Goal: Information Seeking & Learning: Learn about a topic

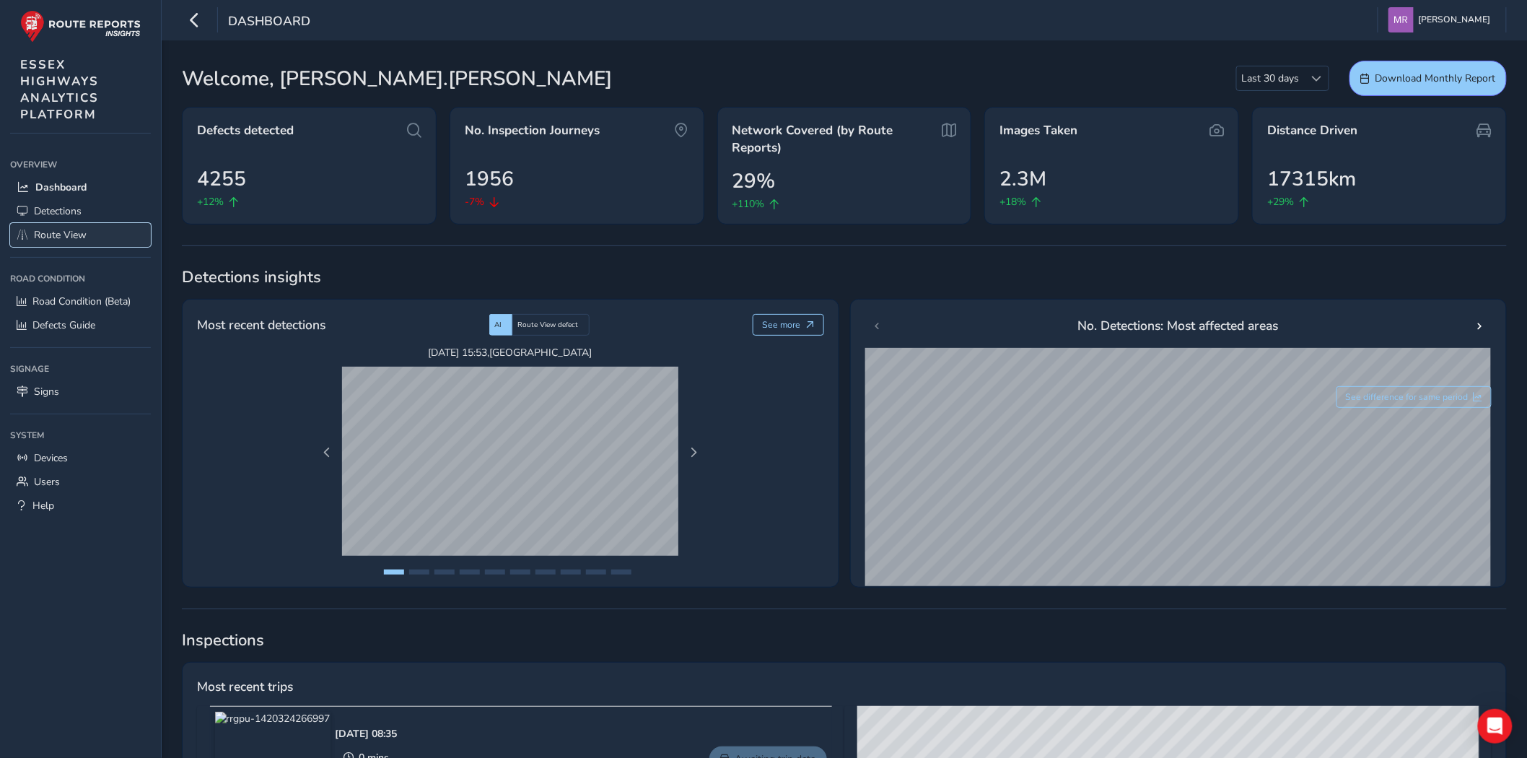
click at [61, 237] on span "Route View" at bounding box center [60, 235] width 53 height 14
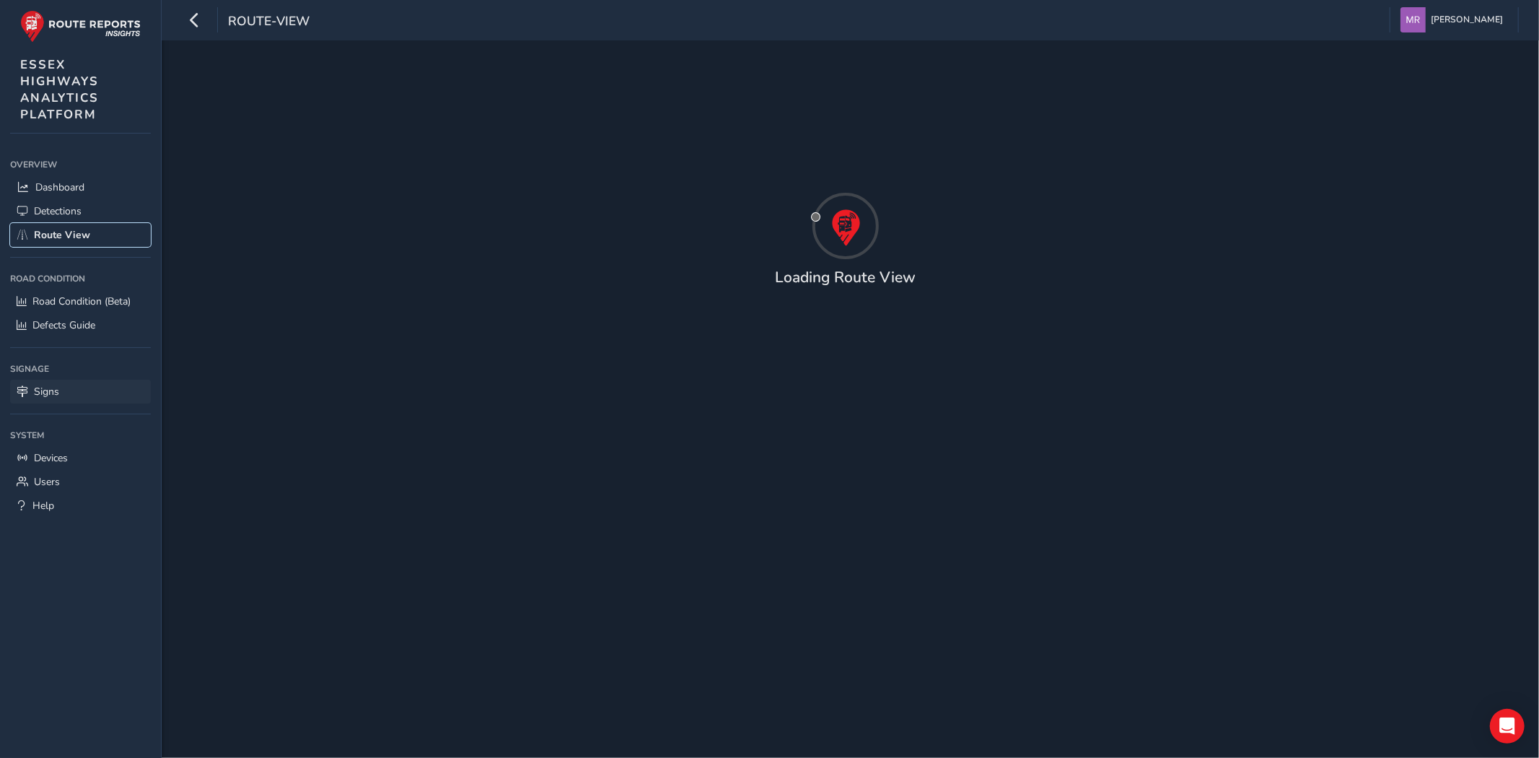
type input "[DATE] - [DATE]"
type input "00:00"
type input "23:59"
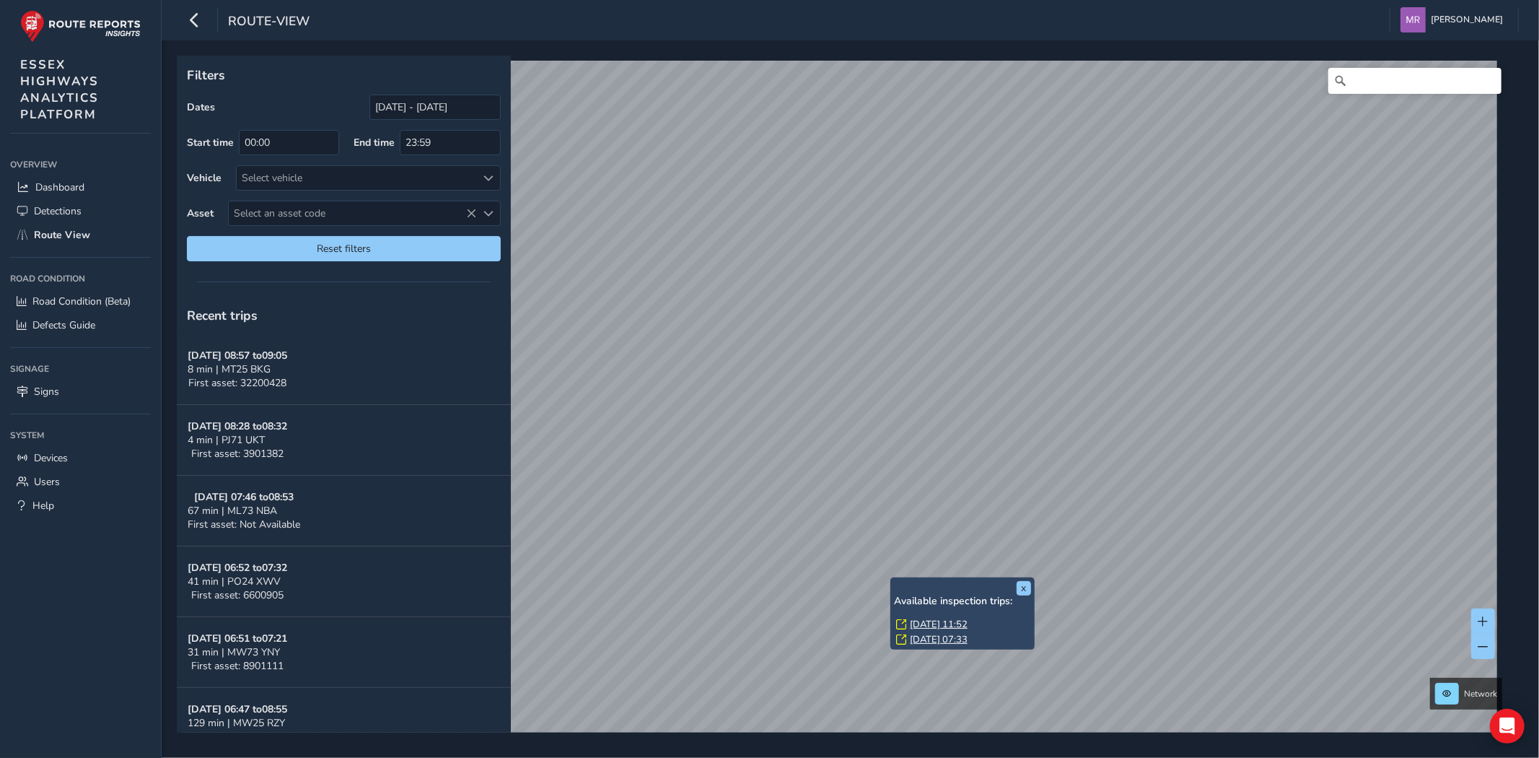
click at [936, 628] on link "Thu, 11 Sep, 11:52" at bounding box center [939, 624] width 58 height 13
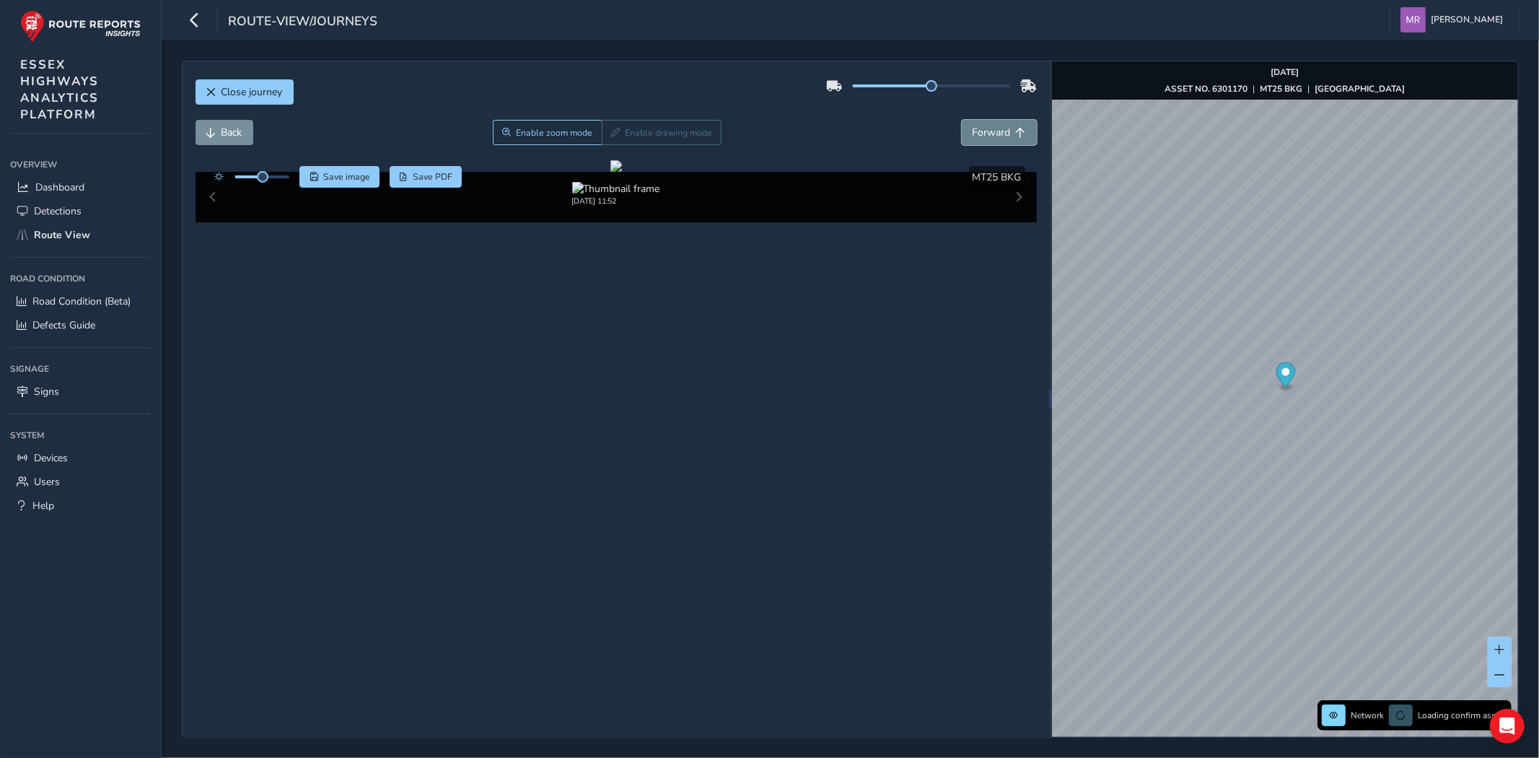
click at [983, 132] on span "Forward" at bounding box center [992, 133] width 38 height 14
click at [983, 139] on span "Forward" at bounding box center [992, 133] width 38 height 14
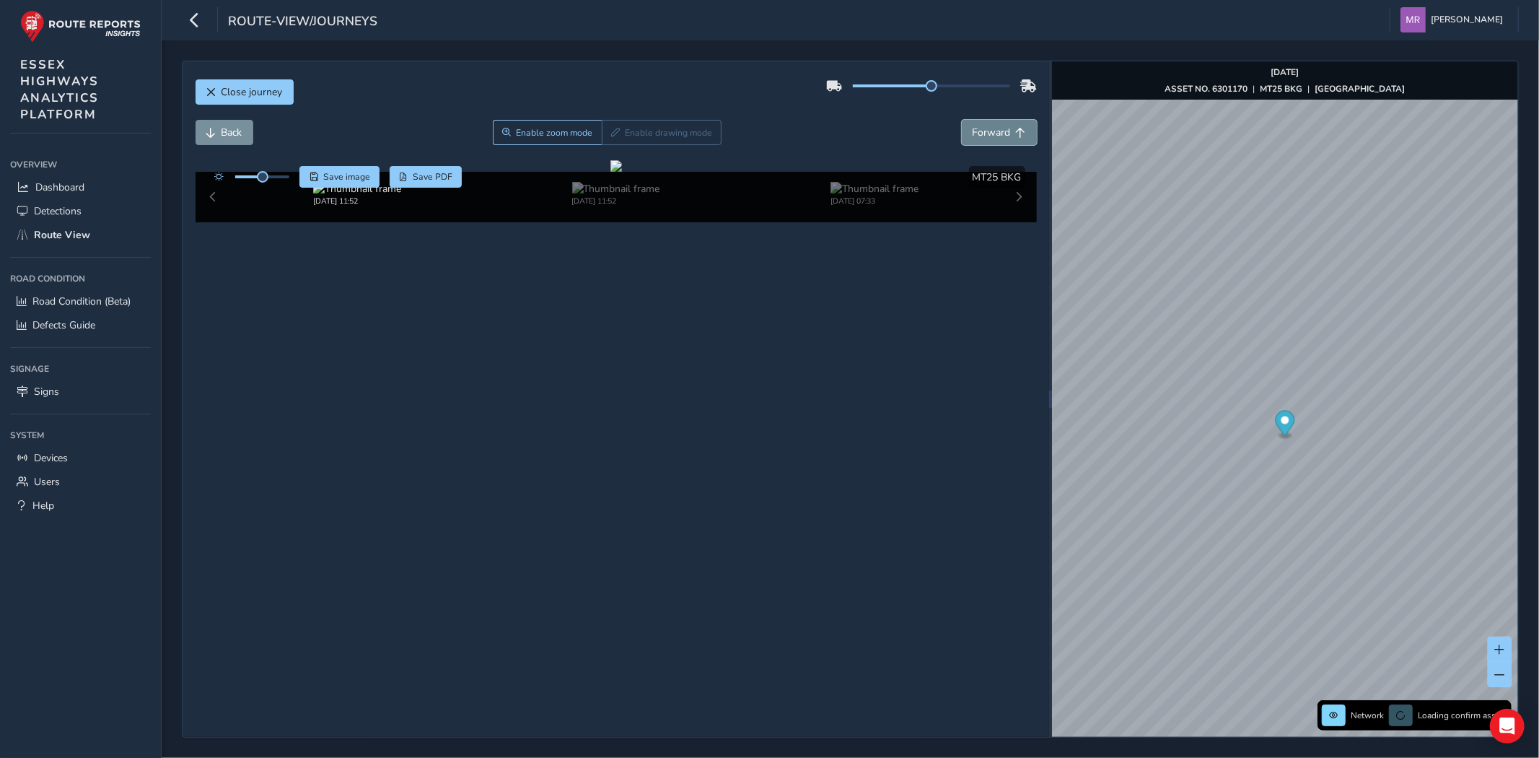
click at [983, 139] on span "Forward" at bounding box center [992, 133] width 38 height 14
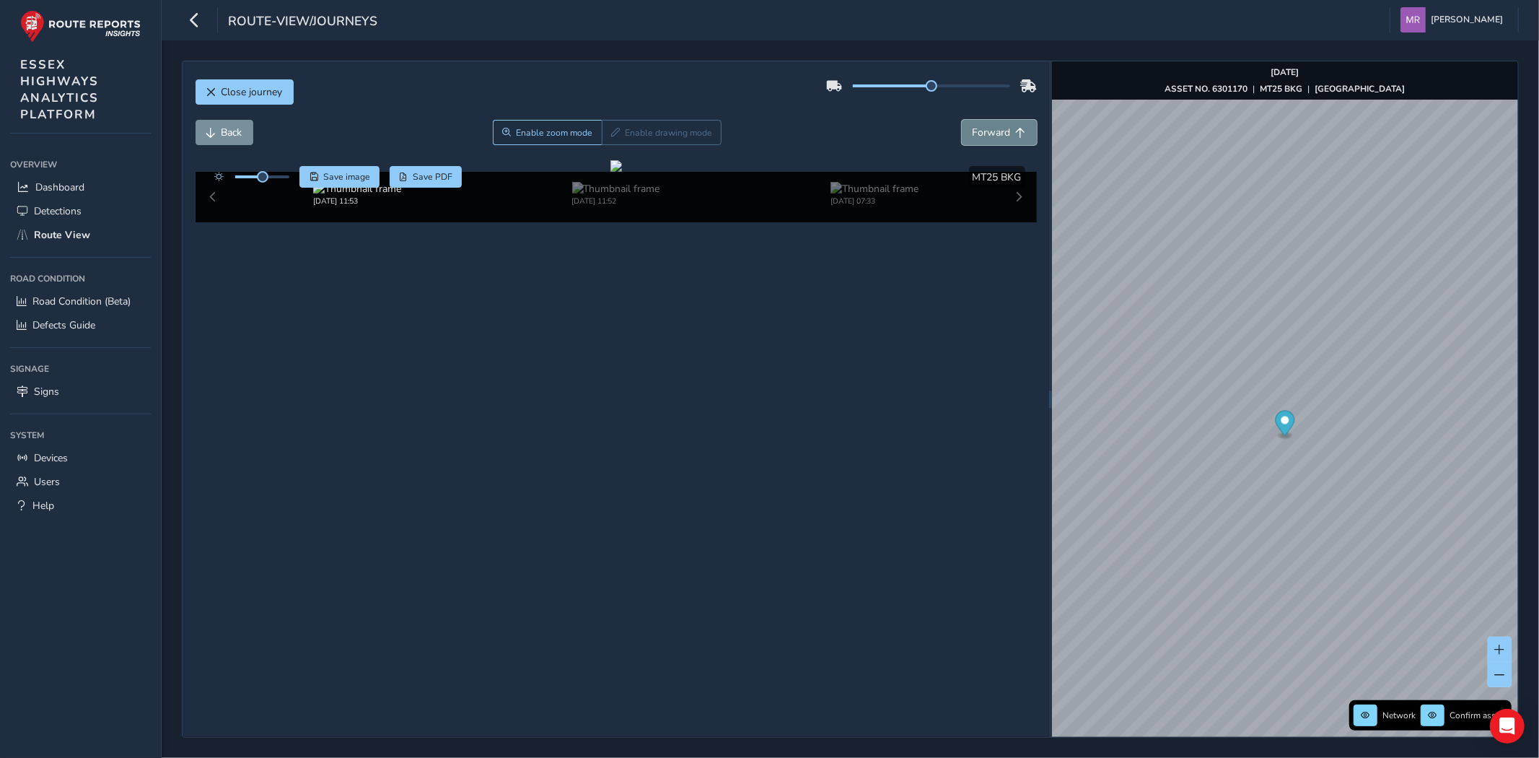
click at [983, 139] on span "Forward" at bounding box center [992, 133] width 38 height 14
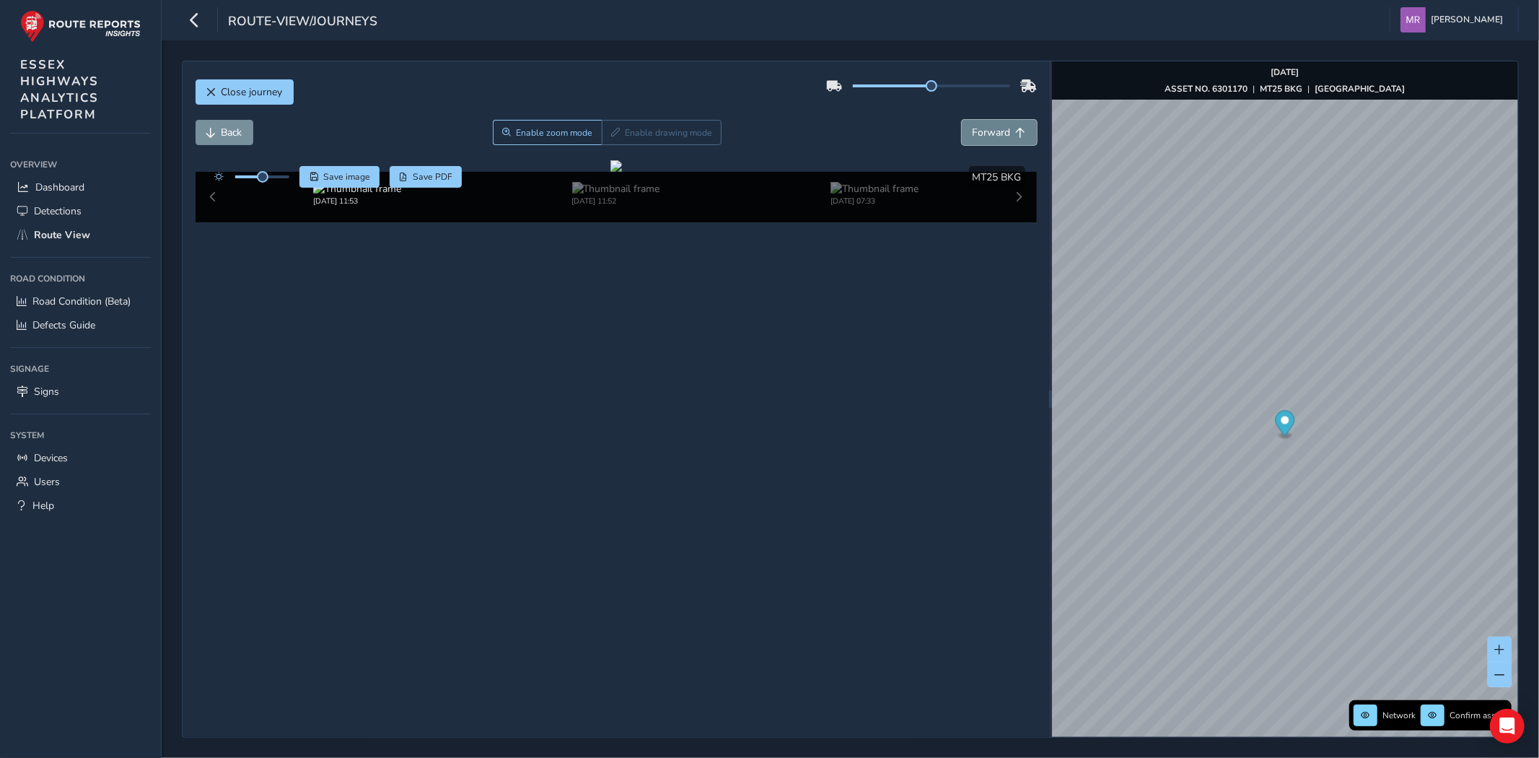
click at [983, 139] on span "Forward" at bounding box center [992, 133] width 38 height 14
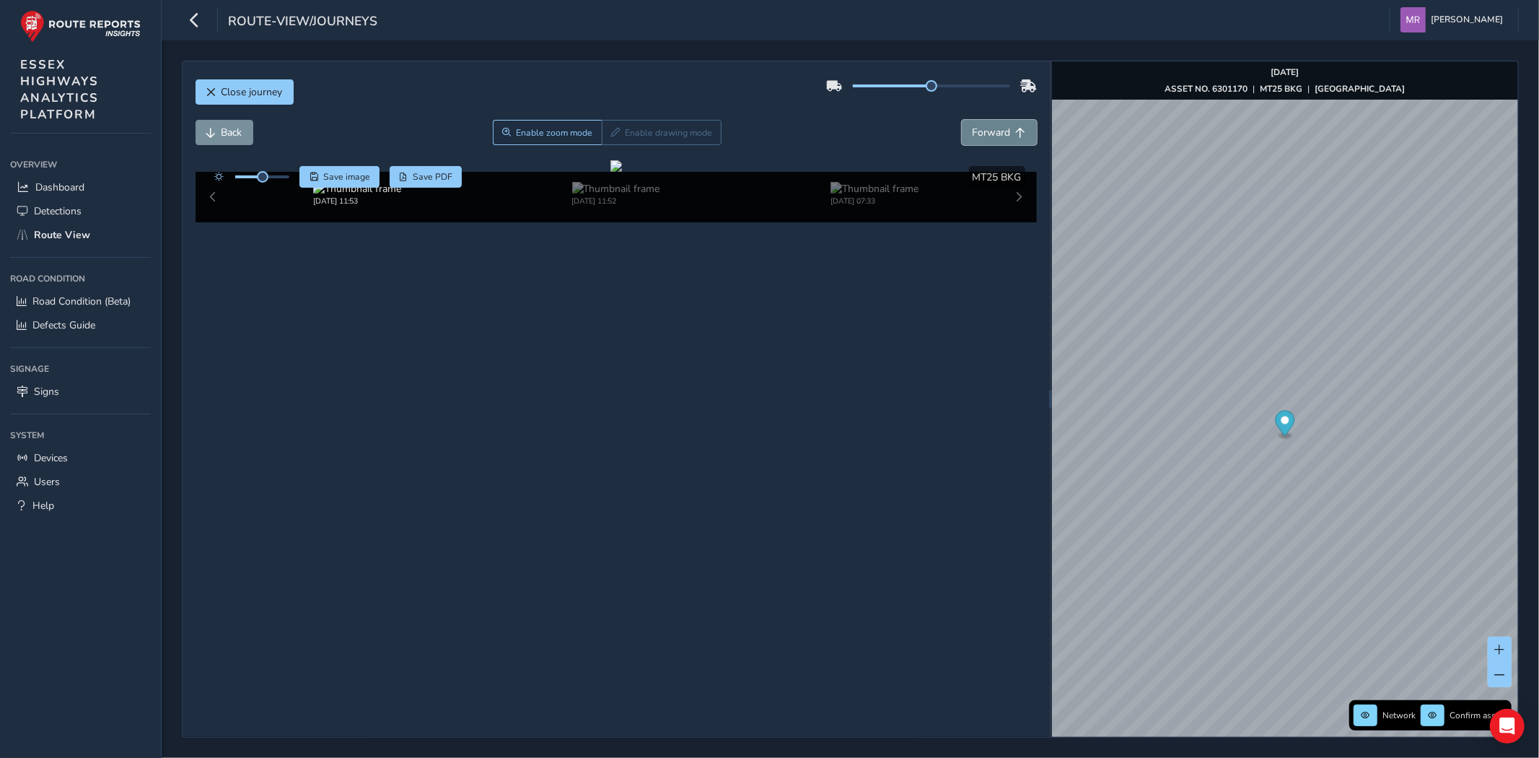
click at [983, 139] on span "Forward" at bounding box center [992, 133] width 38 height 14
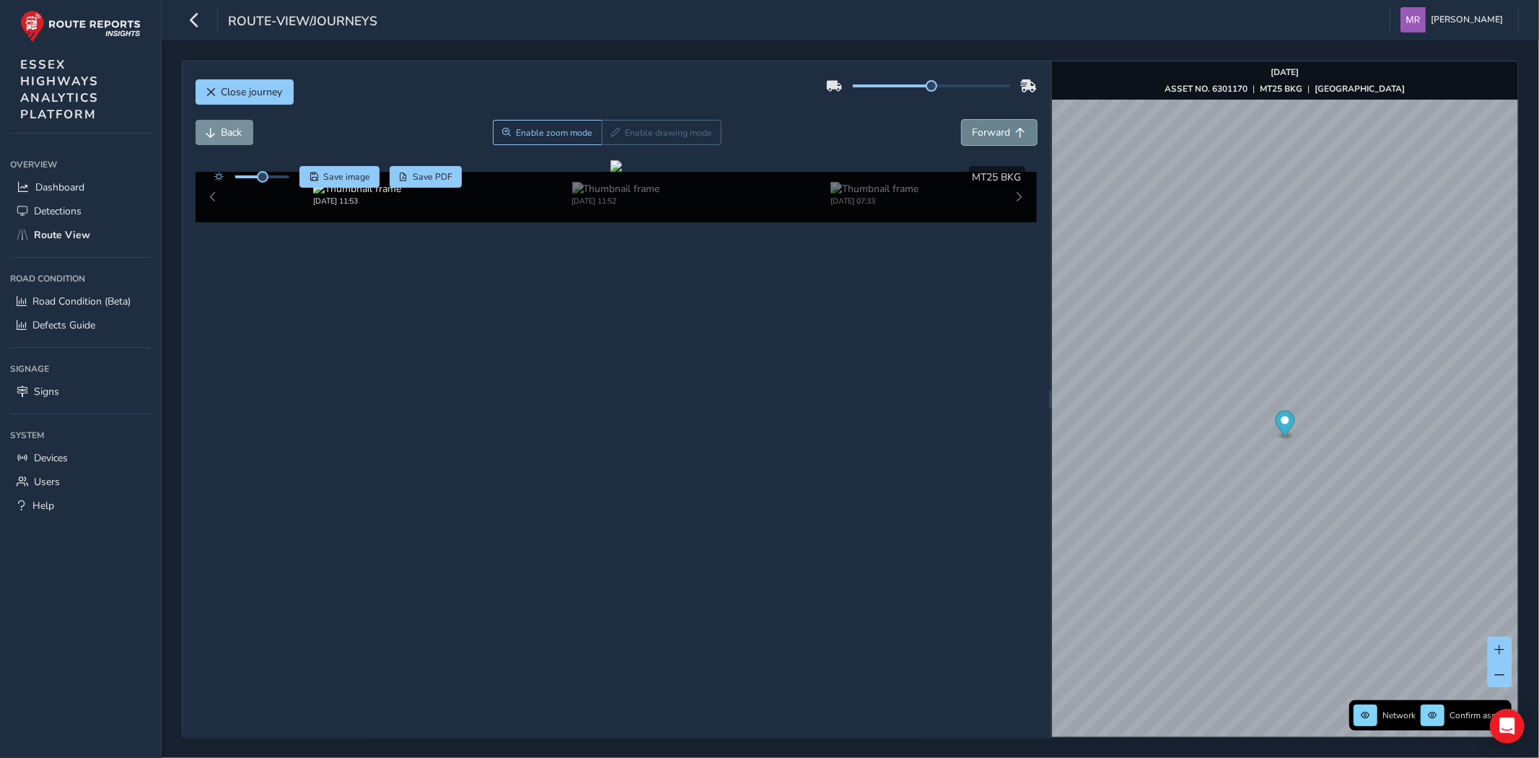
click at [983, 139] on span "Forward" at bounding box center [992, 133] width 38 height 14
click at [226, 131] on span "Back" at bounding box center [232, 133] width 21 height 14
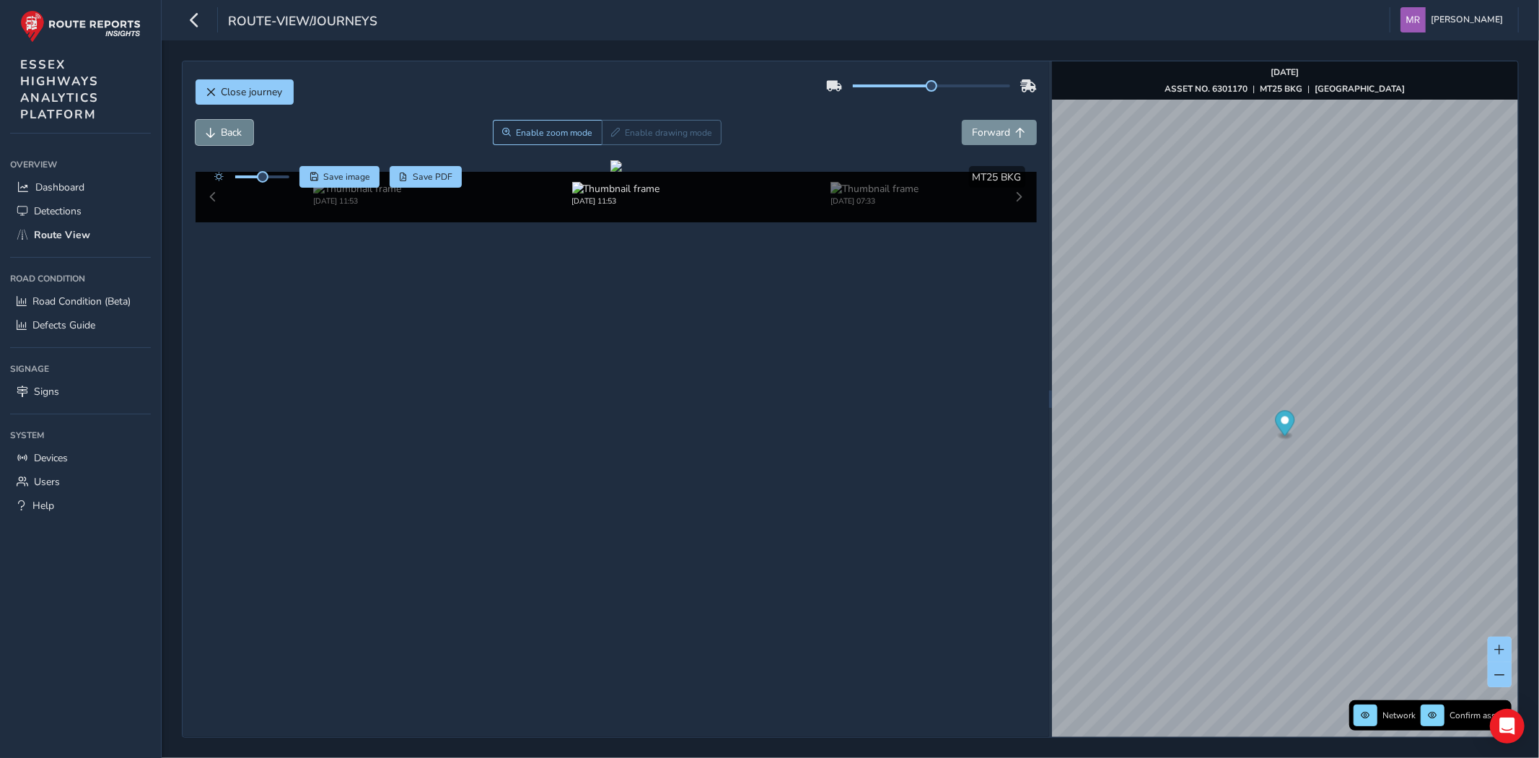
click at [226, 131] on span "Back" at bounding box center [232, 133] width 21 height 14
click at [226, 133] on span "Back" at bounding box center [232, 133] width 21 height 14
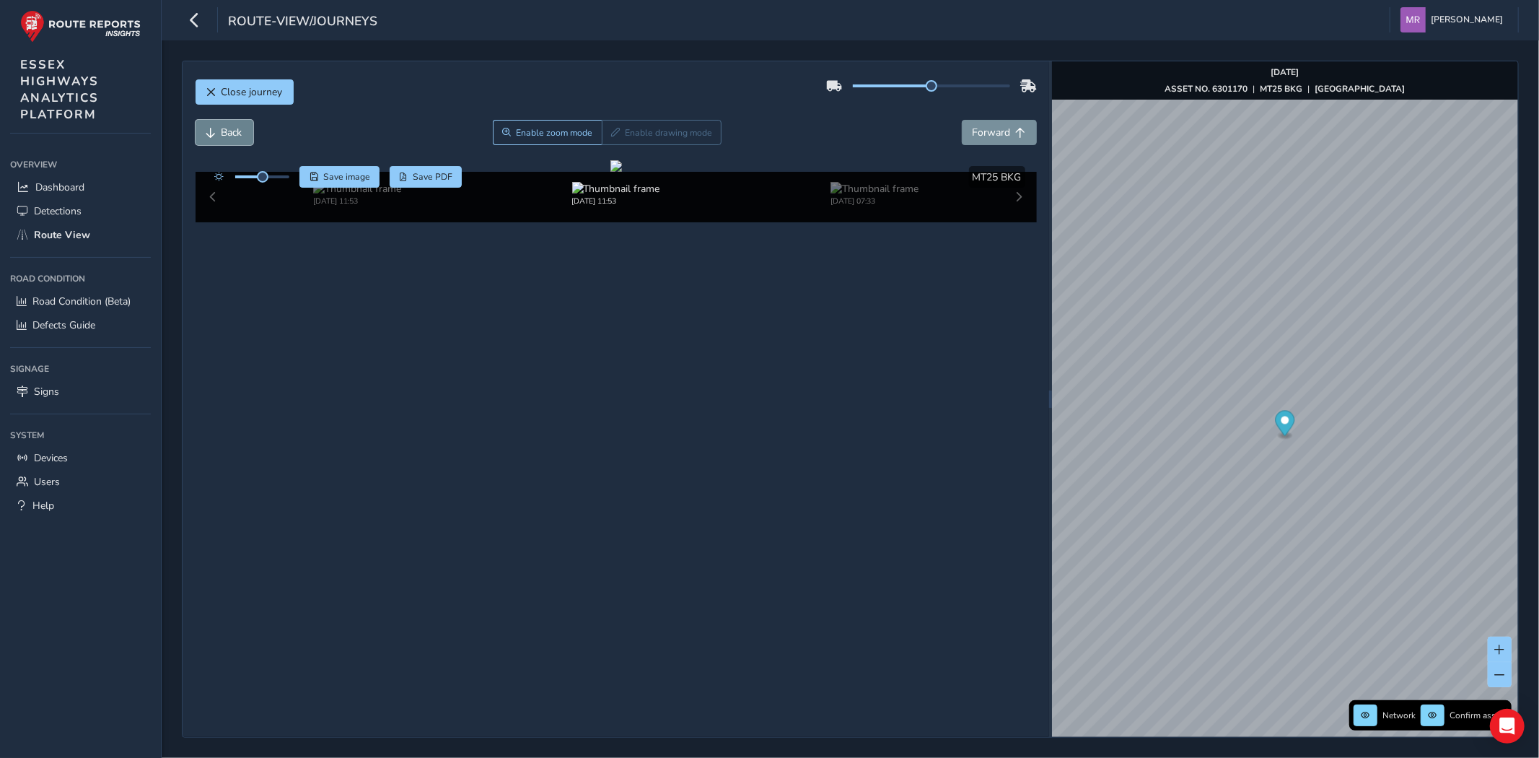
click at [226, 133] on span "Back" at bounding box center [232, 133] width 21 height 14
click at [998, 128] on span "Forward" at bounding box center [992, 133] width 38 height 14
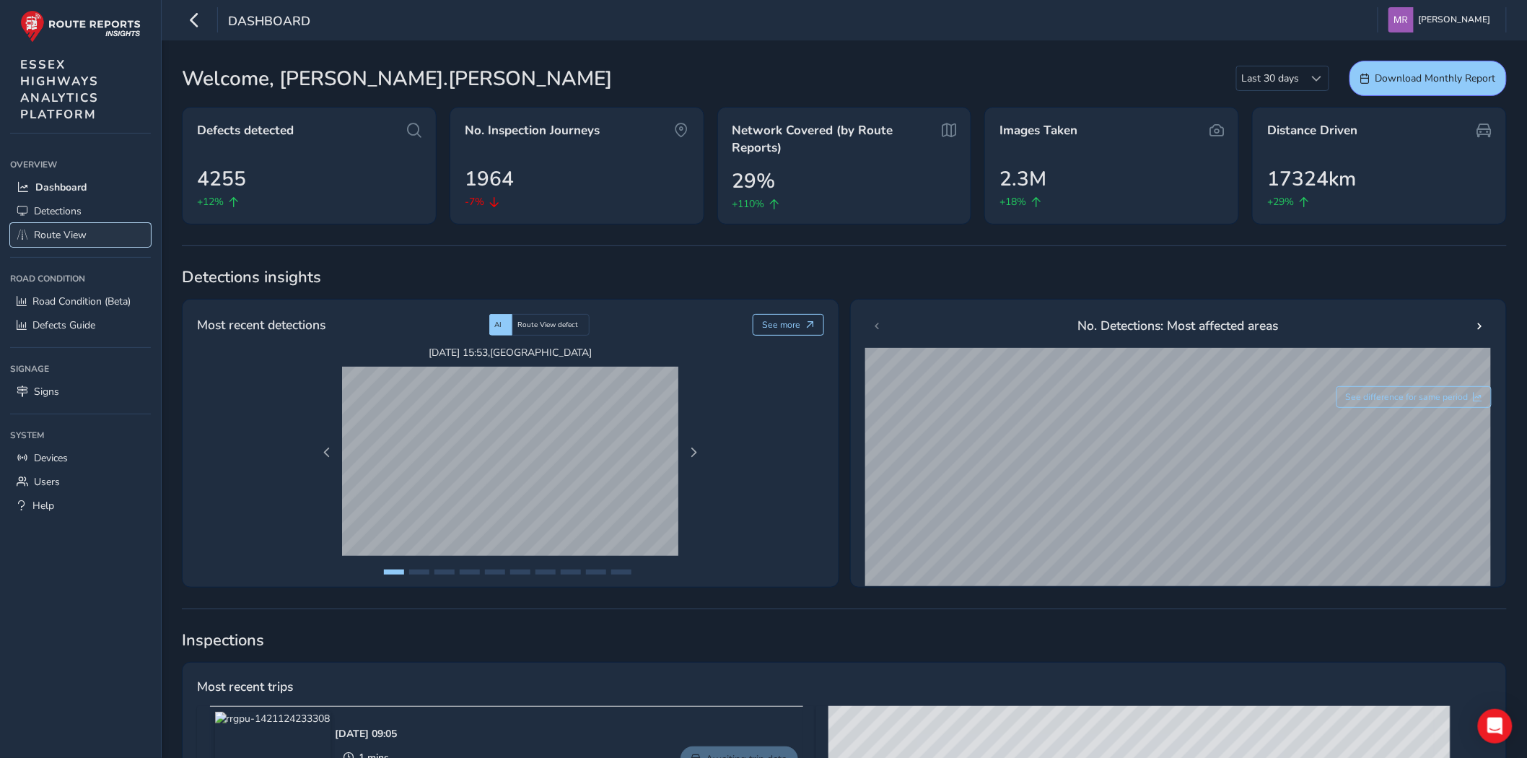
click at [58, 240] on link "Route View" at bounding box center [80, 235] width 141 height 24
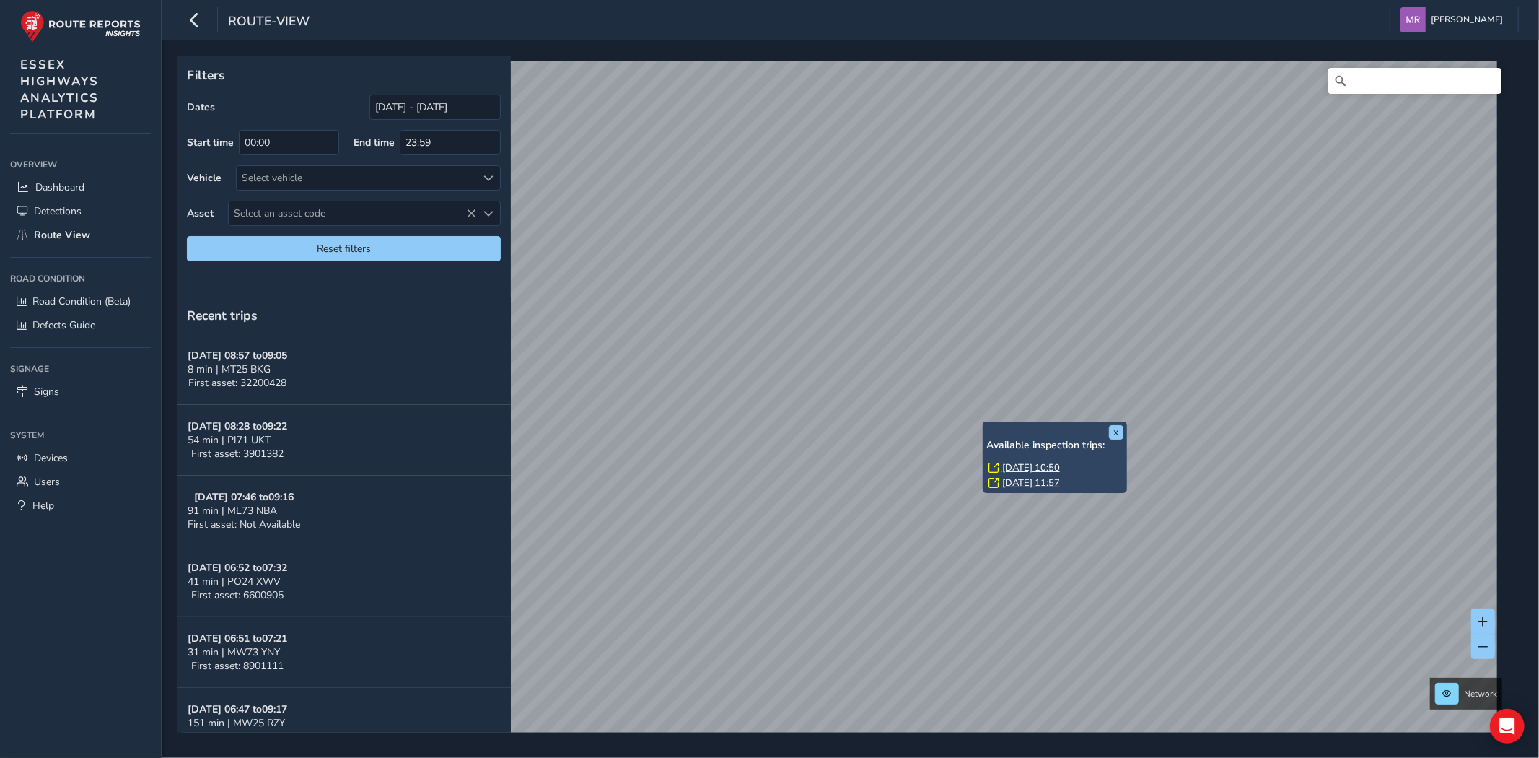
click at [1081, 424] on div "x Available inspection trips: [DATE] 10:50 [DATE] 11:57 Filters Dates [DATE] - …" at bounding box center [845, 394] width 1337 height 677
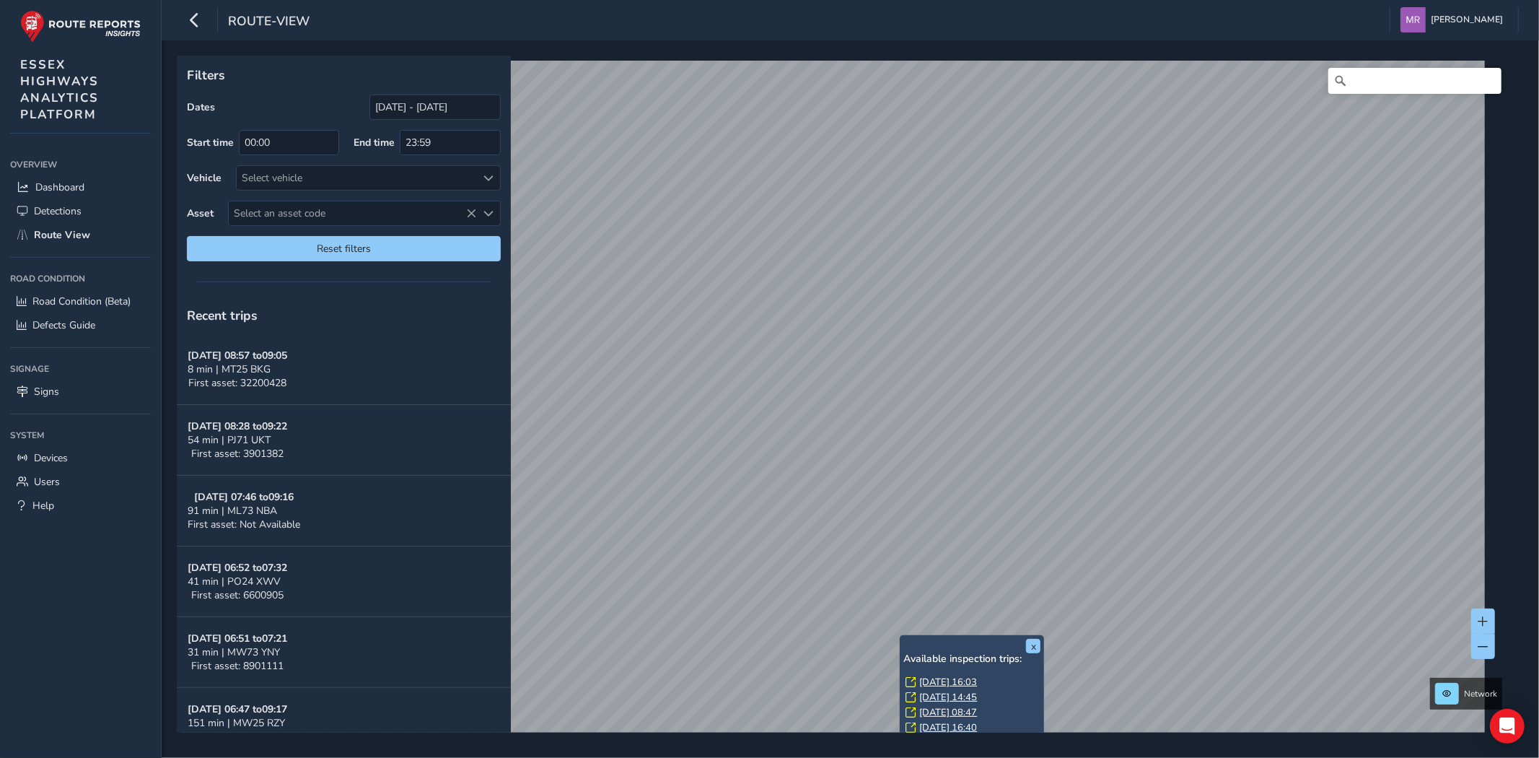
click at [957, 679] on link "[DATE] 16:03" at bounding box center [948, 681] width 58 height 13
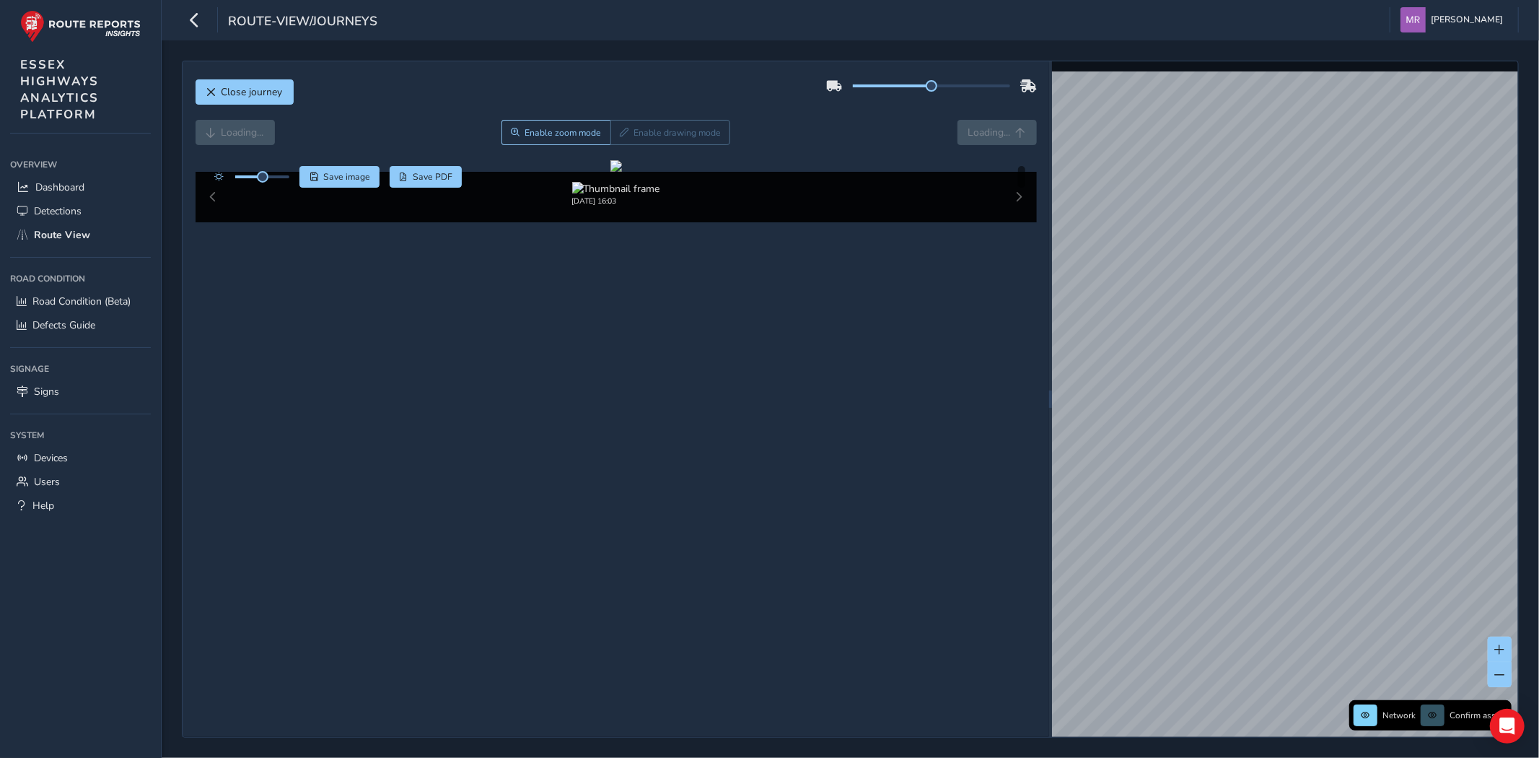
click at [974, 79] on div at bounding box center [931, 85] width 211 height 23
click at [979, 84] on div at bounding box center [932, 85] width 158 height 3
click at [1014, 89] on div at bounding box center [931, 85] width 211 height 23
click at [1007, 87] on div at bounding box center [931, 85] width 211 height 23
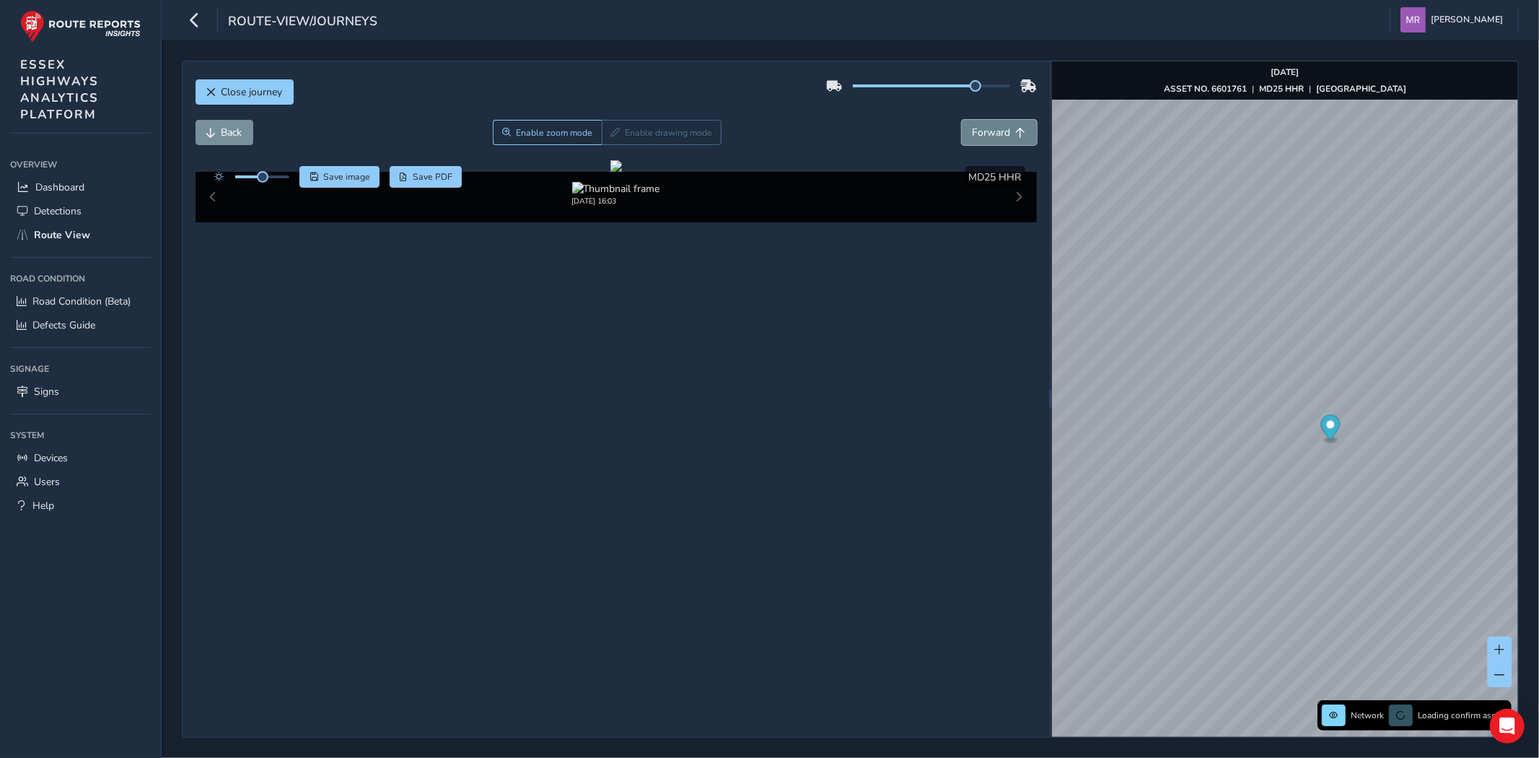
click at [979, 140] on button "Forward" at bounding box center [999, 132] width 75 height 25
click at [985, 140] on button "Forward" at bounding box center [999, 132] width 75 height 25
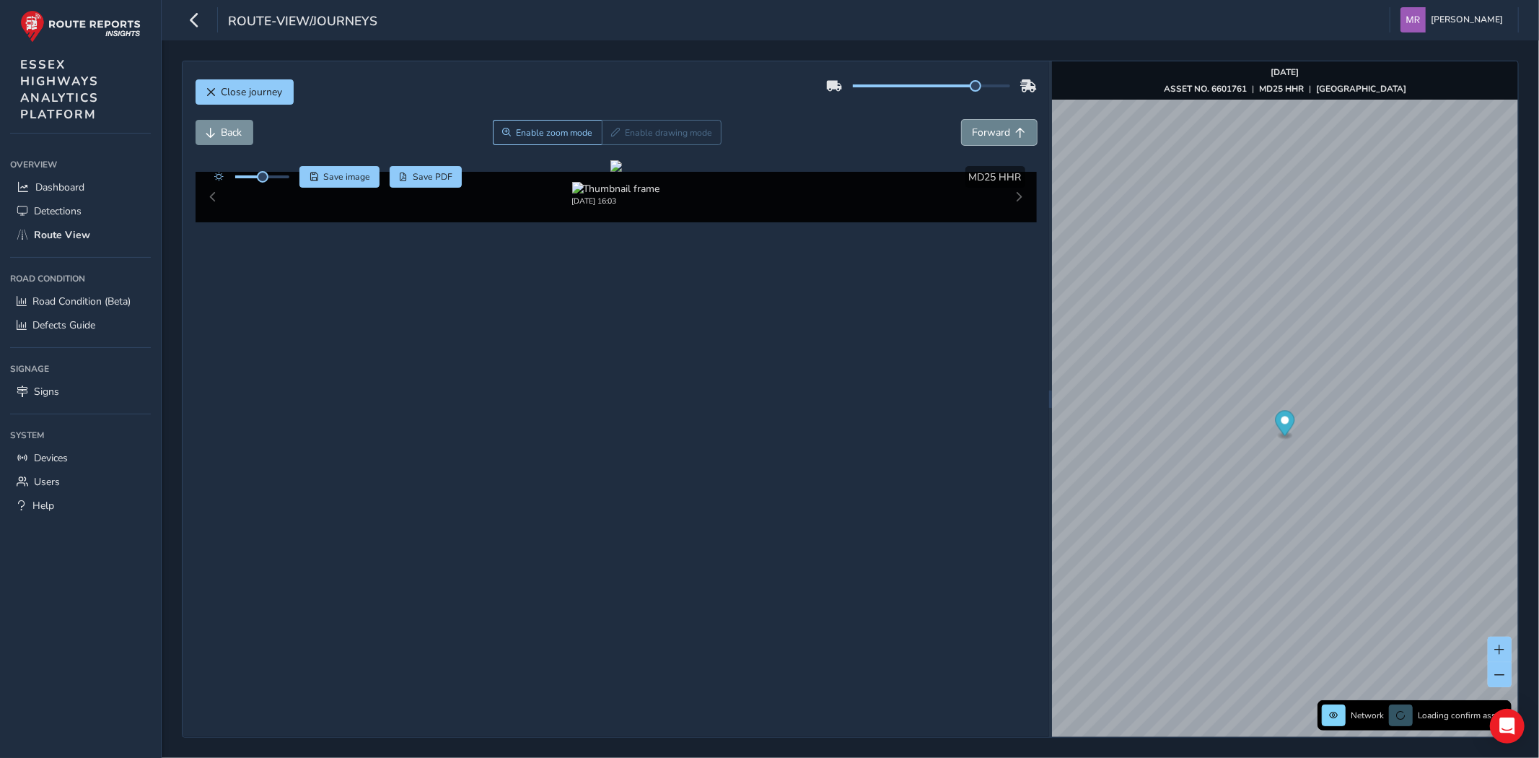
click at [985, 140] on button "Forward" at bounding box center [999, 132] width 75 height 25
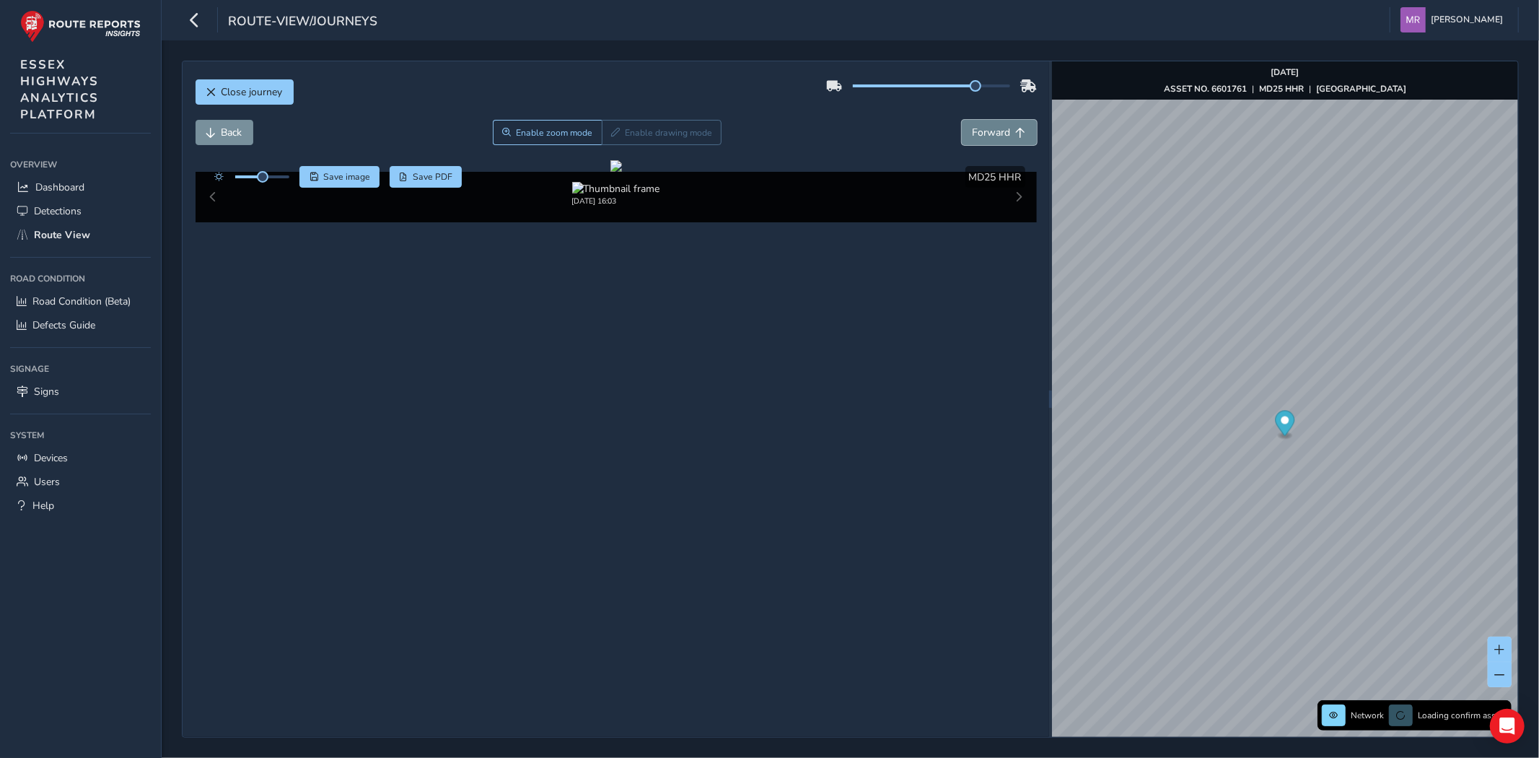
click at [985, 140] on button "Forward" at bounding box center [999, 132] width 75 height 25
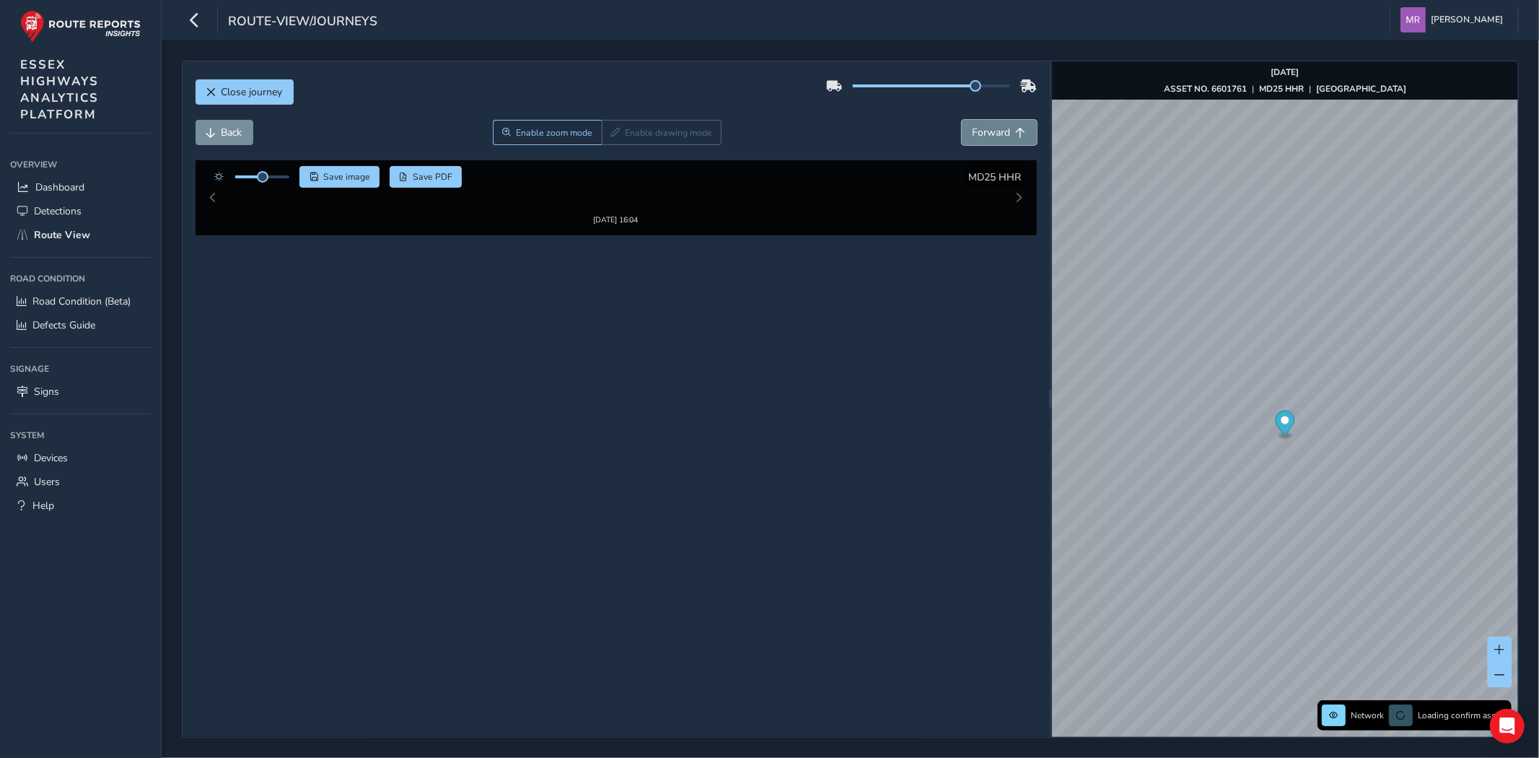
click at [985, 140] on button "Forward" at bounding box center [999, 132] width 75 height 25
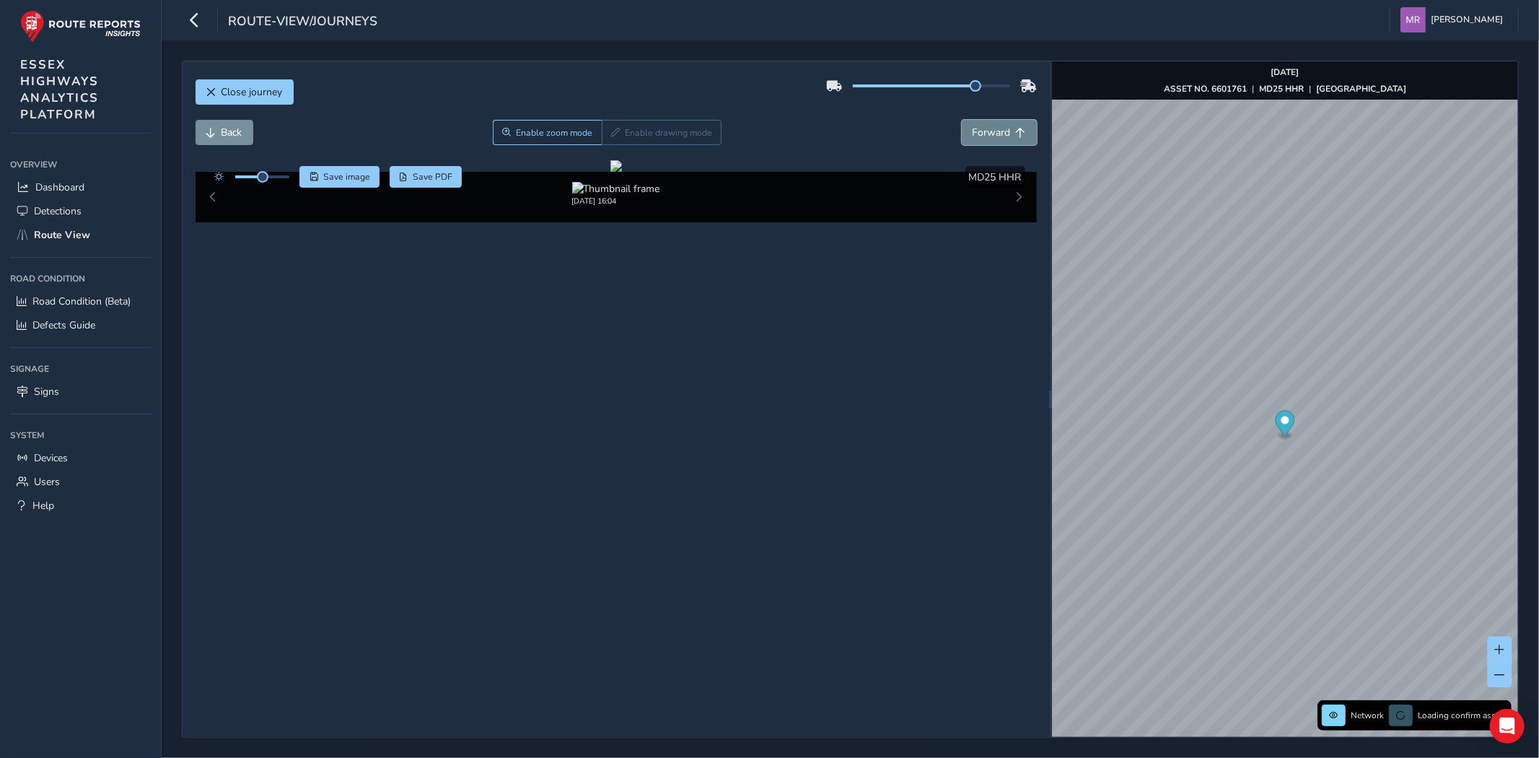
click at [985, 140] on button "Forward" at bounding box center [999, 132] width 75 height 25
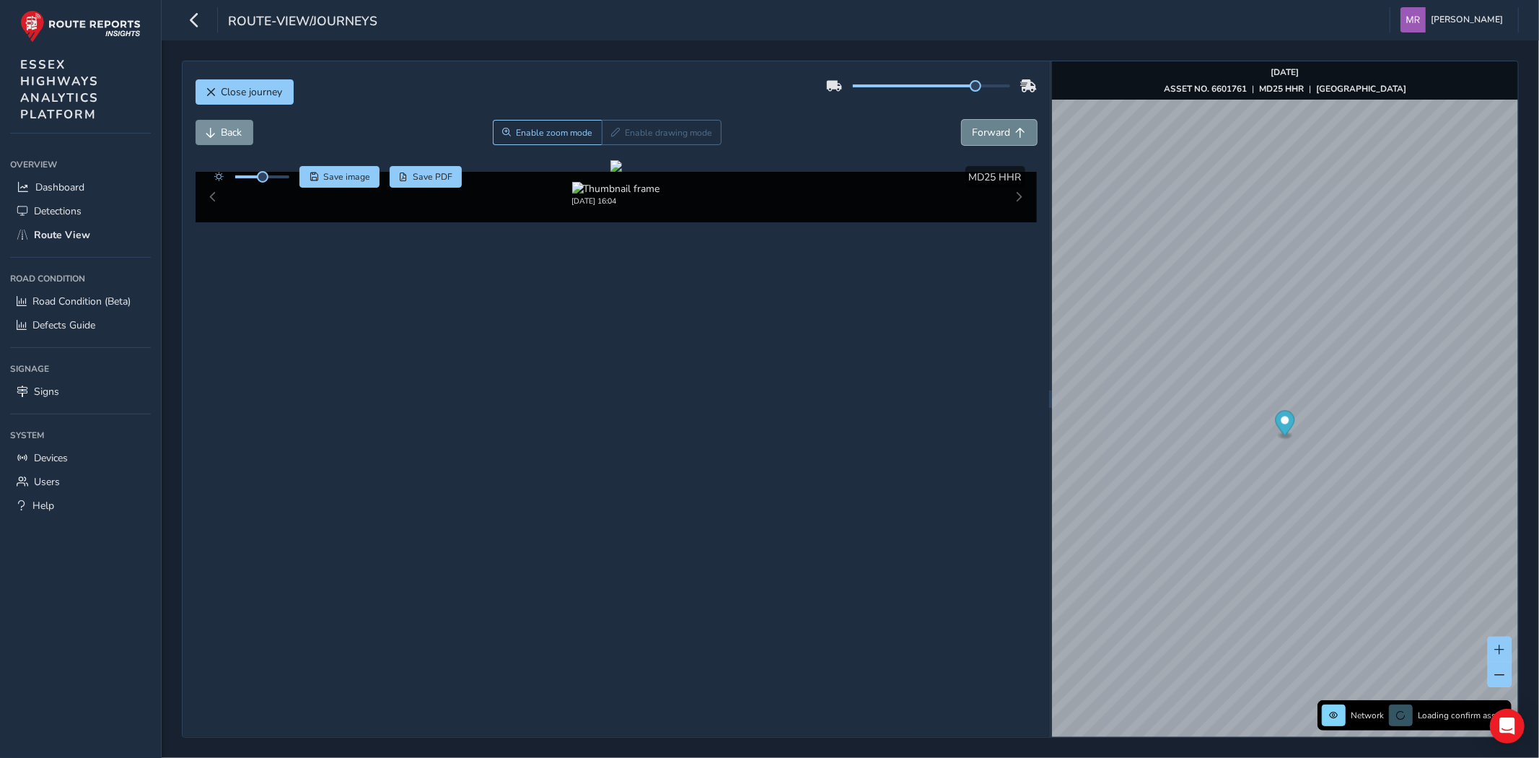
click at [985, 140] on button "Forward" at bounding box center [999, 132] width 75 height 25
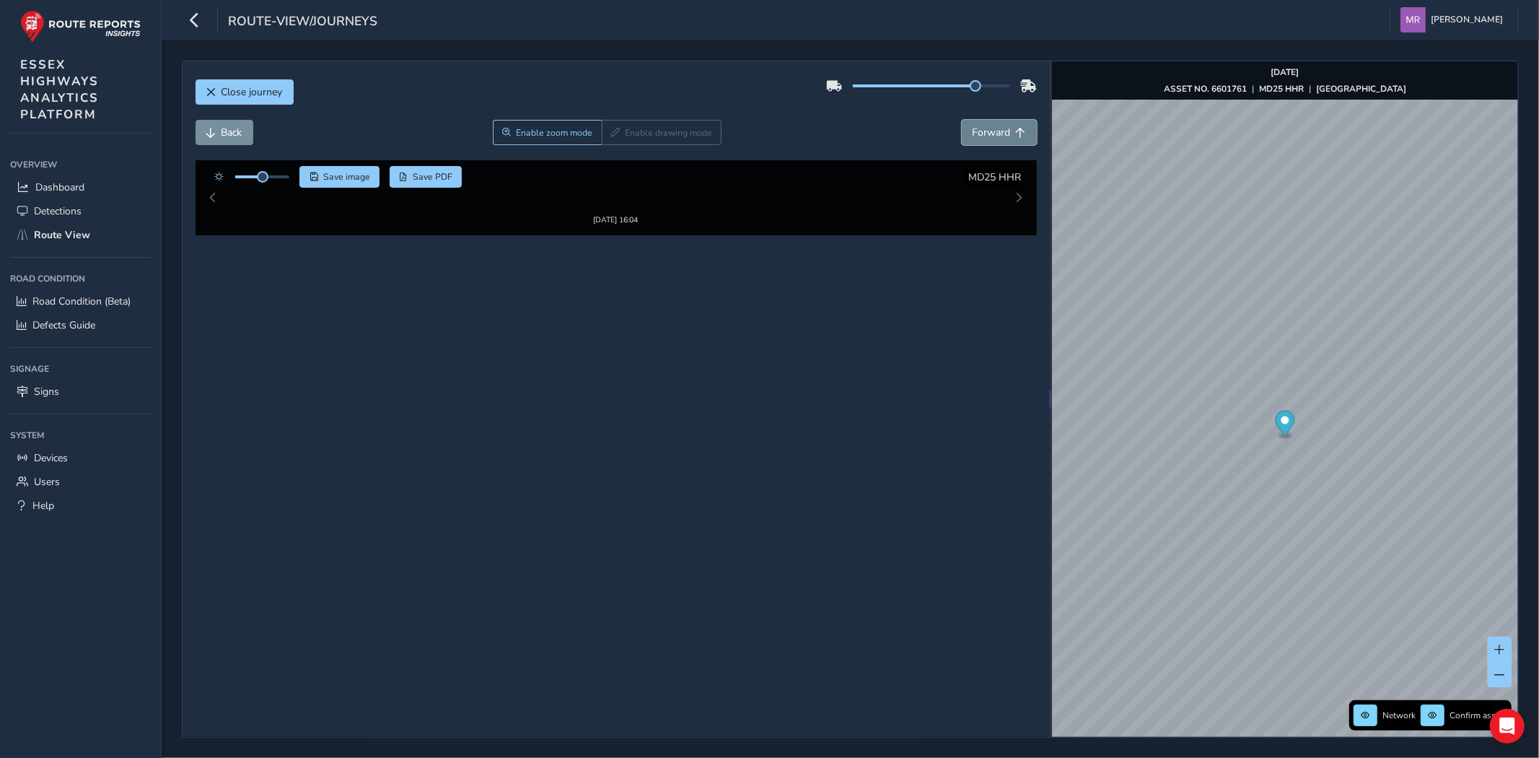
click at [985, 140] on button "Forward" at bounding box center [999, 132] width 75 height 25
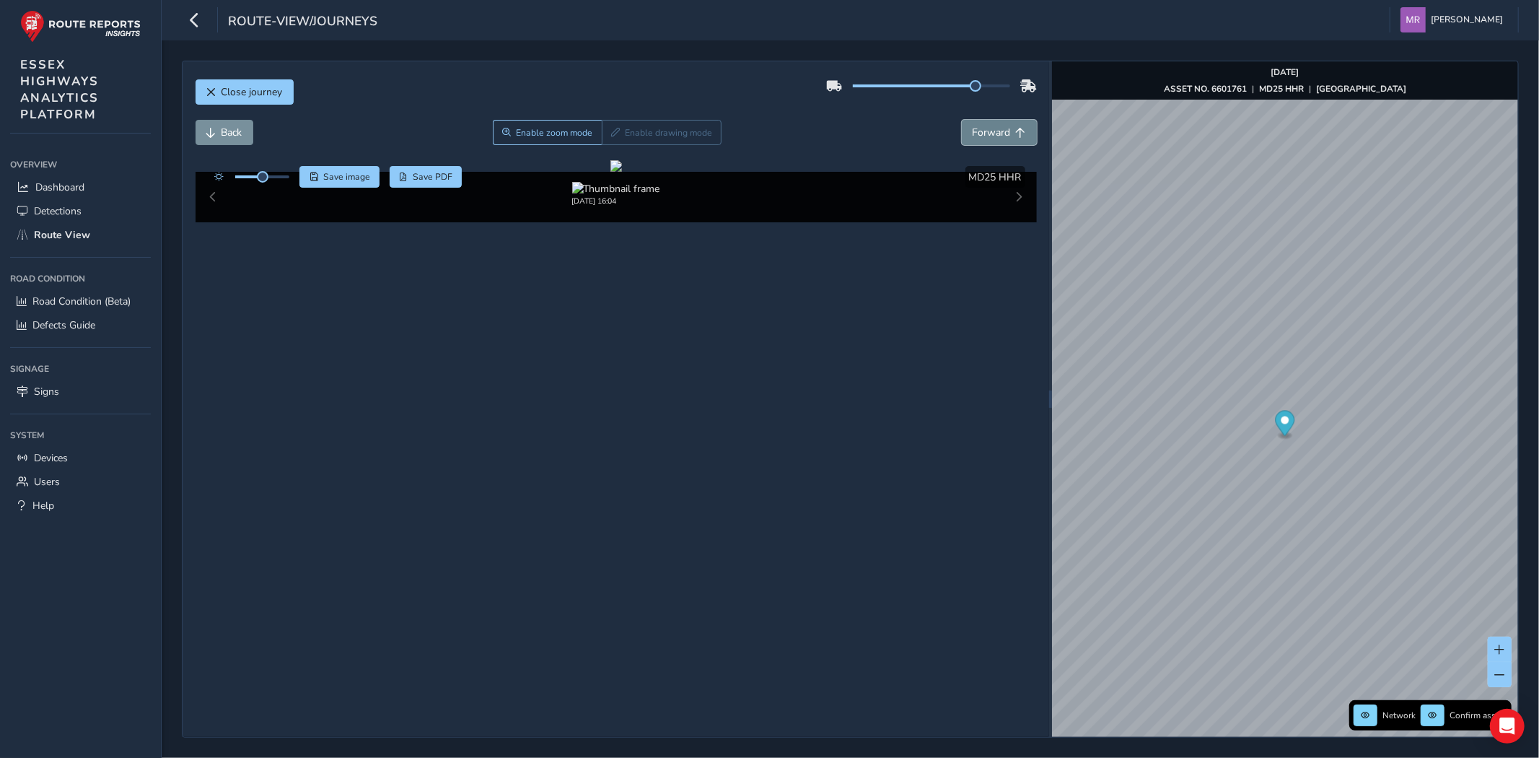
click at [985, 140] on button "Forward" at bounding box center [999, 132] width 75 height 25
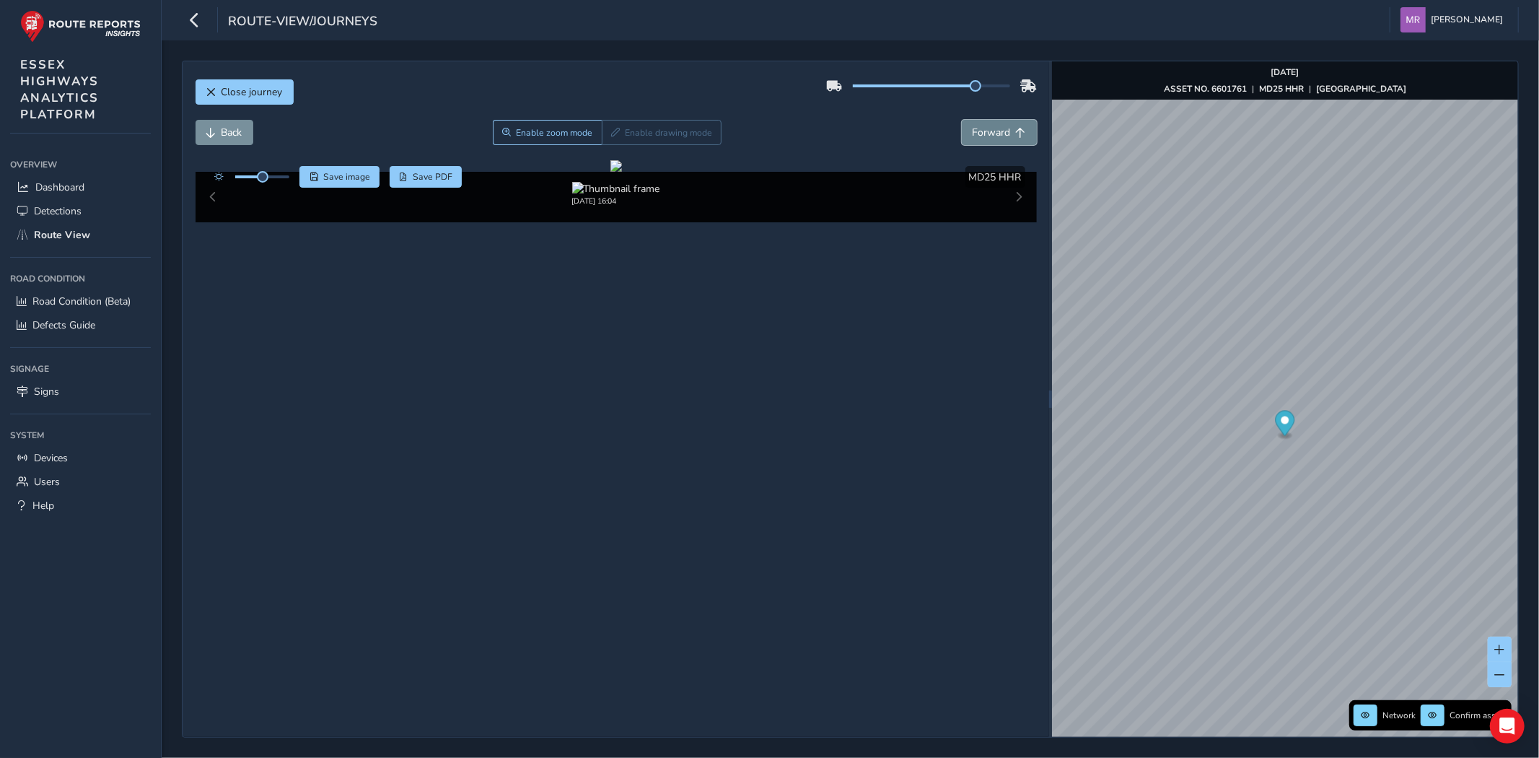
click at [985, 140] on button "Forward" at bounding box center [999, 132] width 75 height 25
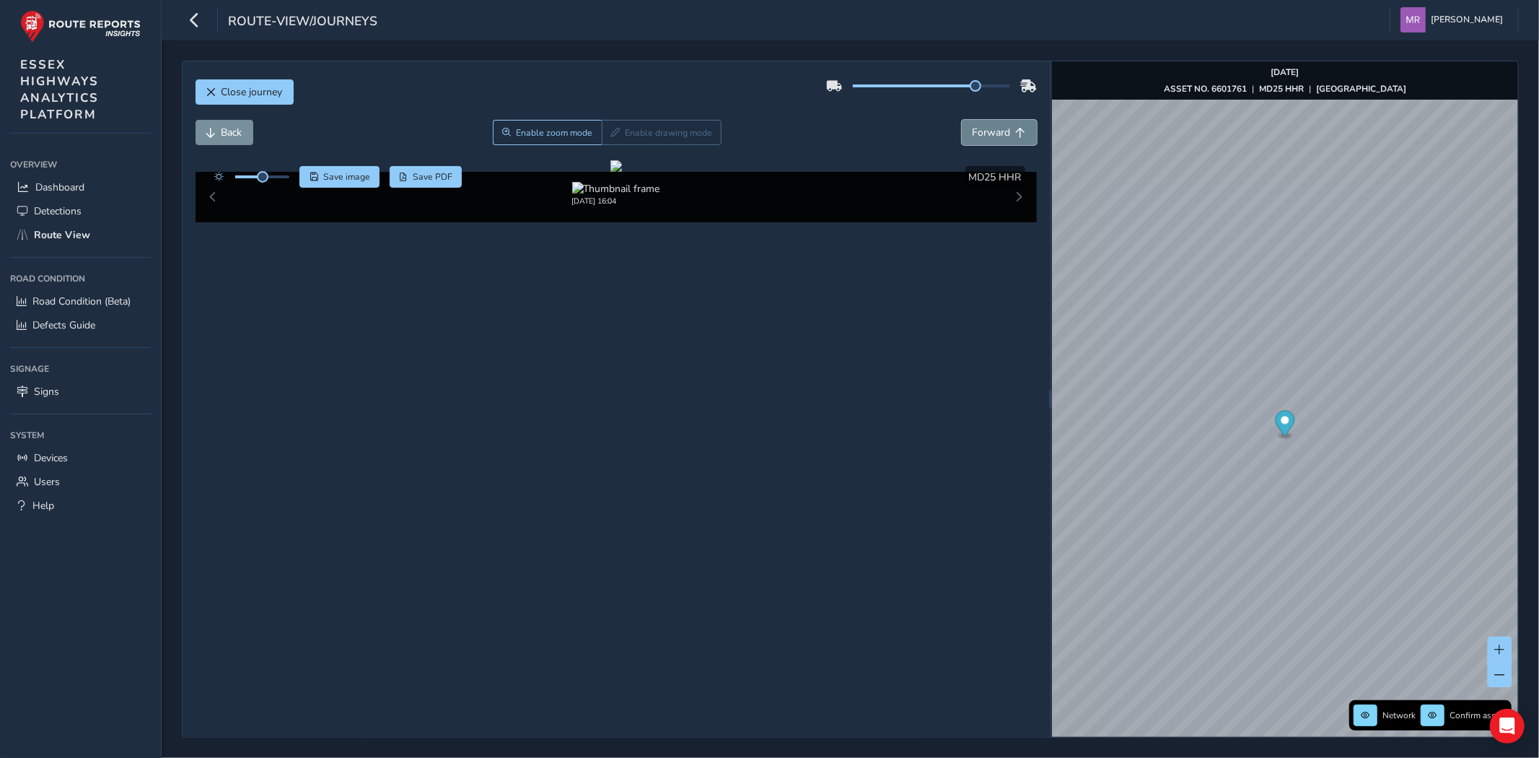
click at [985, 140] on button "Forward" at bounding box center [999, 132] width 75 height 25
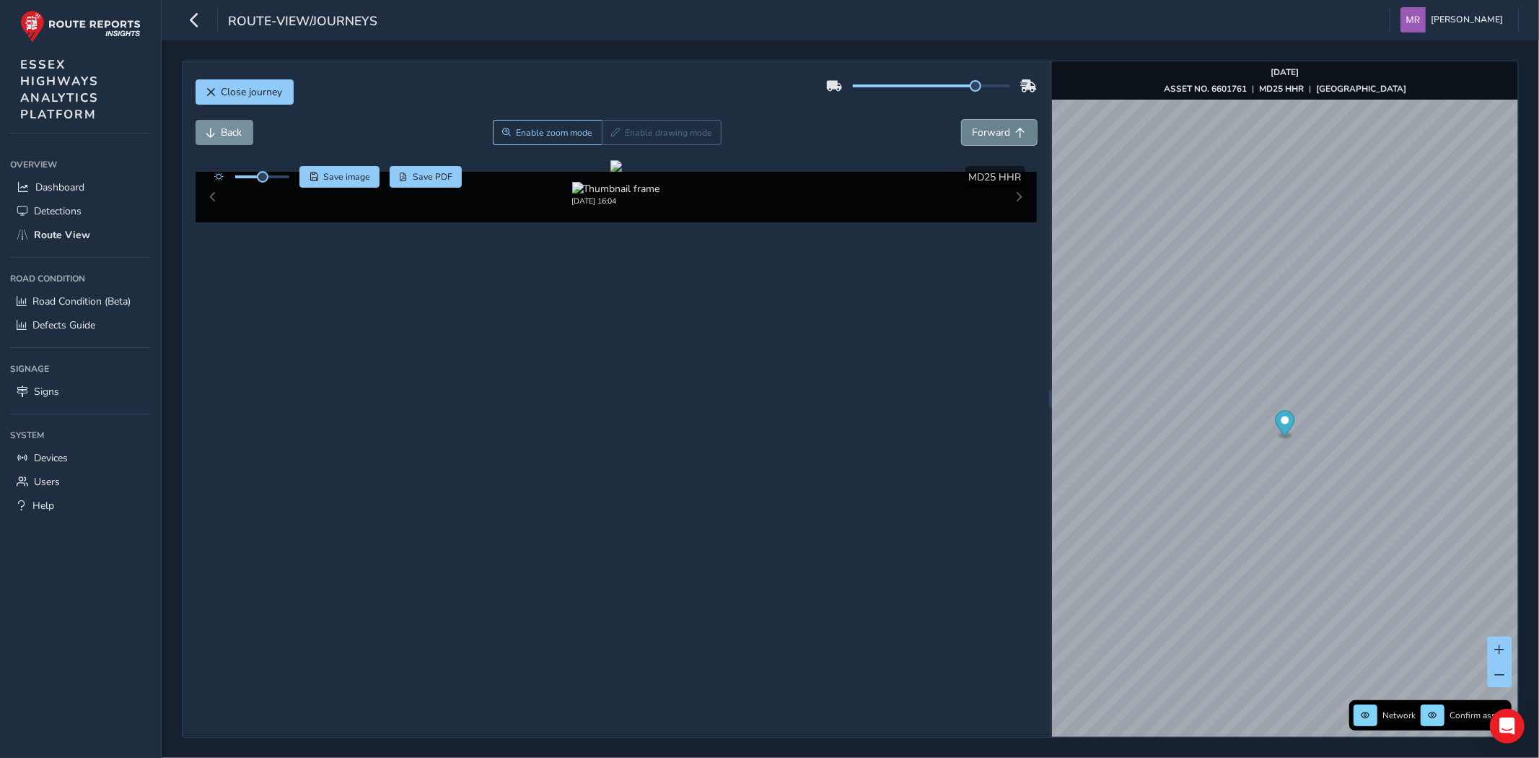
click at [985, 140] on button "Forward" at bounding box center [999, 132] width 75 height 25
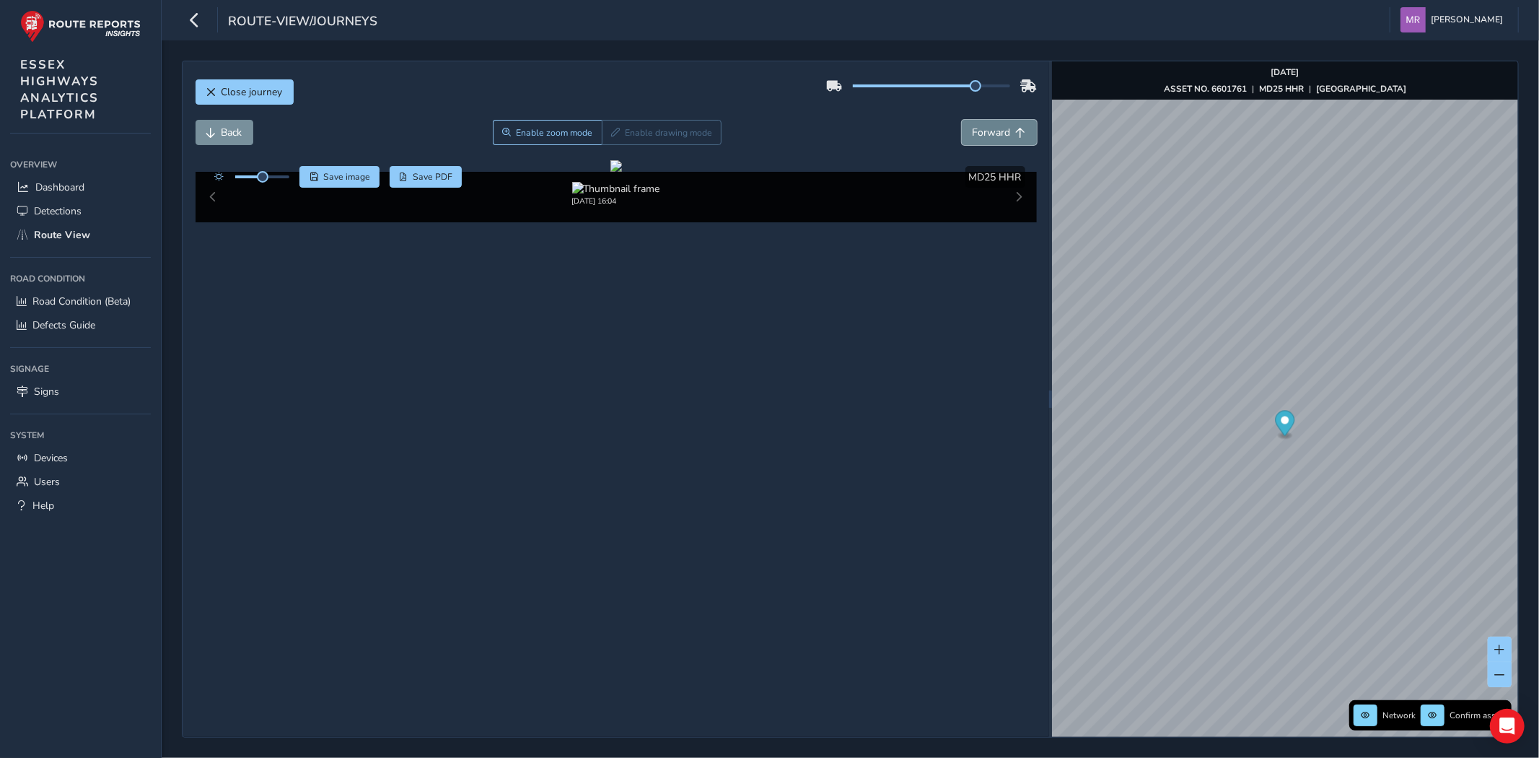
click at [985, 140] on button "Forward" at bounding box center [999, 132] width 75 height 25
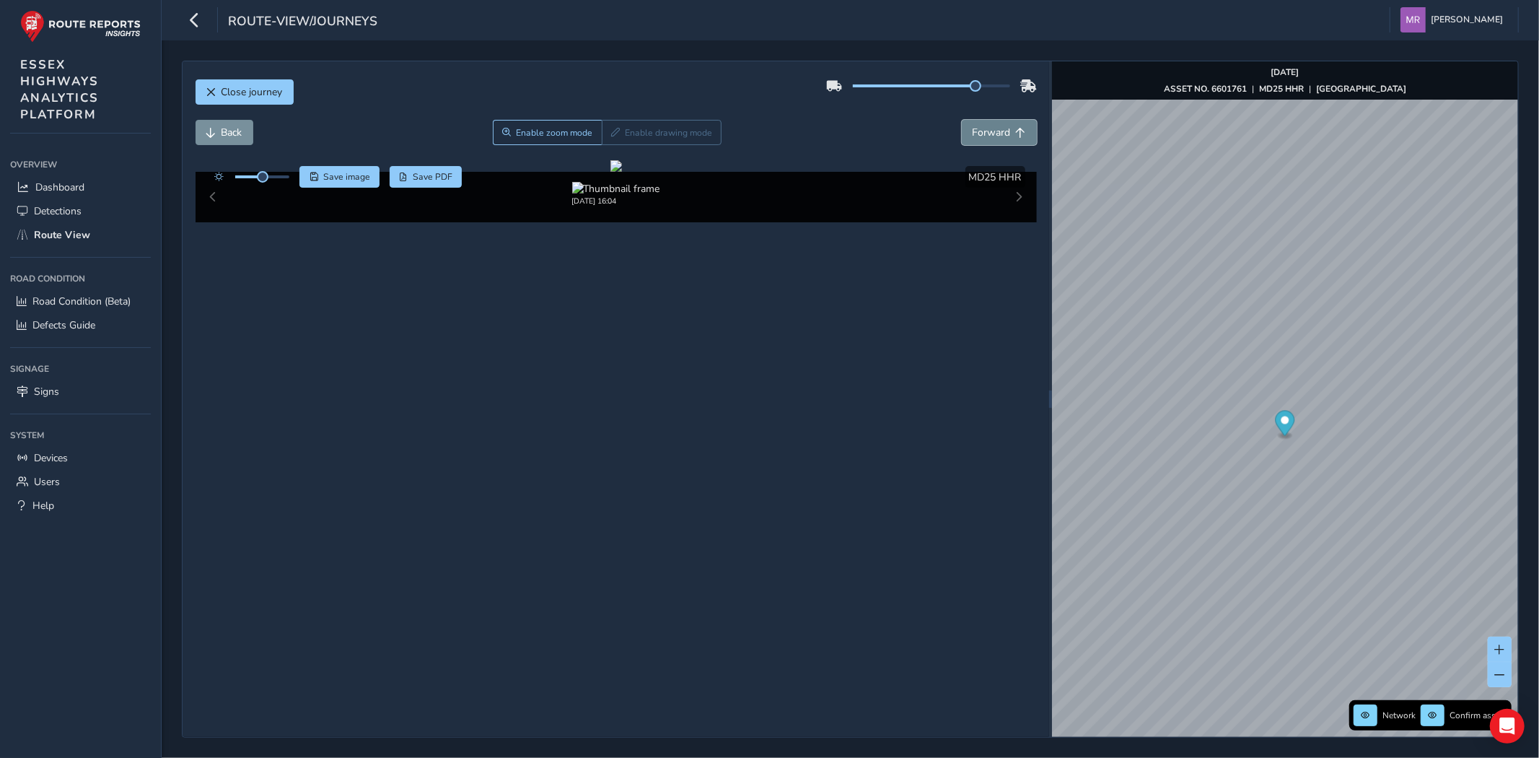
click at [985, 140] on button "Forward" at bounding box center [999, 132] width 75 height 25
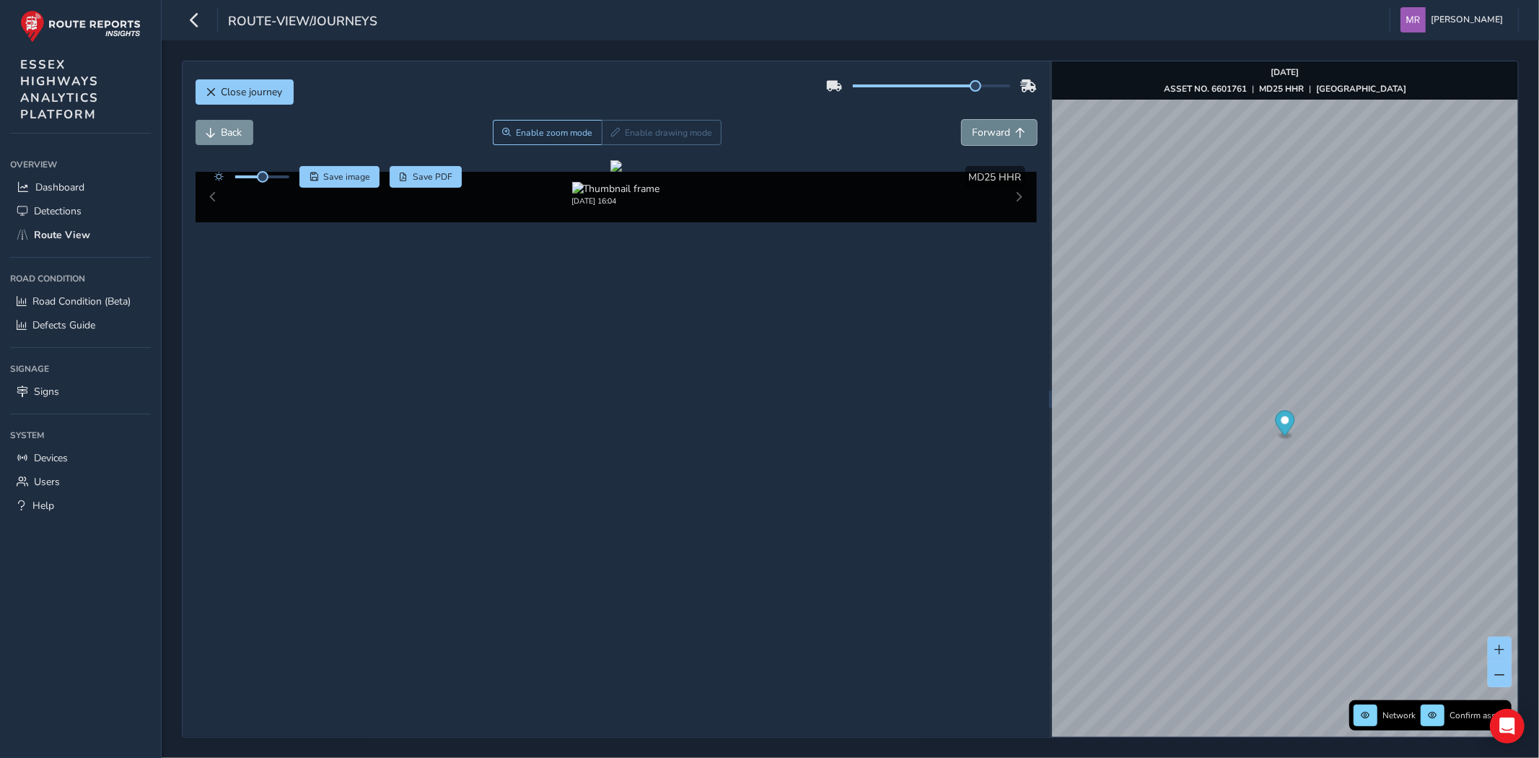
click at [985, 140] on button "Forward" at bounding box center [999, 132] width 75 height 25
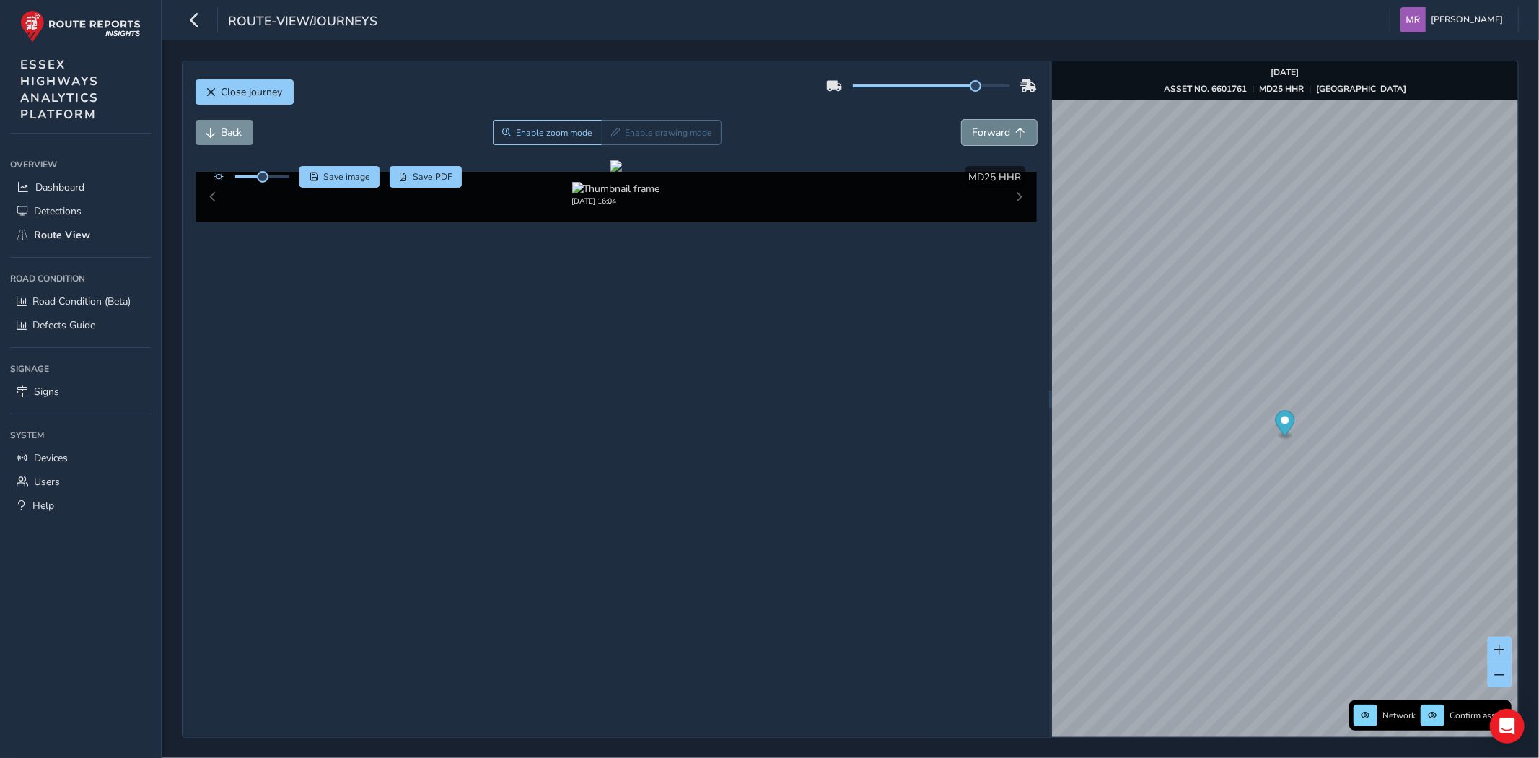
click at [985, 140] on button "Forward" at bounding box center [999, 132] width 75 height 25
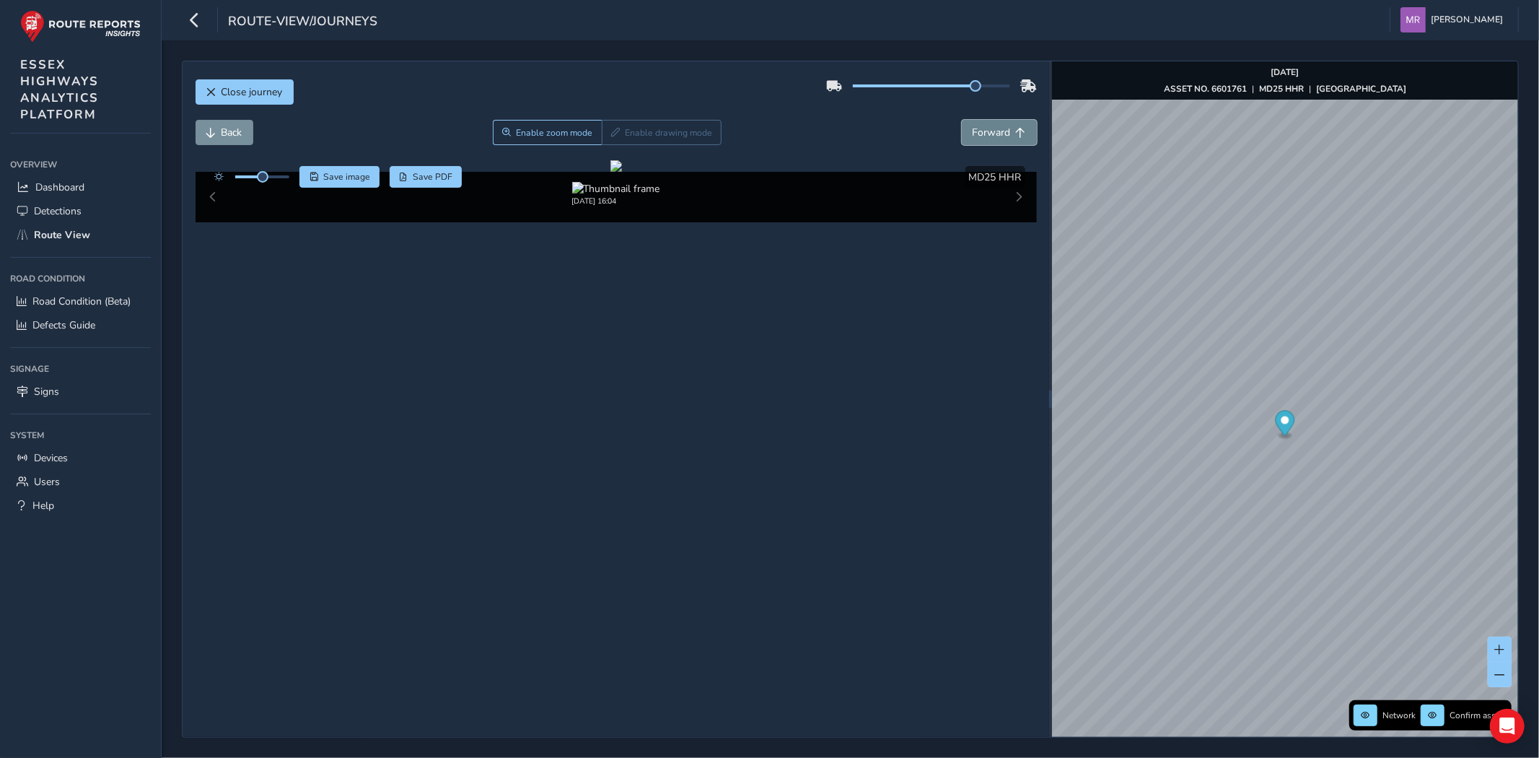
click at [985, 140] on button "Forward" at bounding box center [999, 132] width 75 height 25
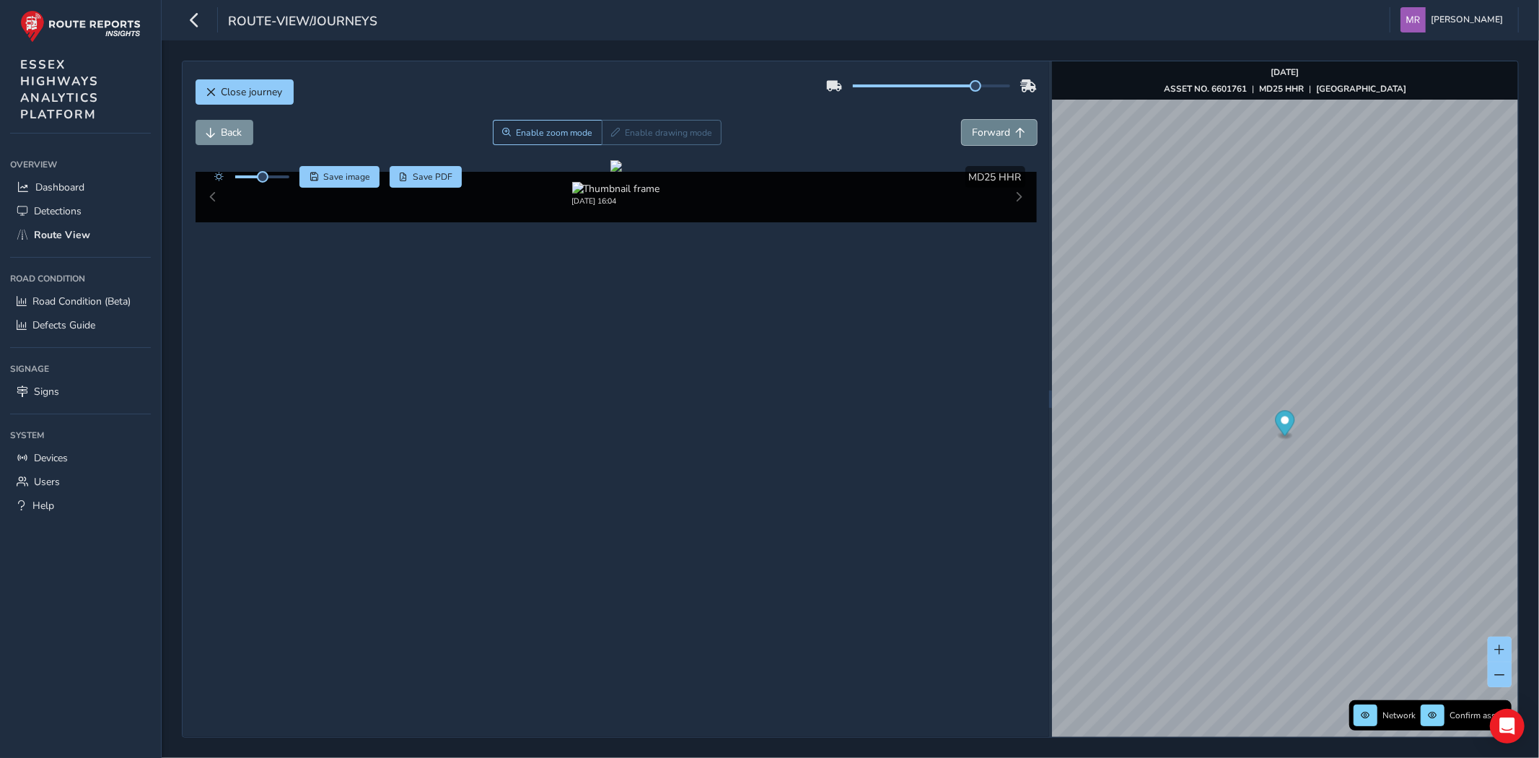
click at [985, 140] on button "Forward" at bounding box center [999, 132] width 75 height 25
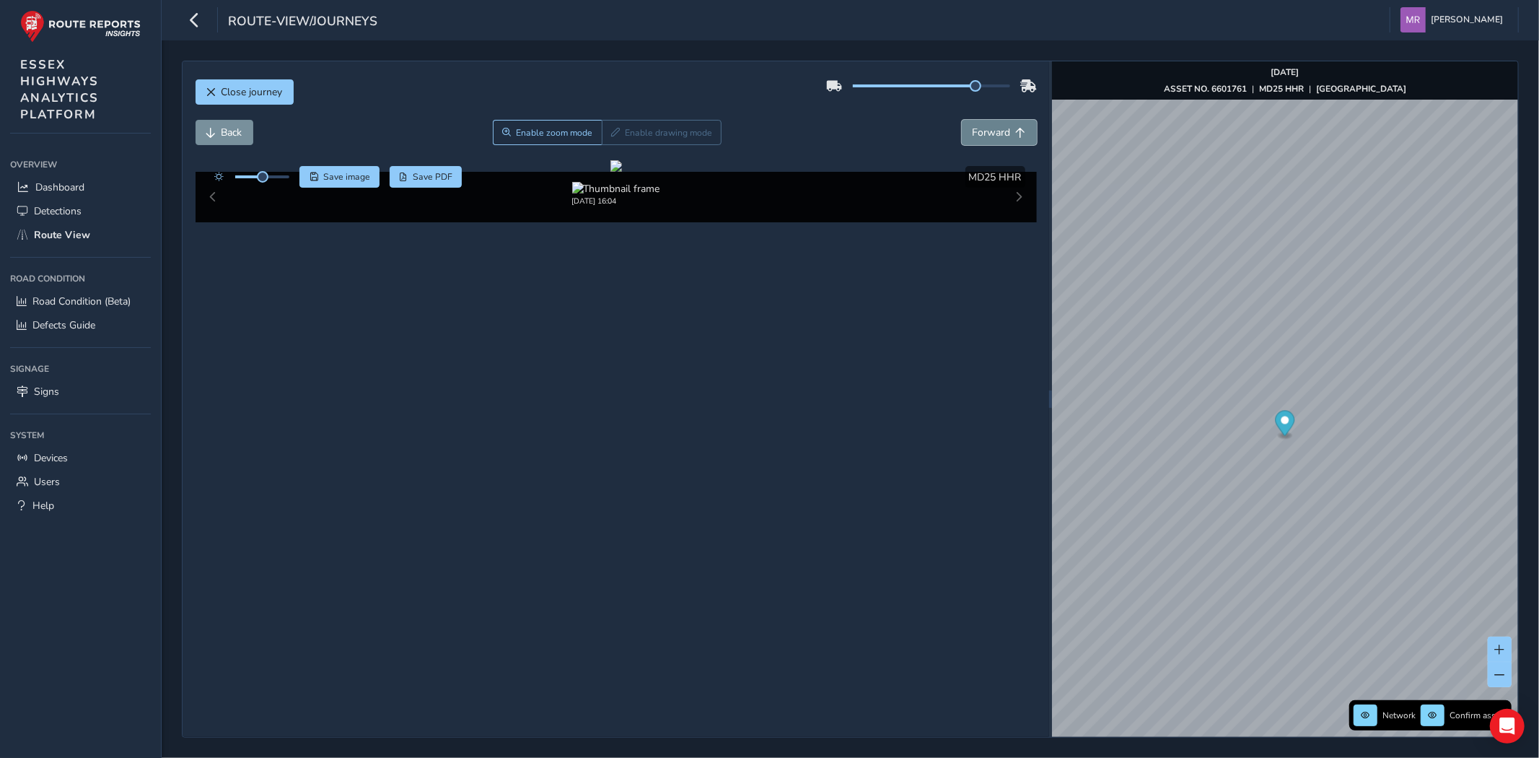
click at [985, 140] on button "Forward" at bounding box center [999, 132] width 75 height 25
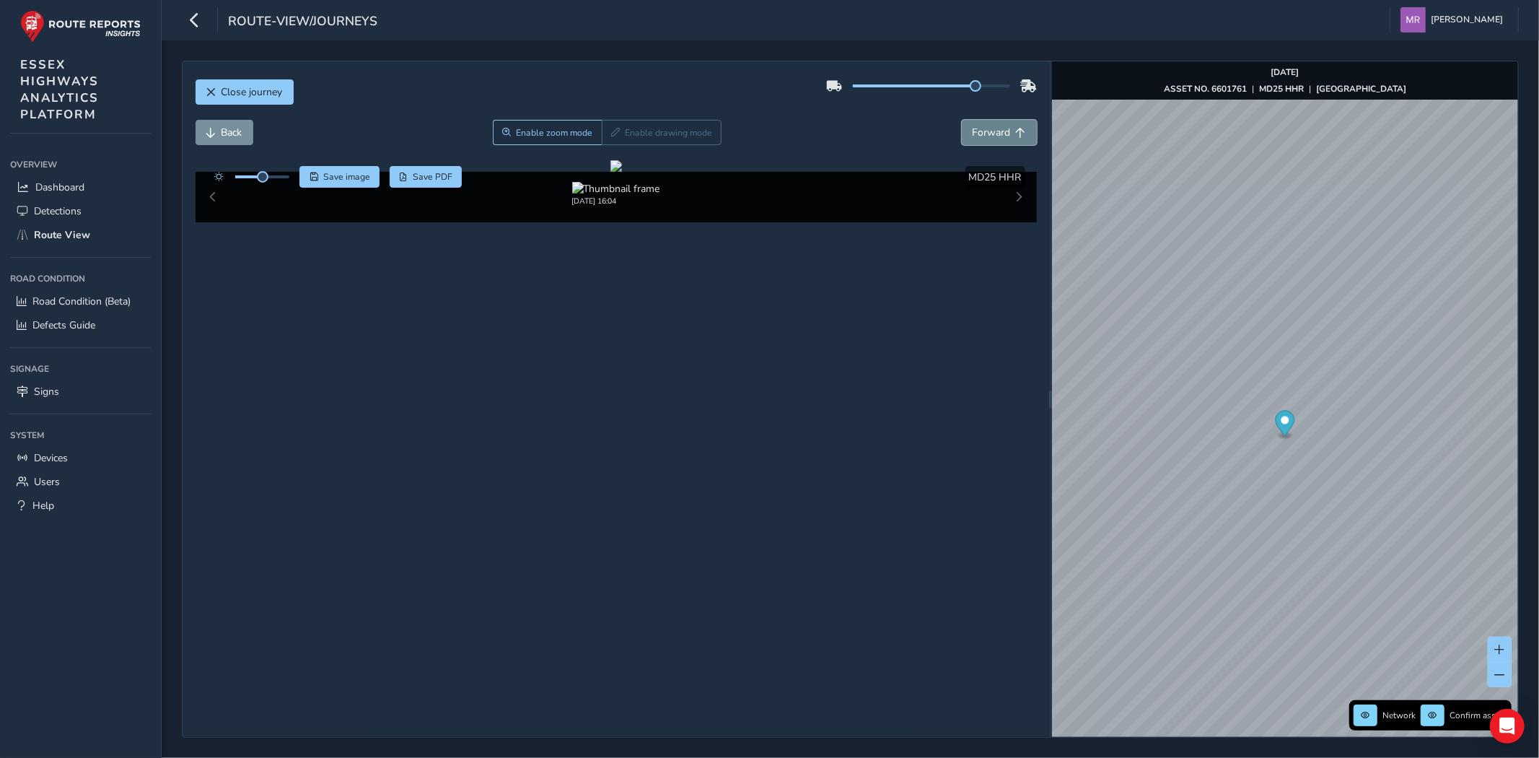
click at [985, 140] on button "Forward" at bounding box center [999, 132] width 75 height 25
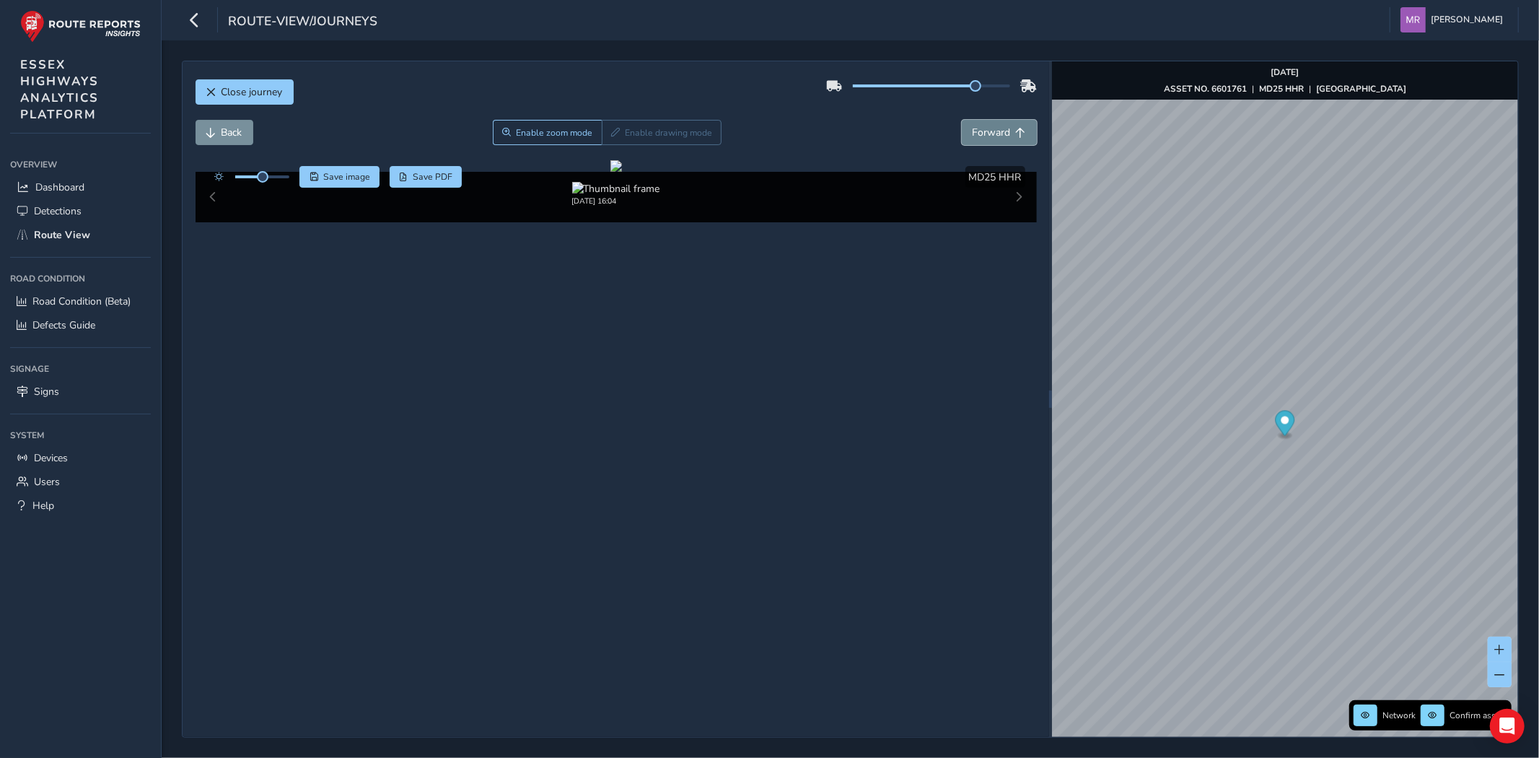
click at [985, 140] on button "Forward" at bounding box center [999, 132] width 75 height 25
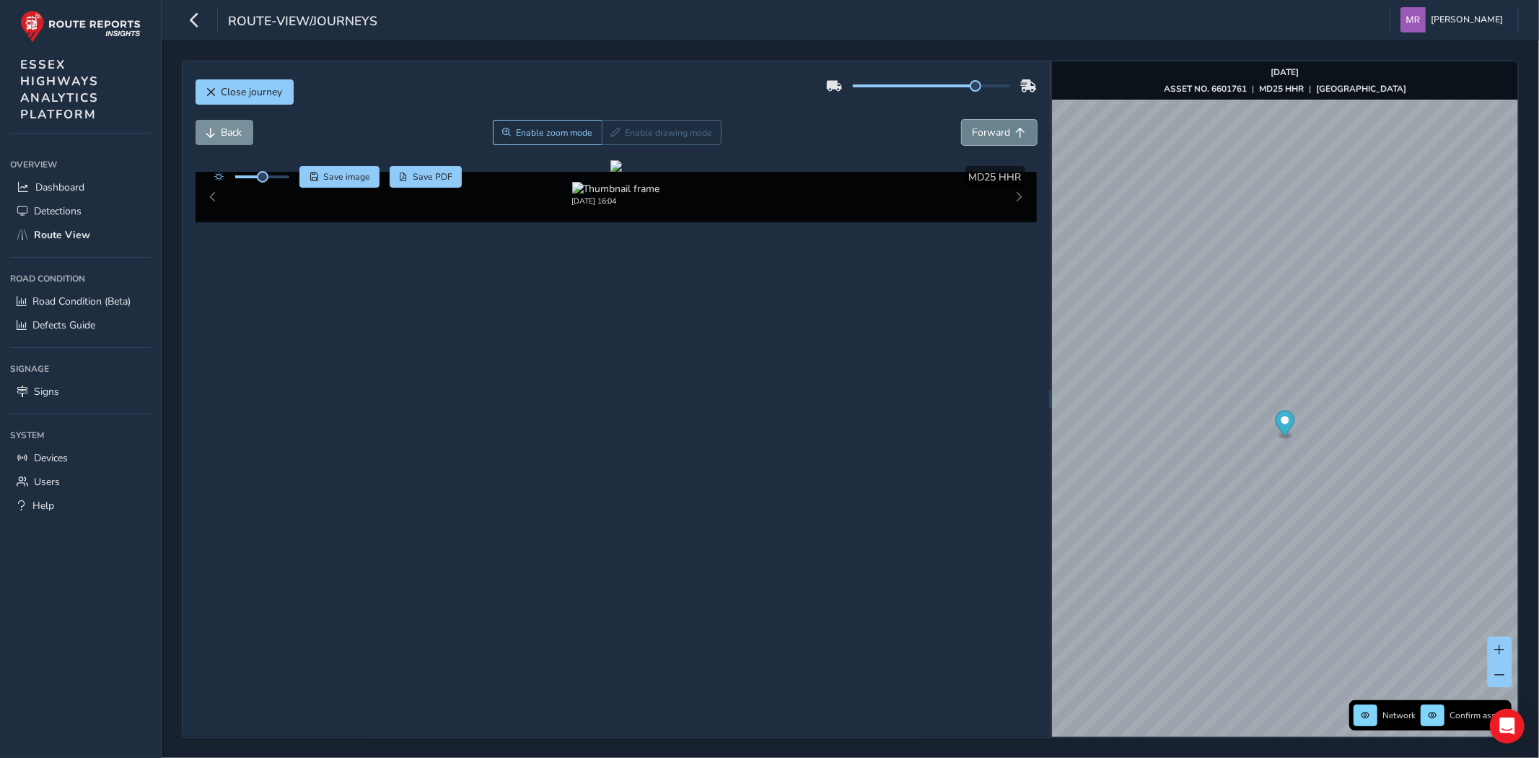
click at [985, 140] on button "Forward" at bounding box center [999, 132] width 75 height 25
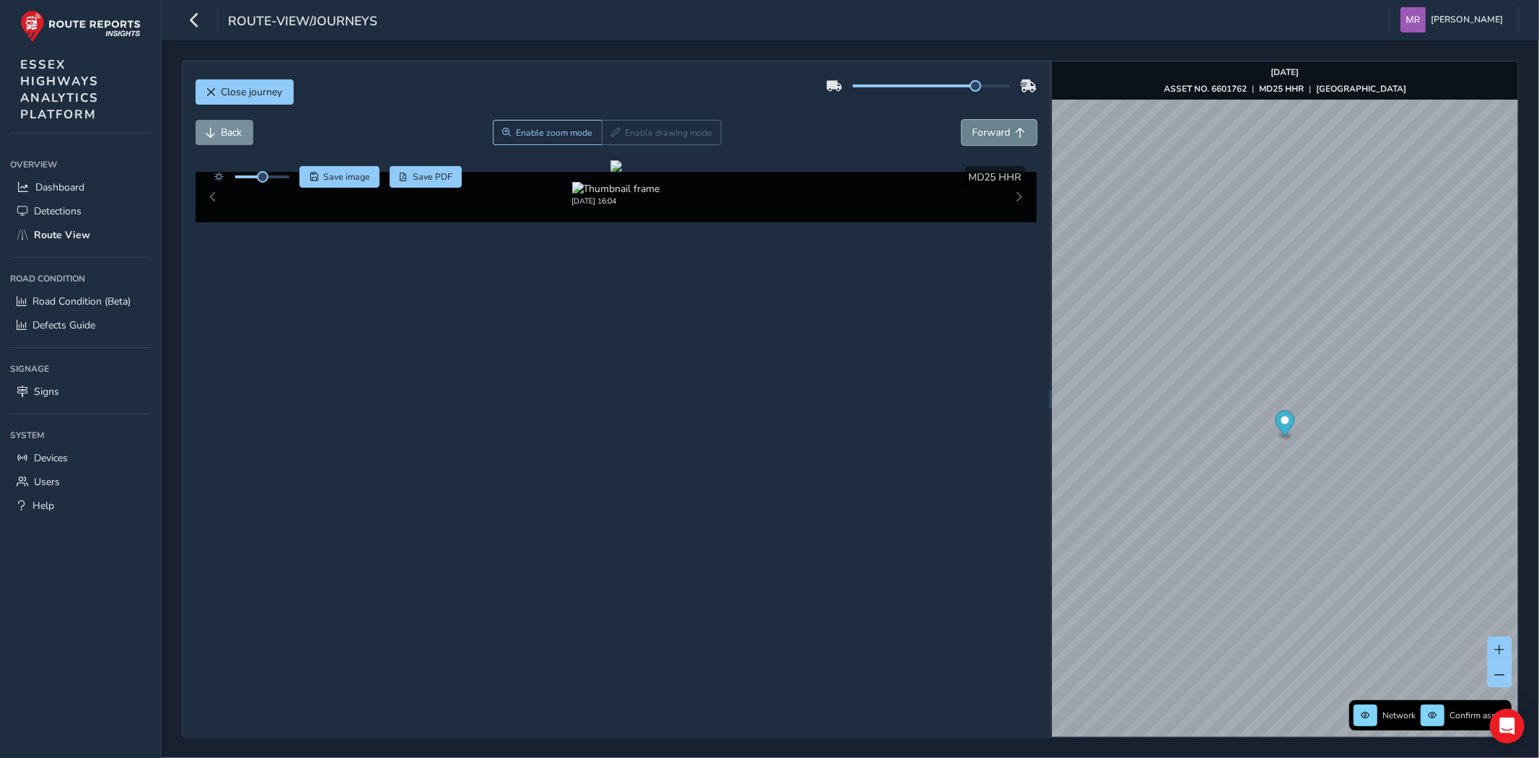
click at [985, 140] on button "Forward" at bounding box center [999, 132] width 75 height 25
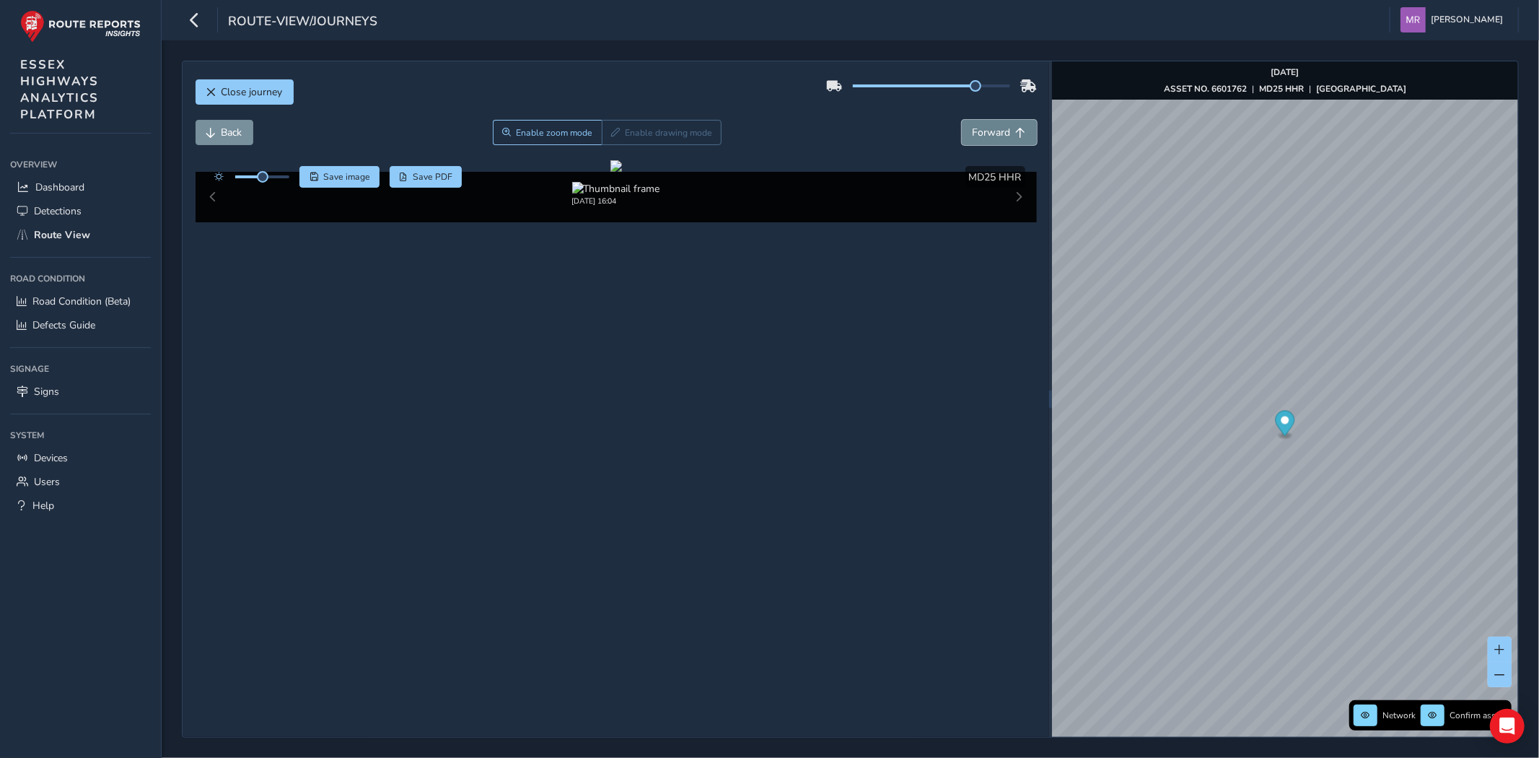
click at [985, 140] on button "Forward" at bounding box center [999, 132] width 75 height 25
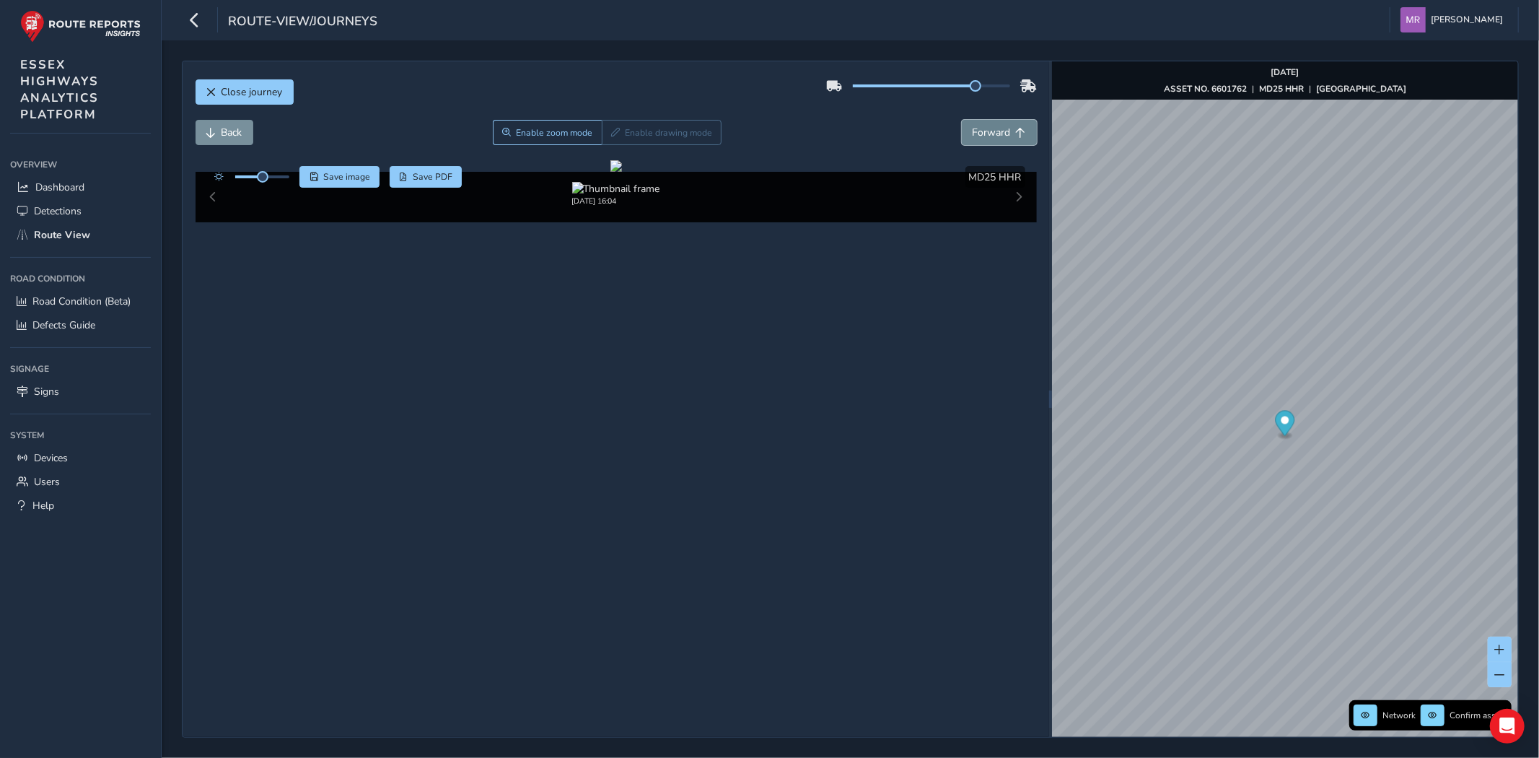
click at [985, 140] on button "Forward" at bounding box center [999, 132] width 75 height 25
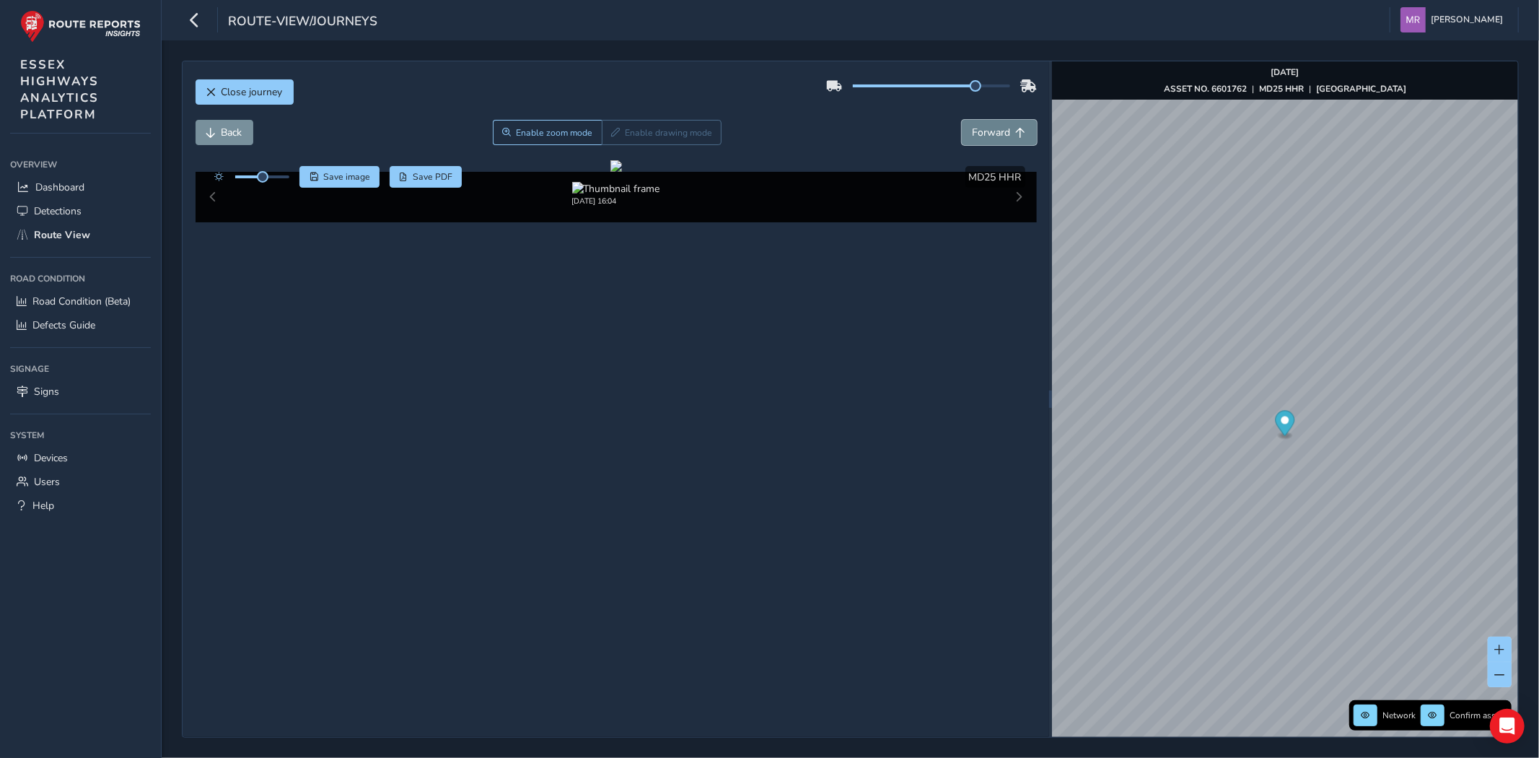
click at [985, 140] on button "Forward" at bounding box center [999, 132] width 75 height 25
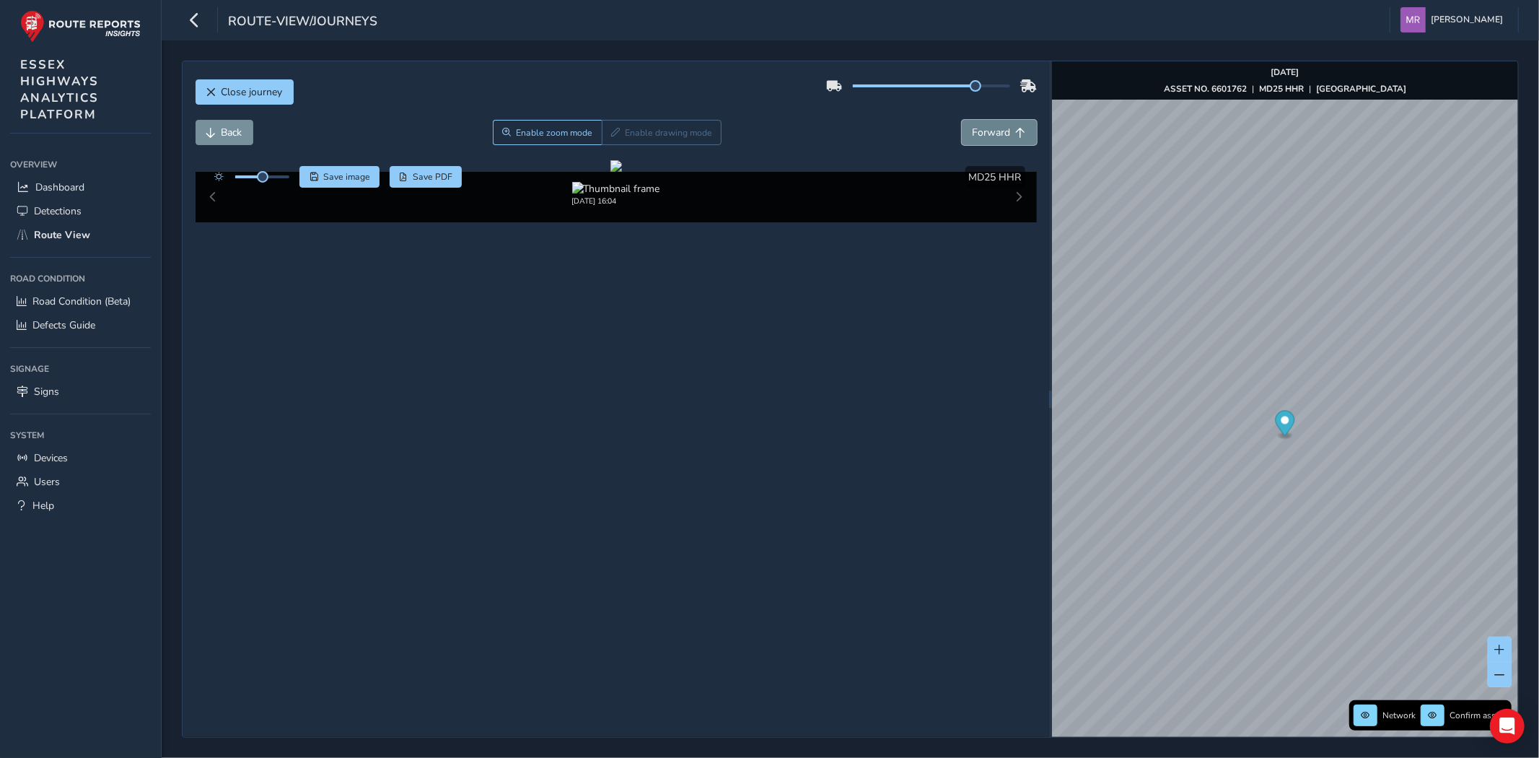
click at [985, 140] on button "Forward" at bounding box center [999, 132] width 75 height 25
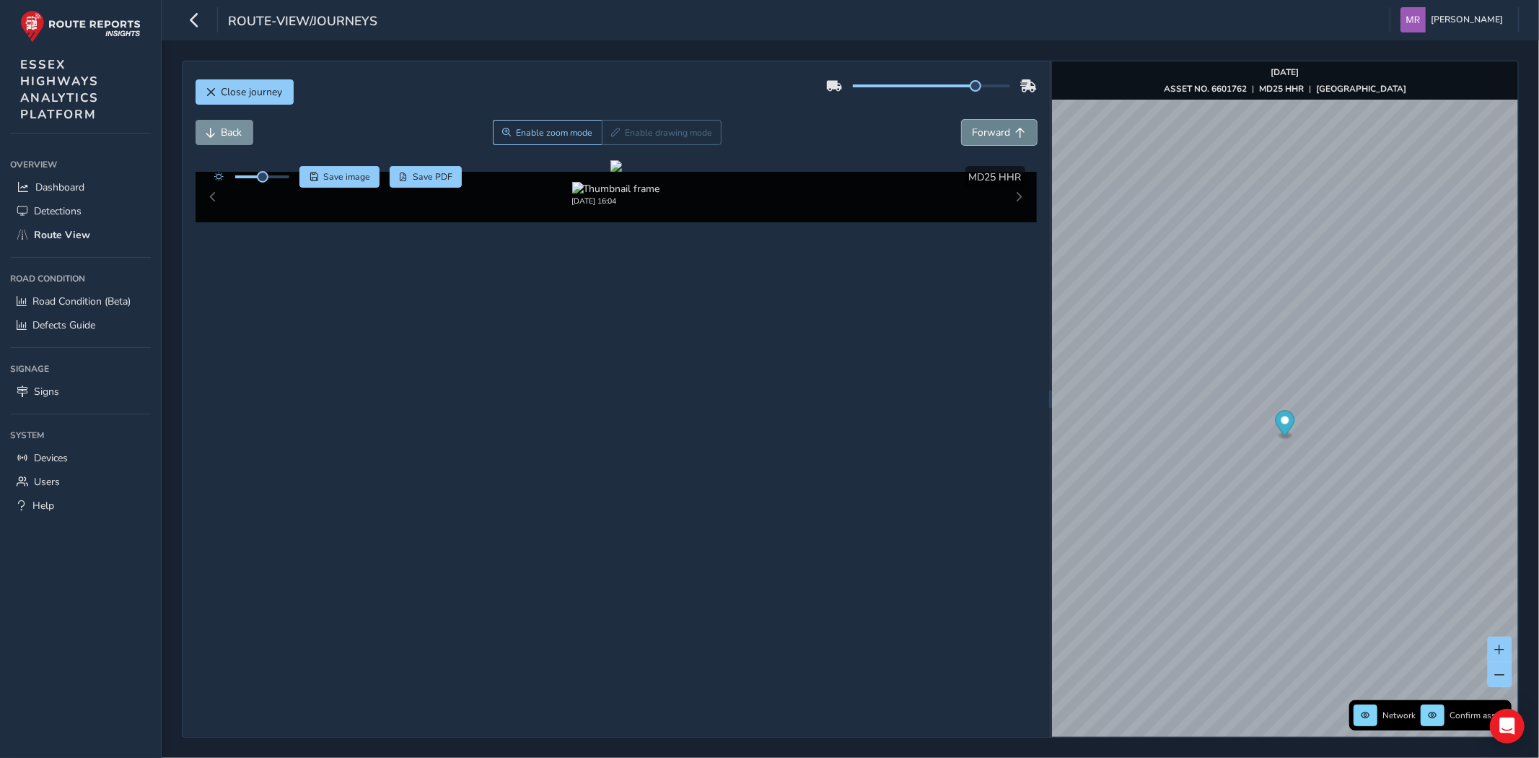
click at [985, 140] on button "Forward" at bounding box center [999, 132] width 75 height 25
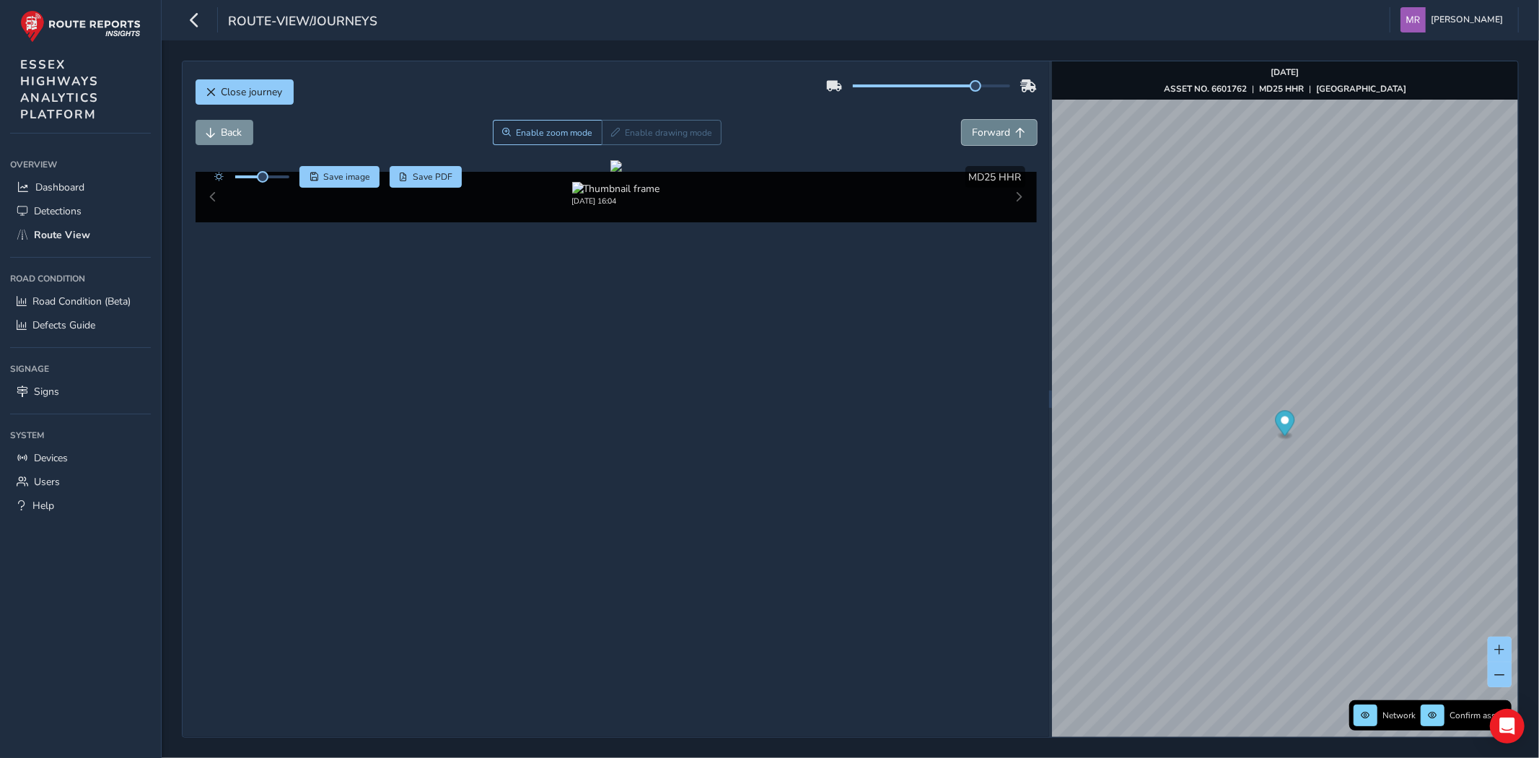
click at [985, 140] on button "Forward" at bounding box center [999, 132] width 75 height 25
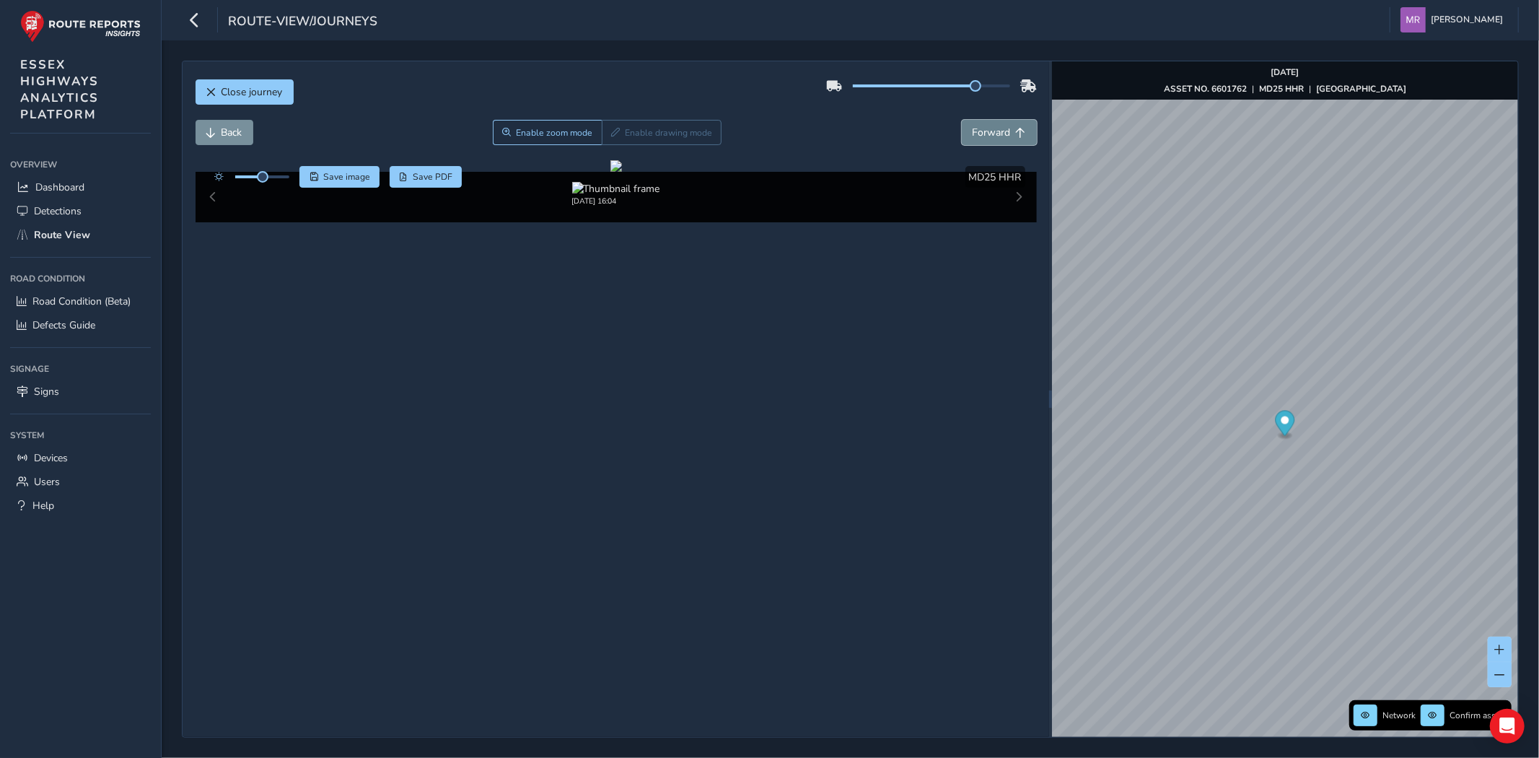
click at [985, 140] on button "Forward" at bounding box center [999, 132] width 75 height 25
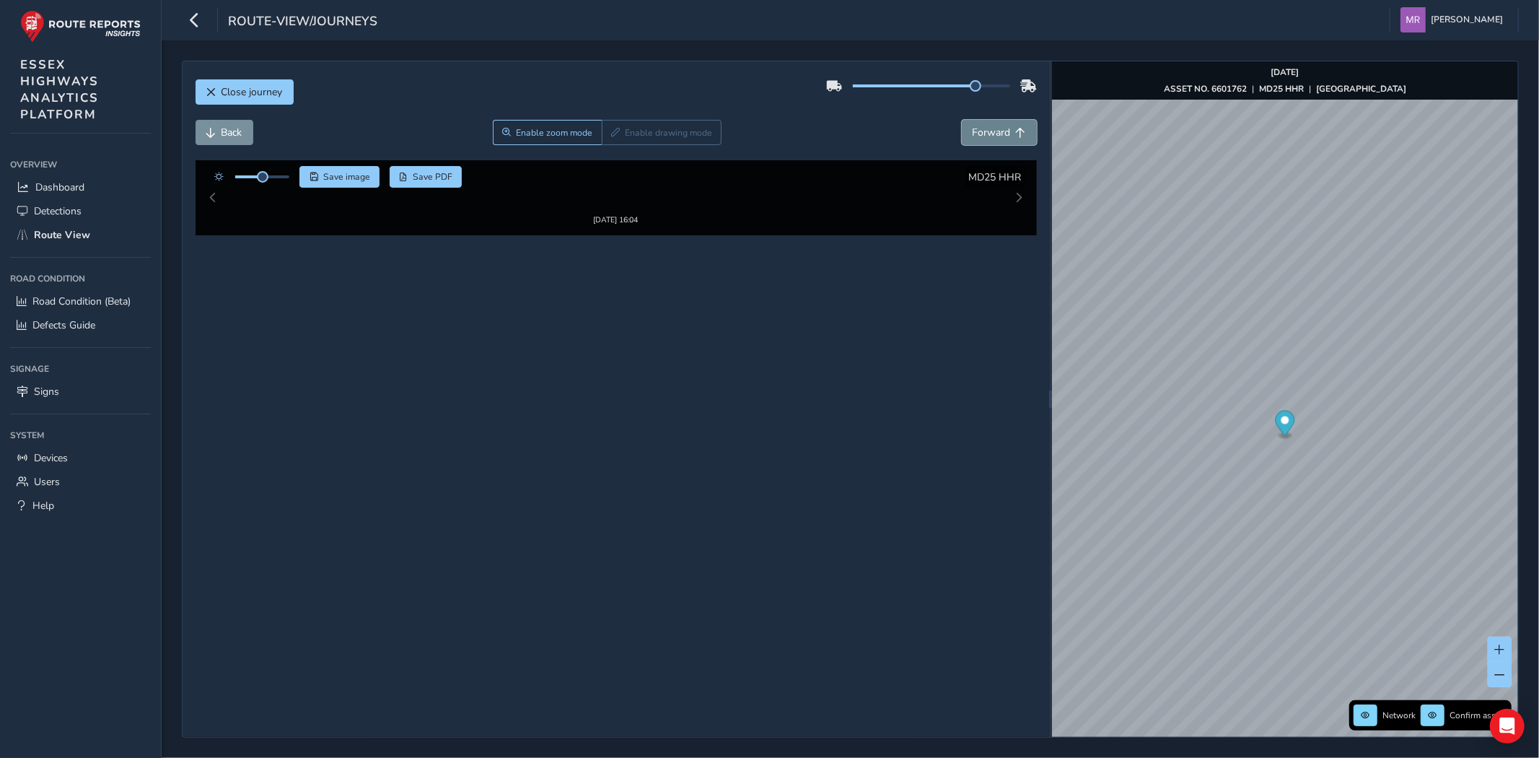
click at [985, 140] on button "Forward" at bounding box center [999, 132] width 75 height 25
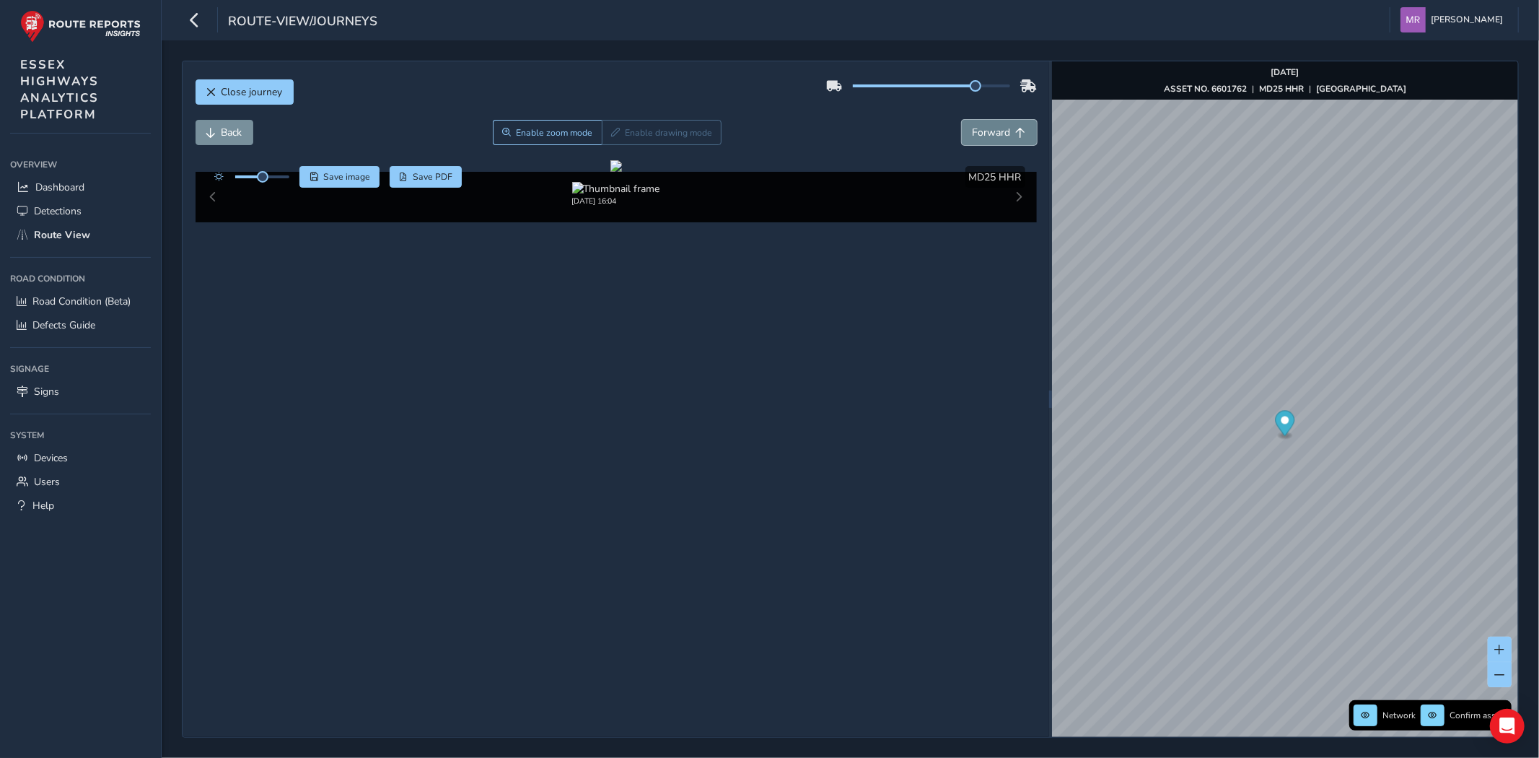
click at [985, 140] on button "Forward" at bounding box center [999, 132] width 75 height 25
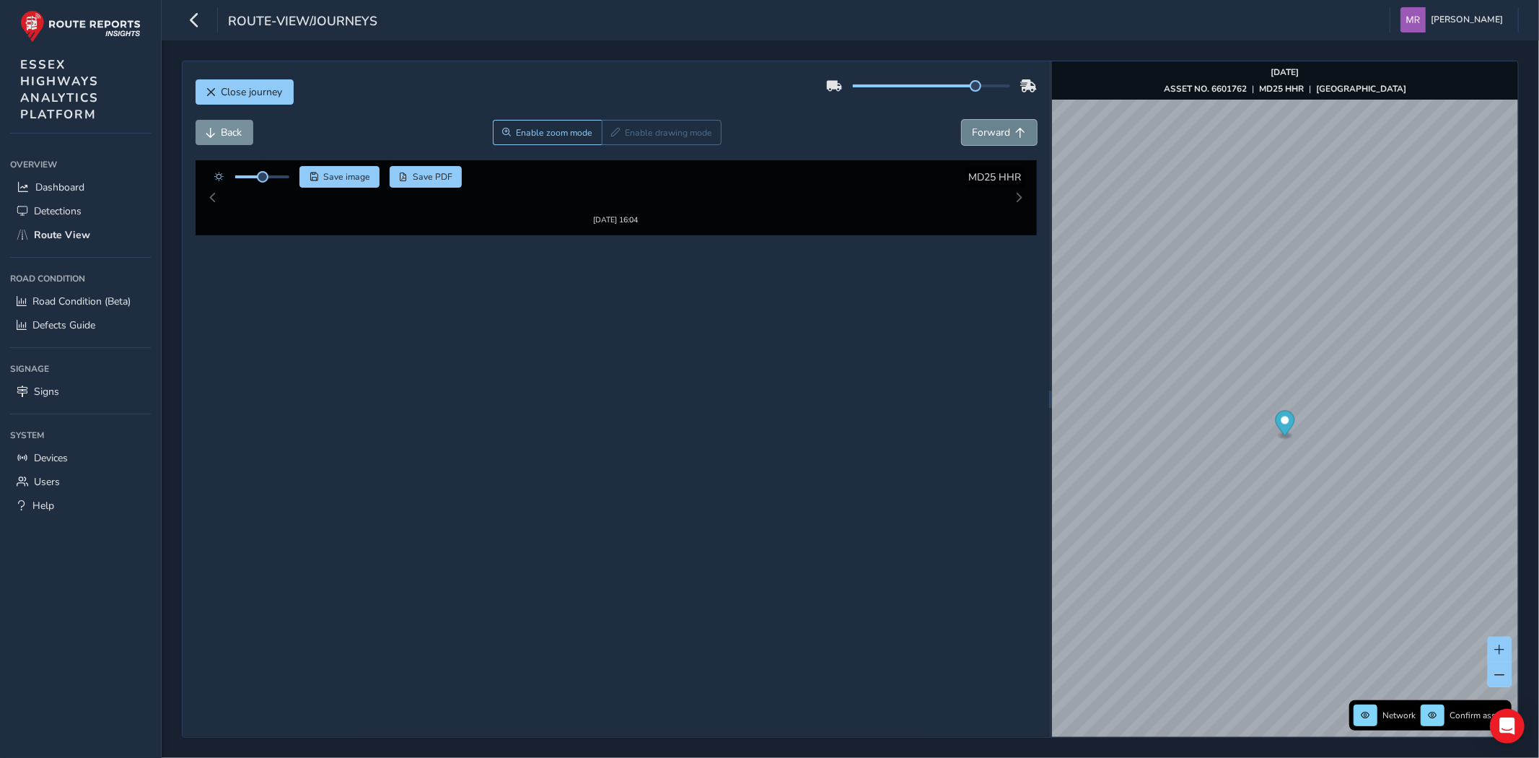
click at [985, 140] on button "Forward" at bounding box center [999, 132] width 75 height 25
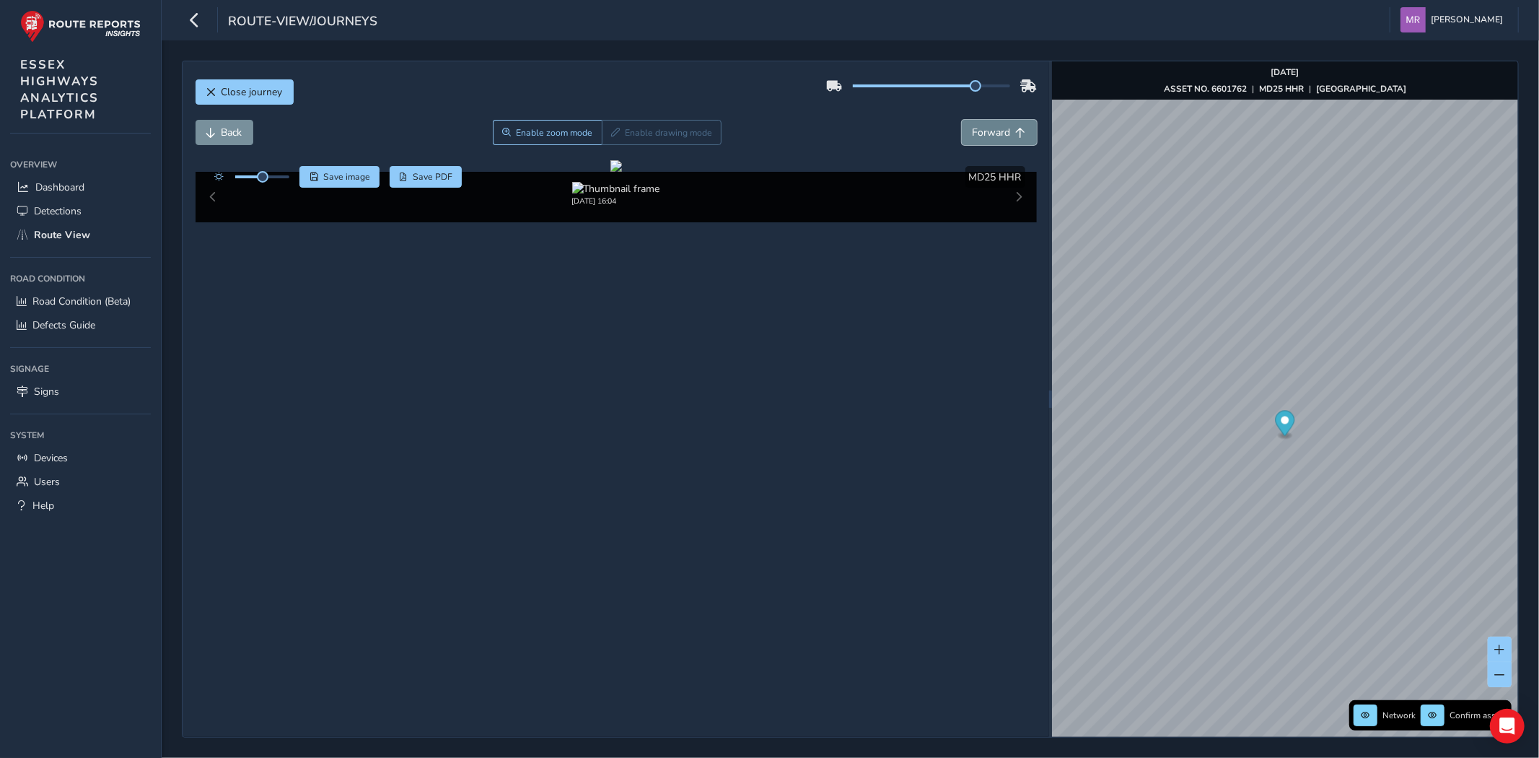
click at [985, 140] on button "Forward" at bounding box center [999, 132] width 75 height 25
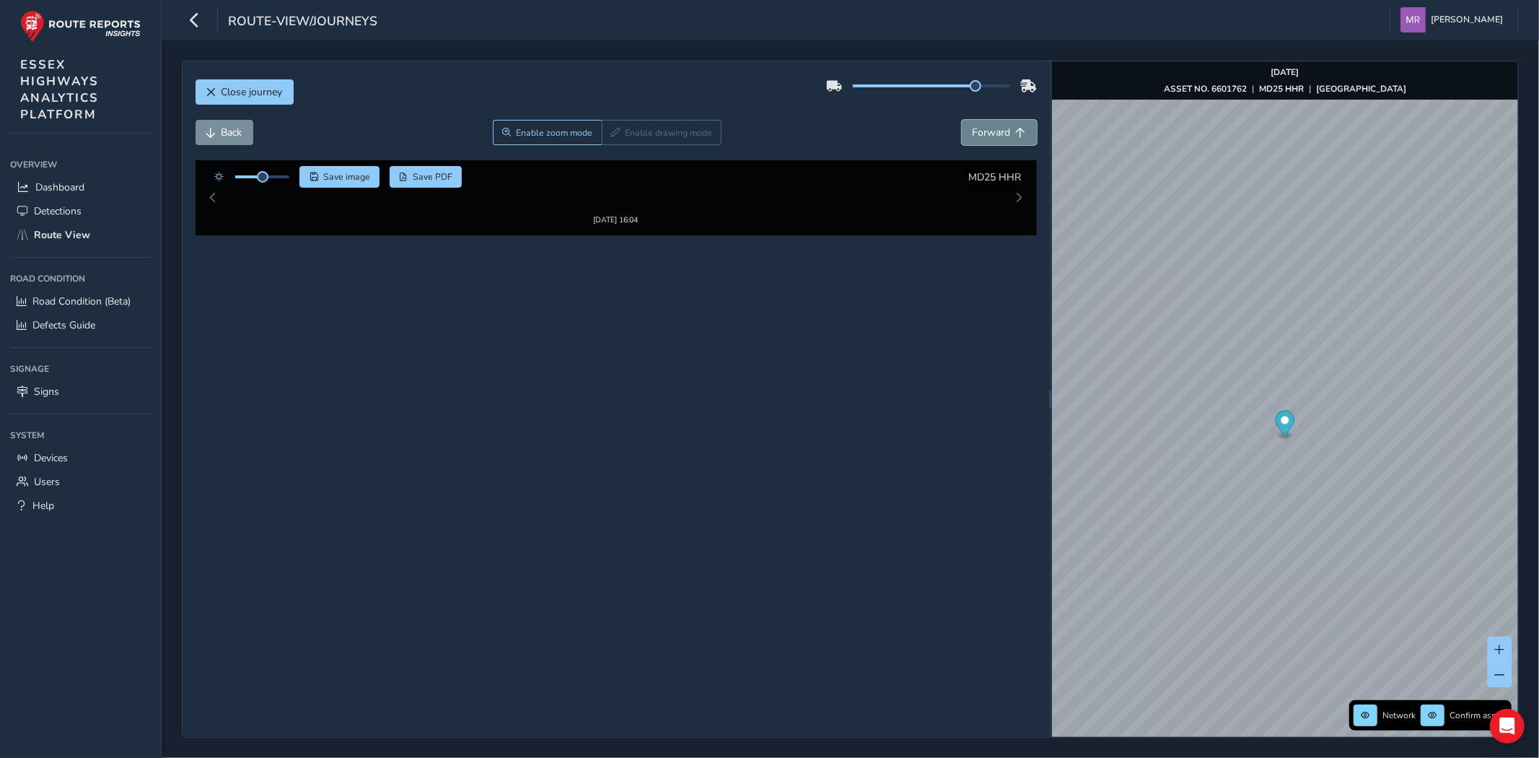
click at [985, 140] on button "Forward" at bounding box center [999, 132] width 75 height 25
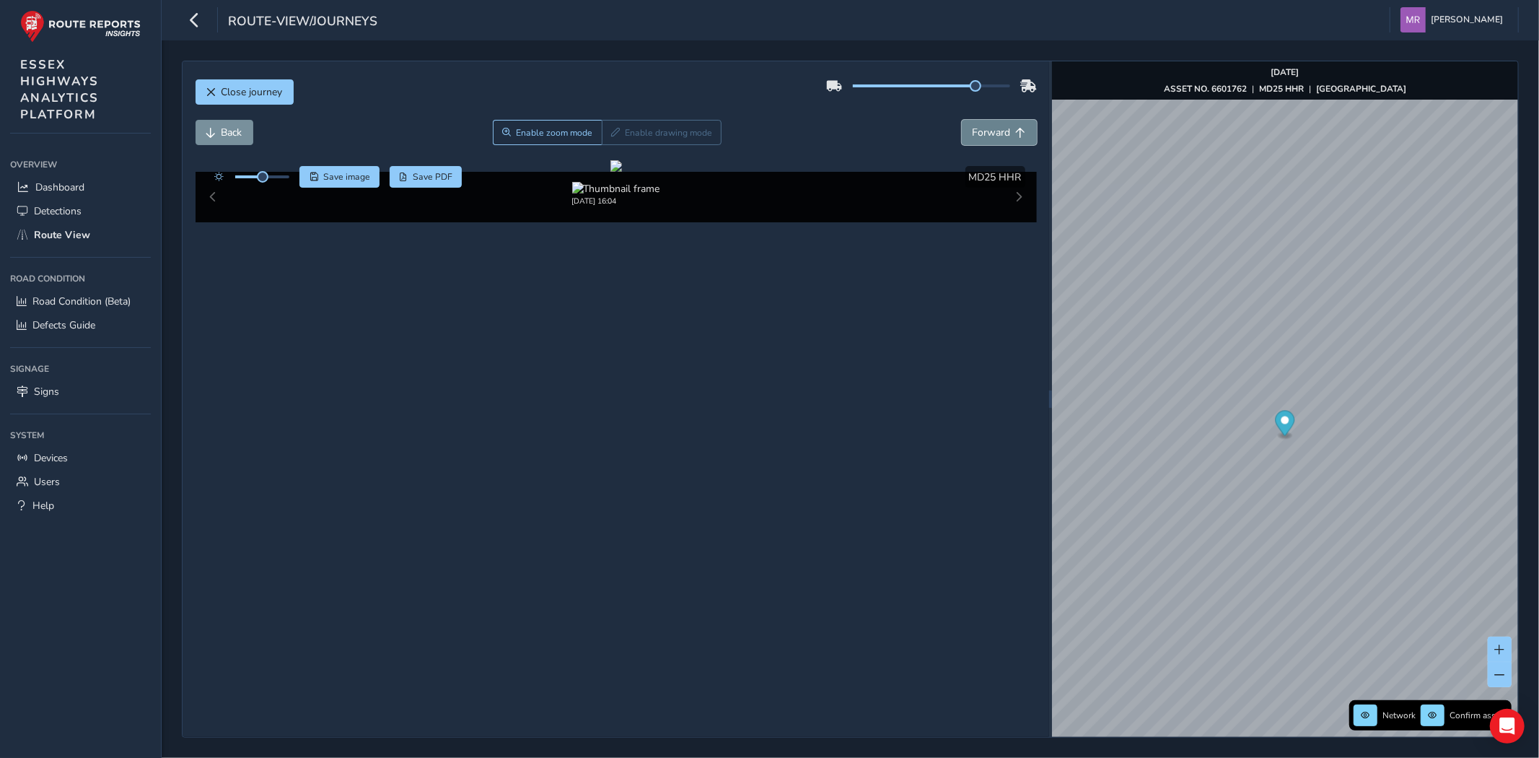
click at [985, 140] on button "Forward" at bounding box center [999, 132] width 75 height 25
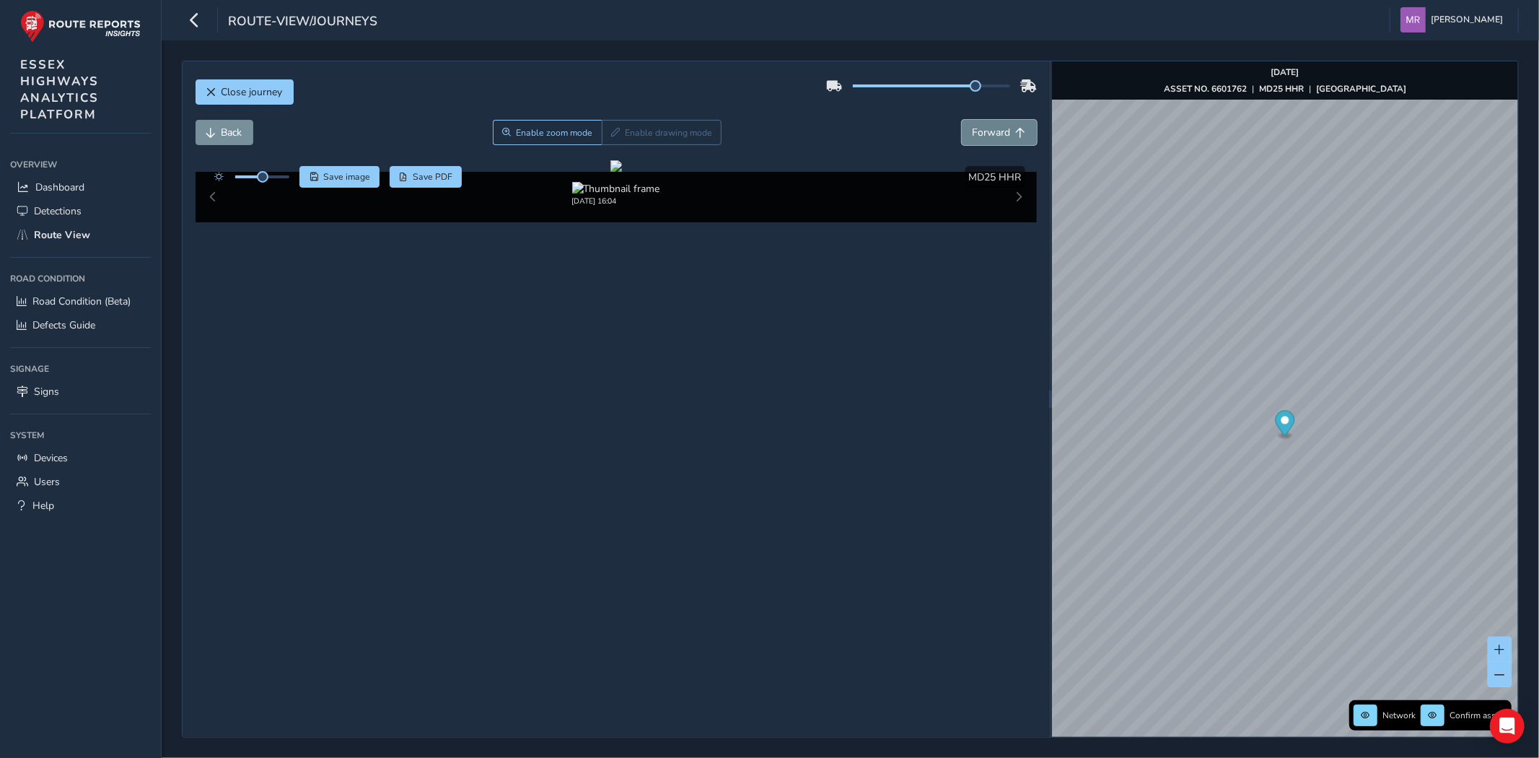
click at [985, 140] on button "Forward" at bounding box center [999, 132] width 75 height 25
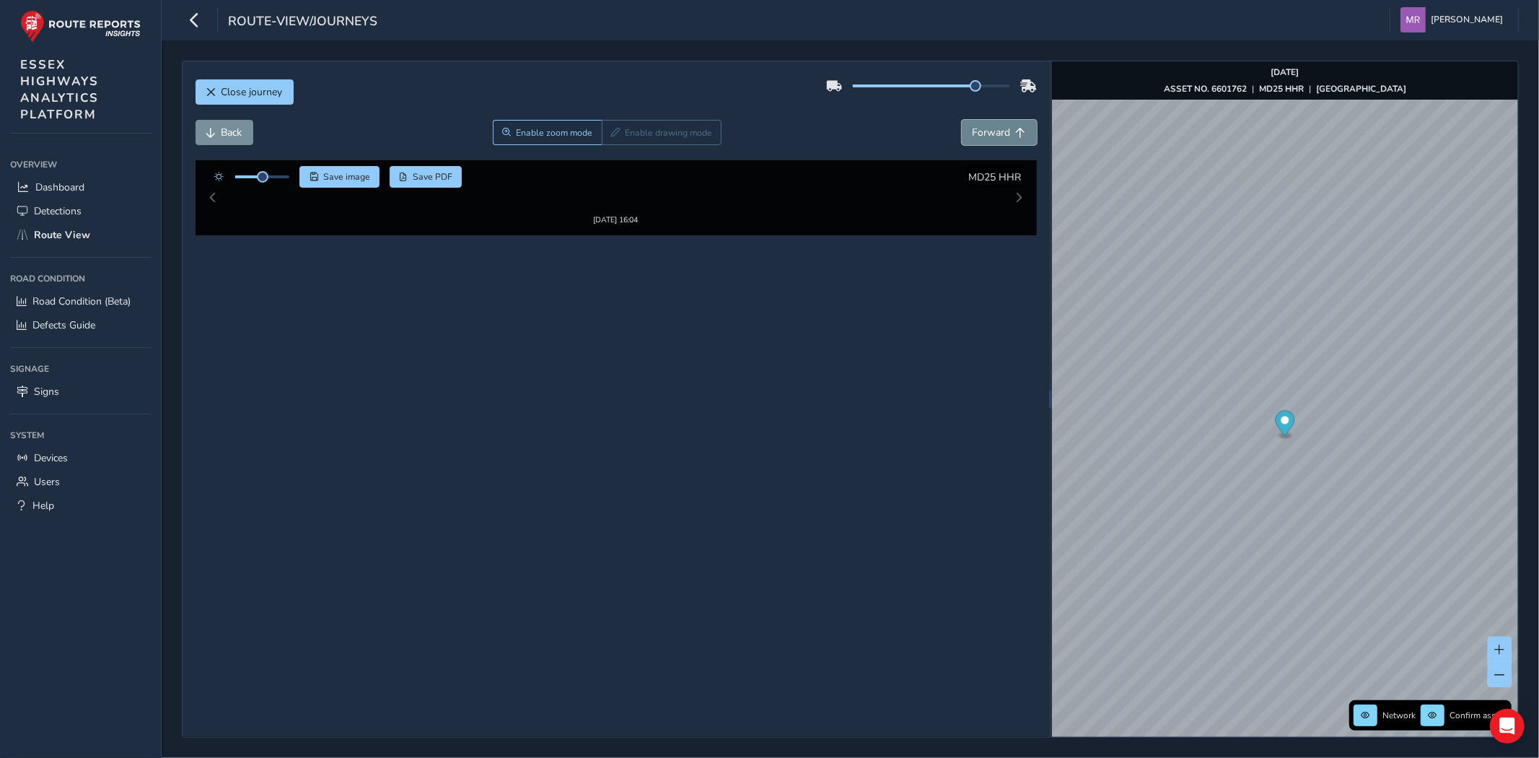
click at [985, 140] on button "Forward" at bounding box center [999, 132] width 75 height 25
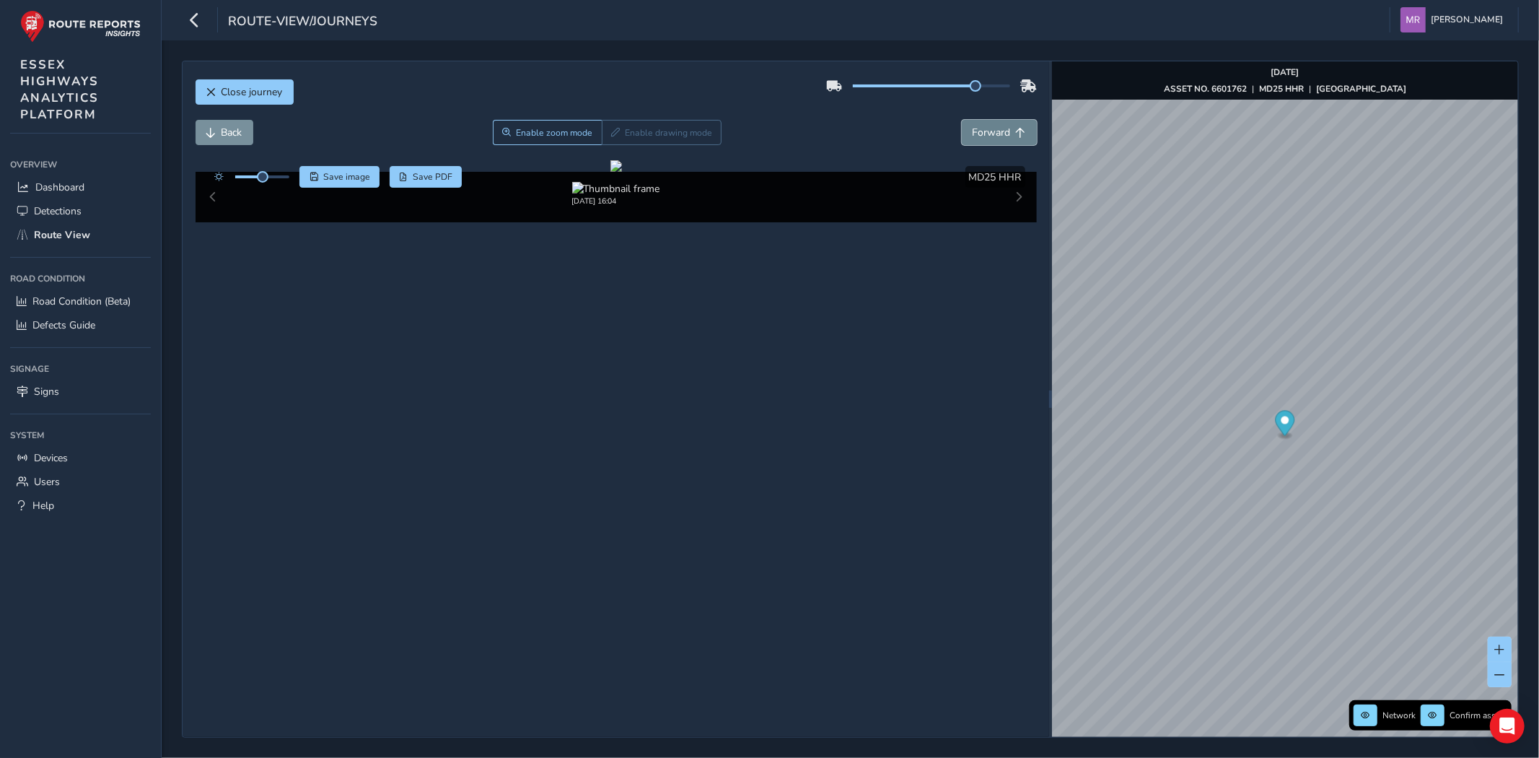
click at [985, 140] on button "Forward" at bounding box center [999, 132] width 75 height 25
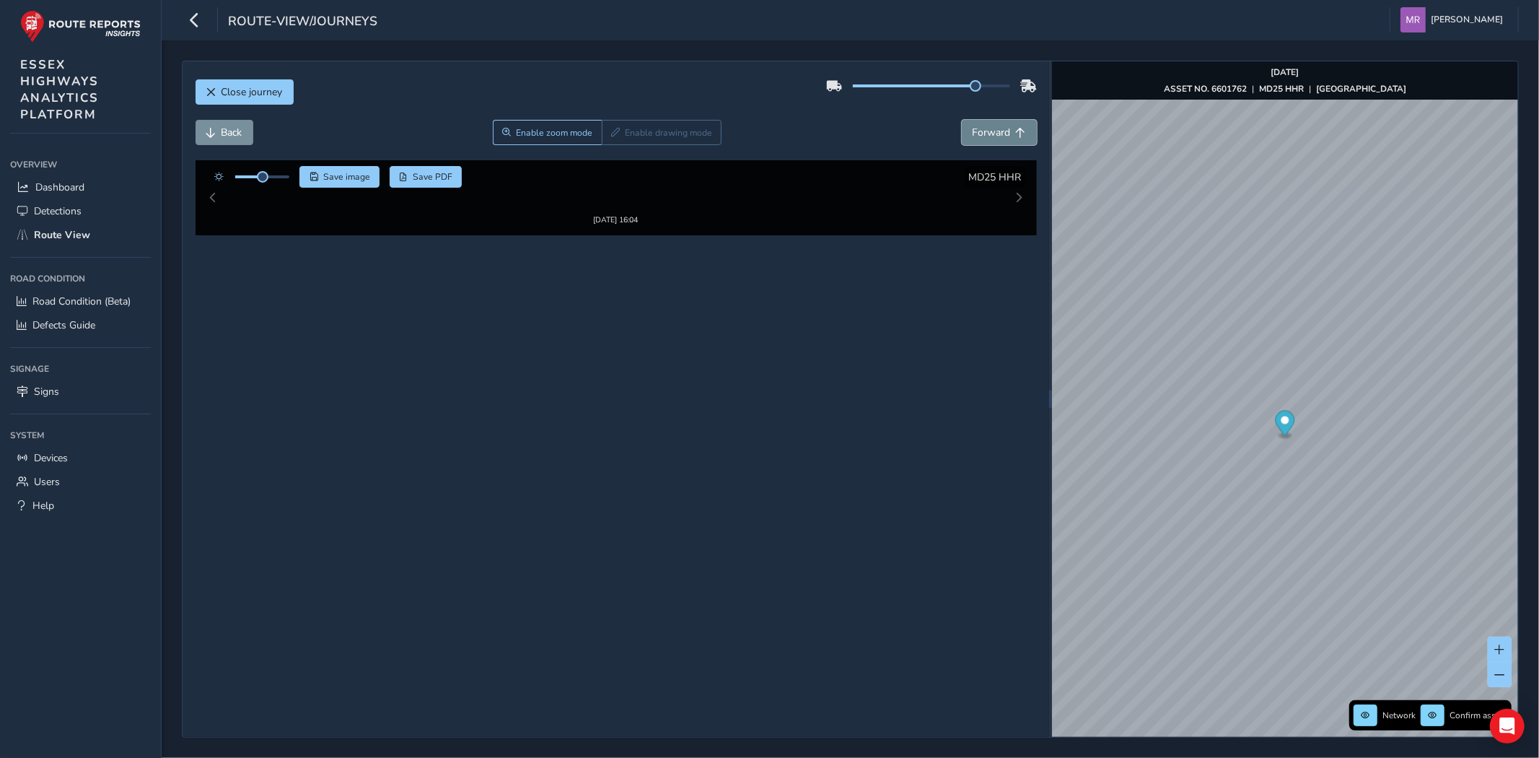
click at [985, 140] on button "Forward" at bounding box center [999, 132] width 75 height 25
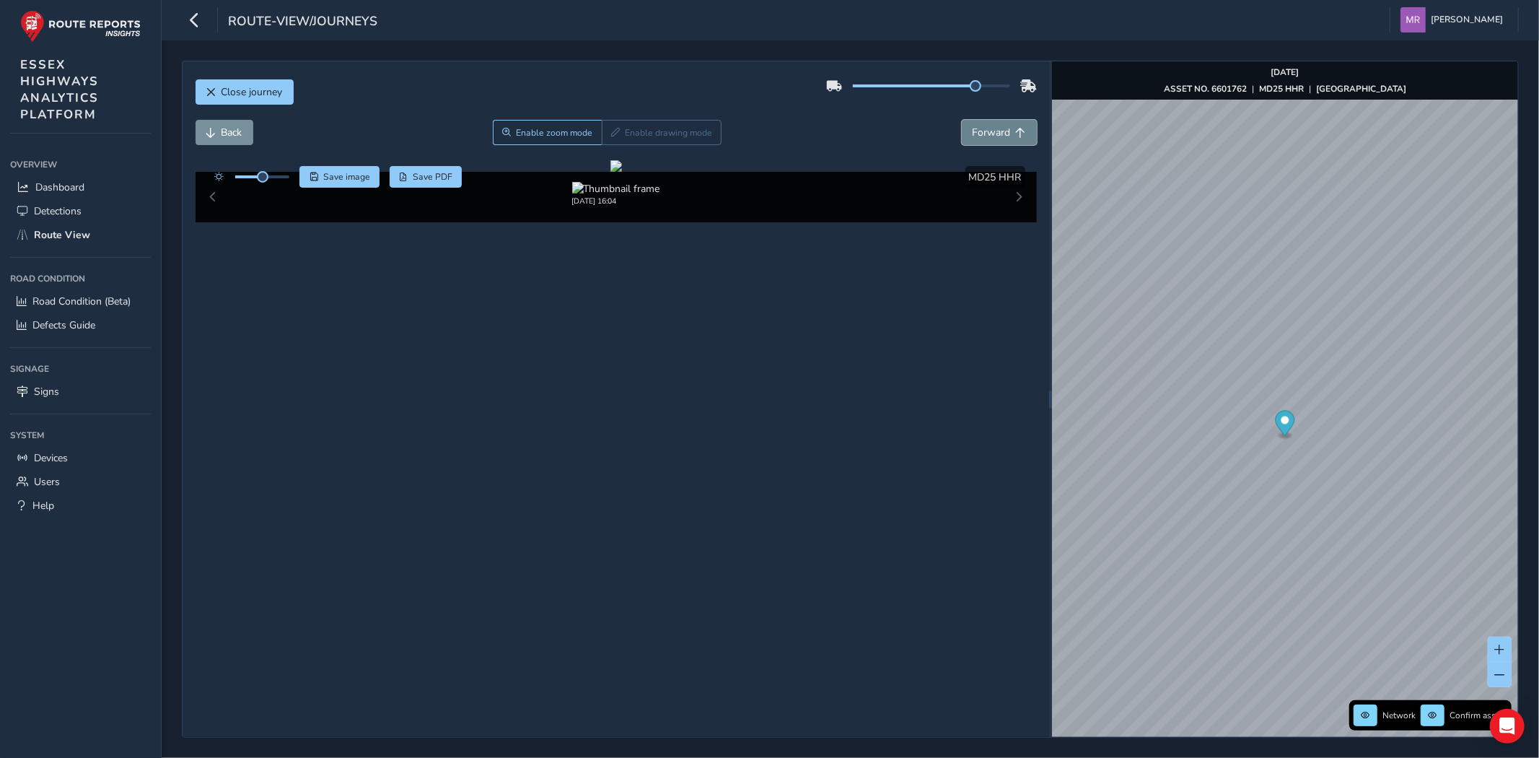
click at [985, 140] on button "Forward" at bounding box center [999, 132] width 75 height 25
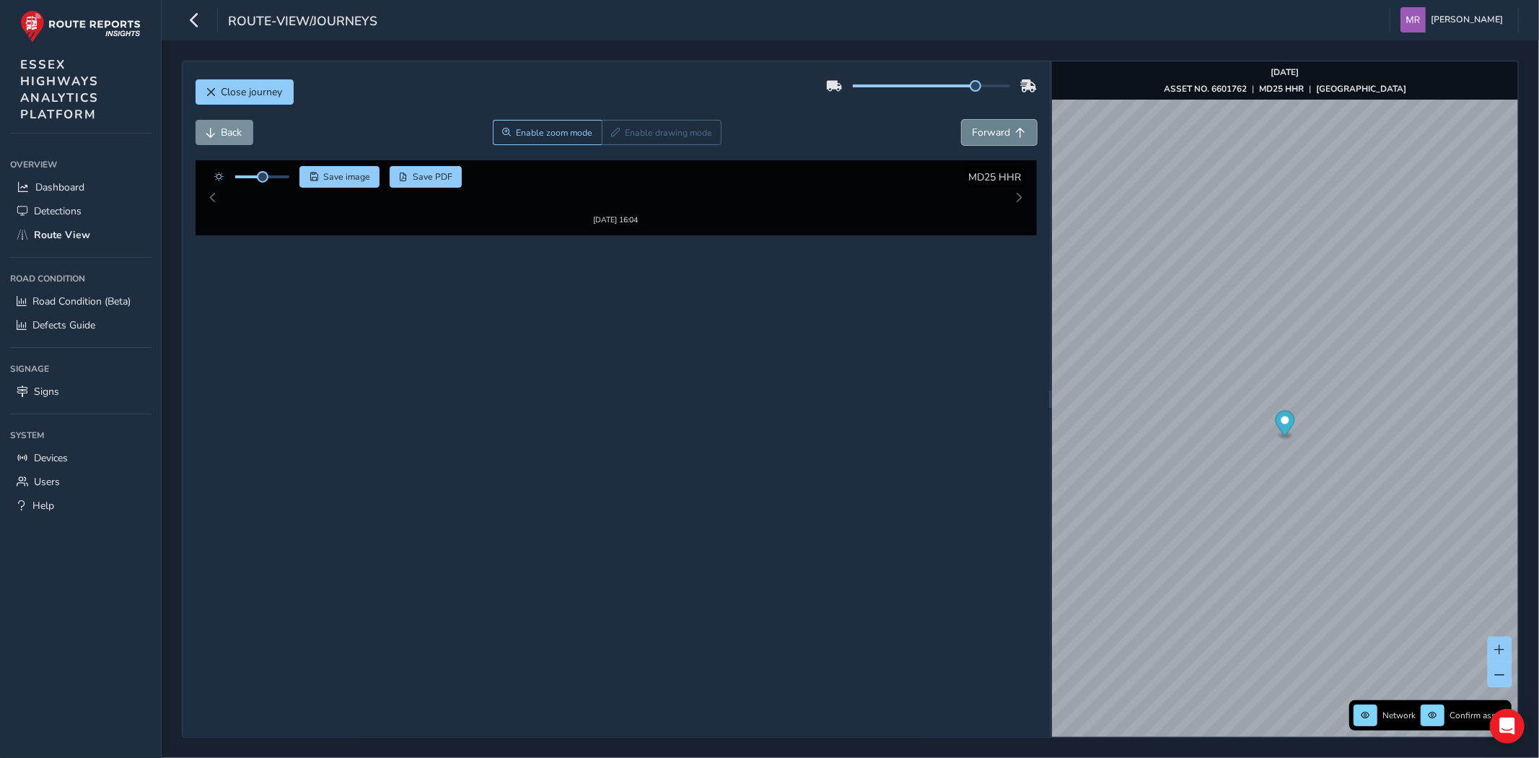
click at [985, 140] on button "Forward" at bounding box center [999, 132] width 75 height 25
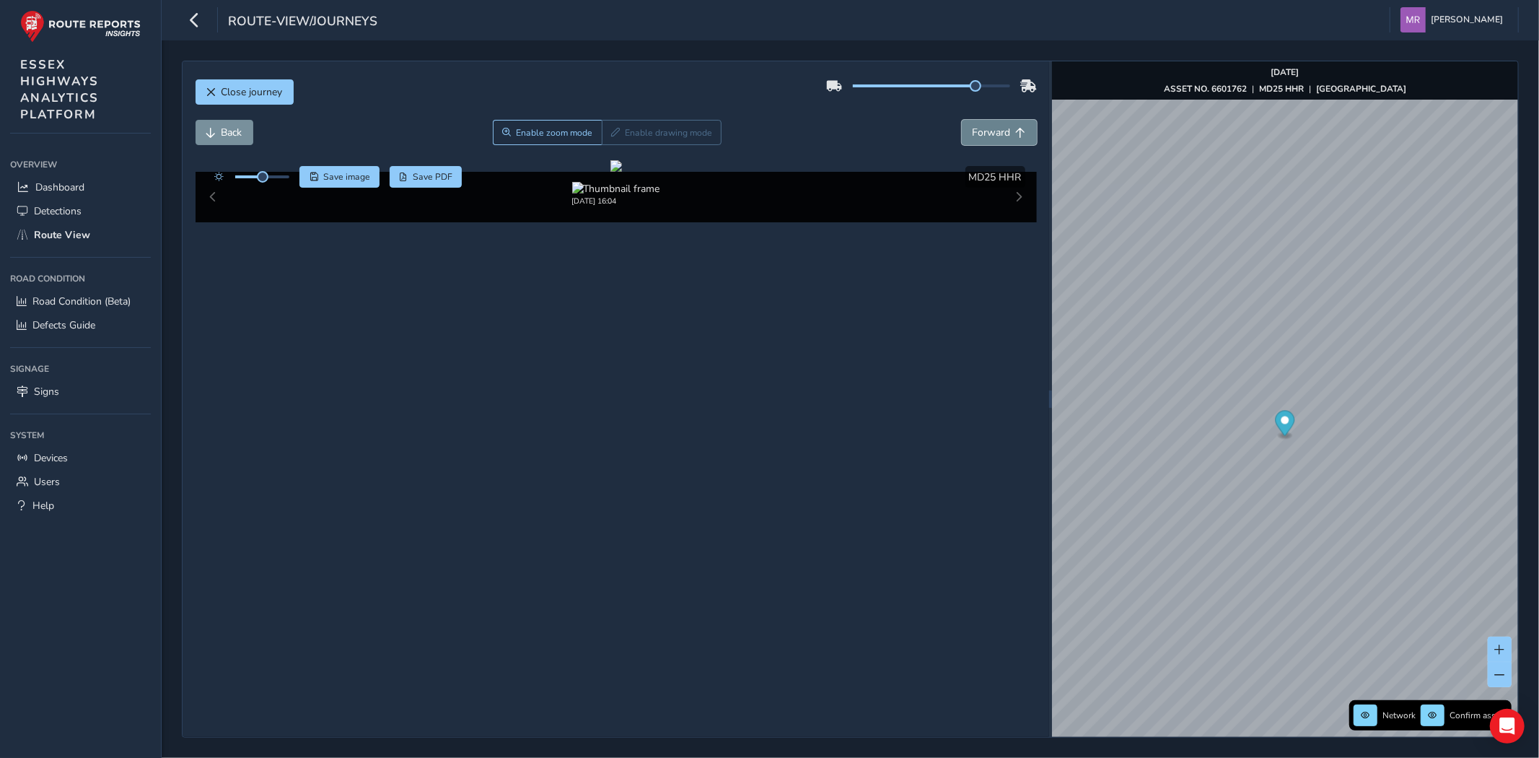
click at [985, 140] on button "Forward" at bounding box center [999, 132] width 75 height 25
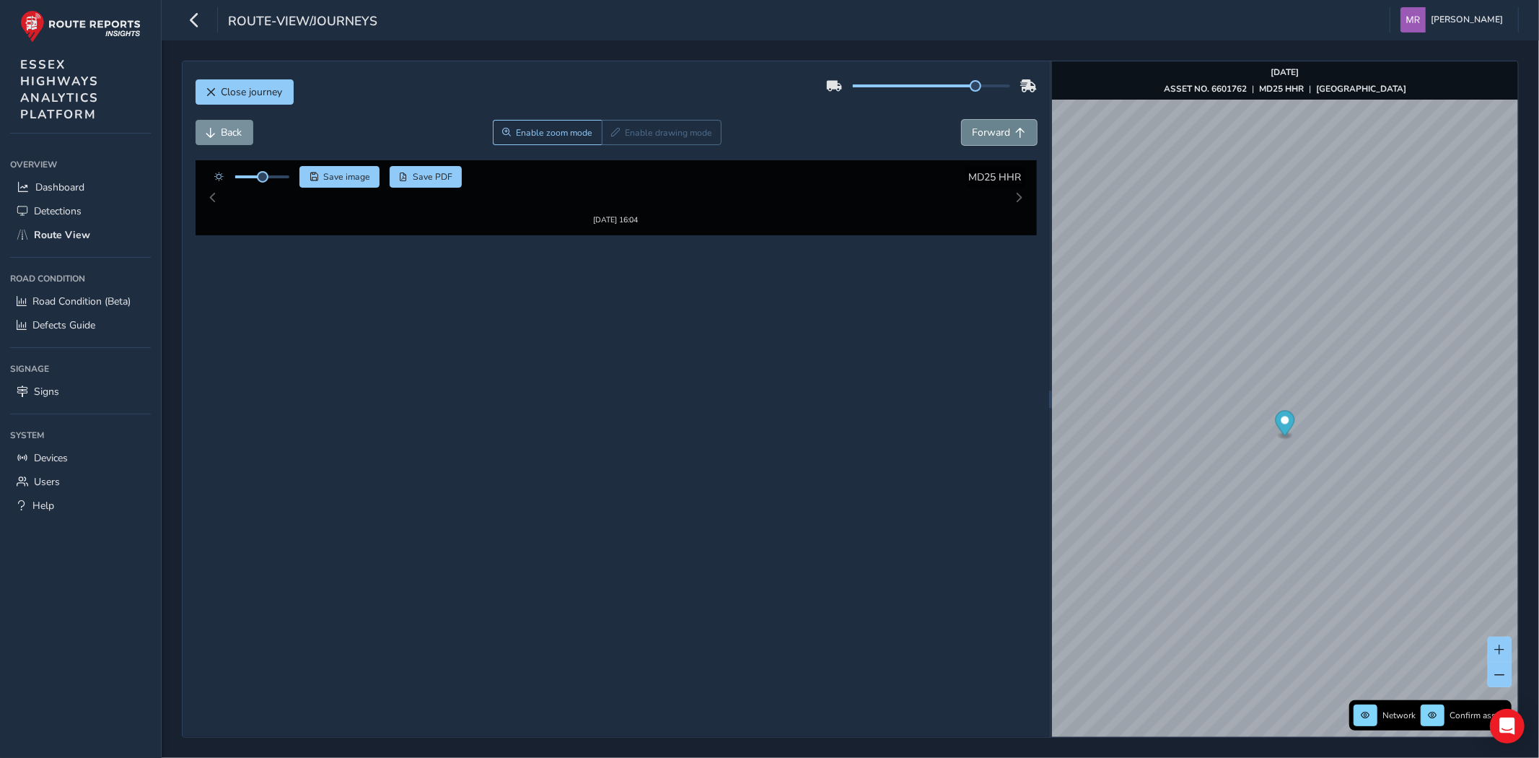
click at [985, 140] on button "Forward" at bounding box center [999, 132] width 75 height 25
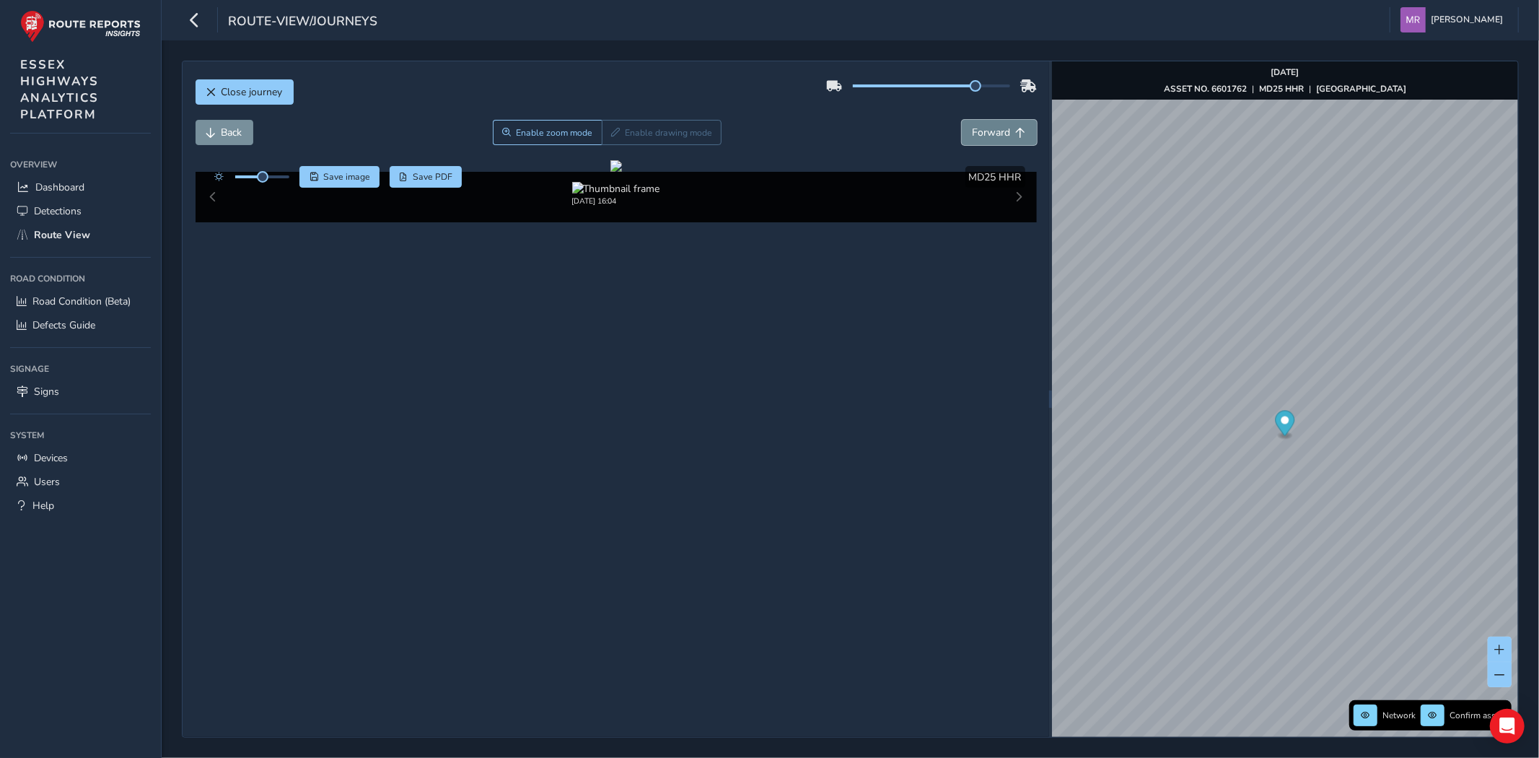
click at [985, 140] on button "Forward" at bounding box center [999, 132] width 75 height 25
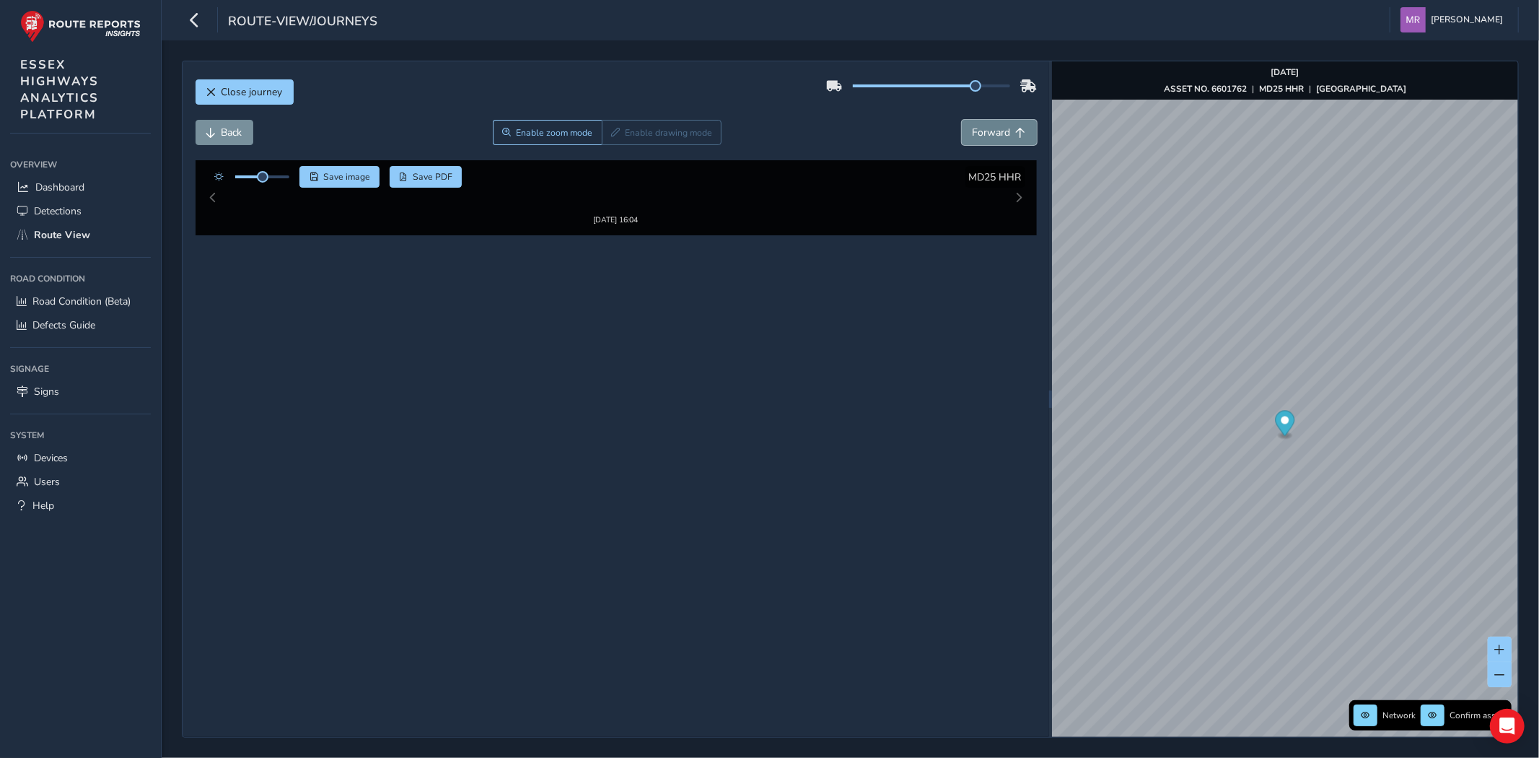
click at [985, 140] on button "Forward" at bounding box center [999, 132] width 75 height 25
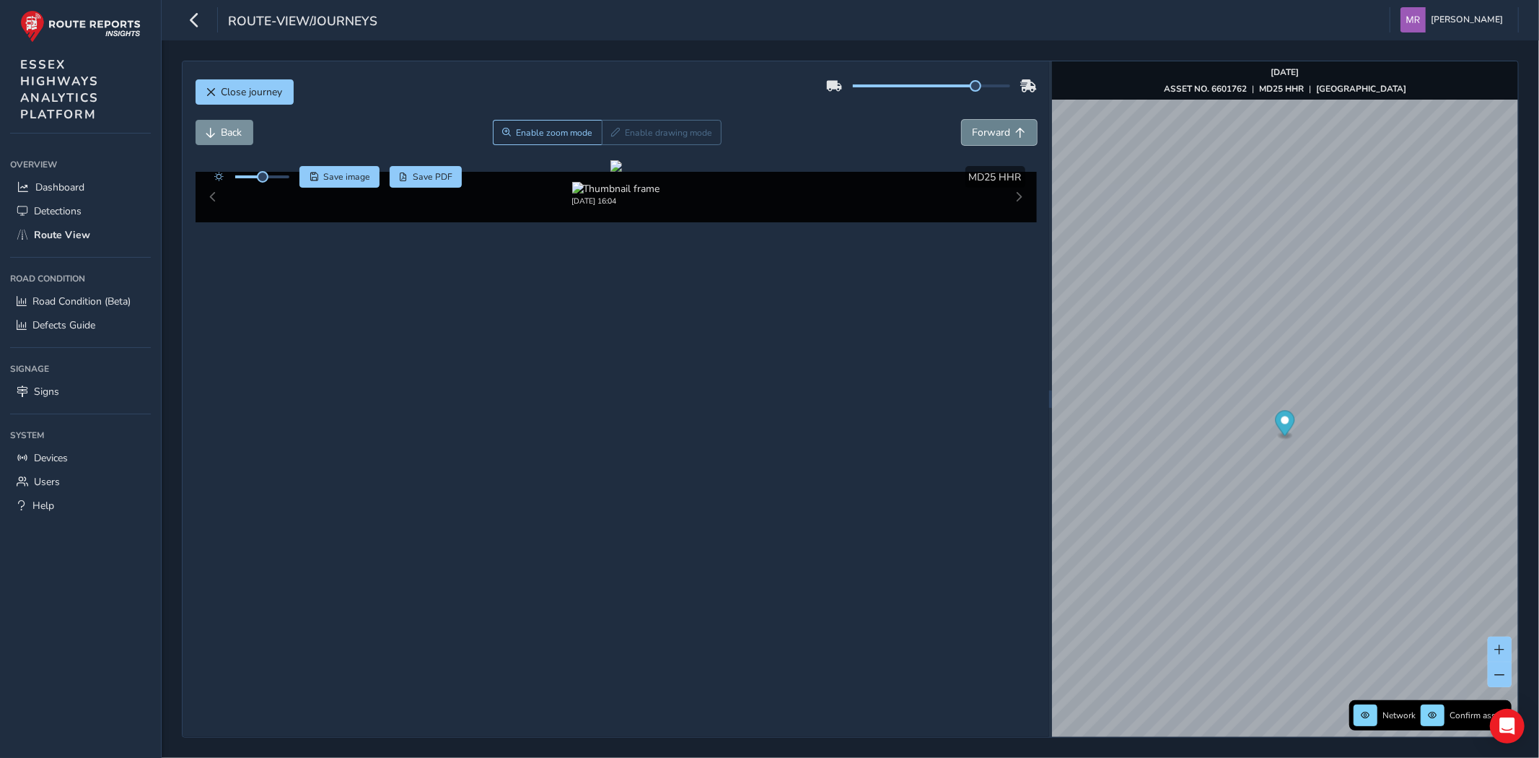
click at [985, 140] on button "Forward" at bounding box center [999, 132] width 75 height 25
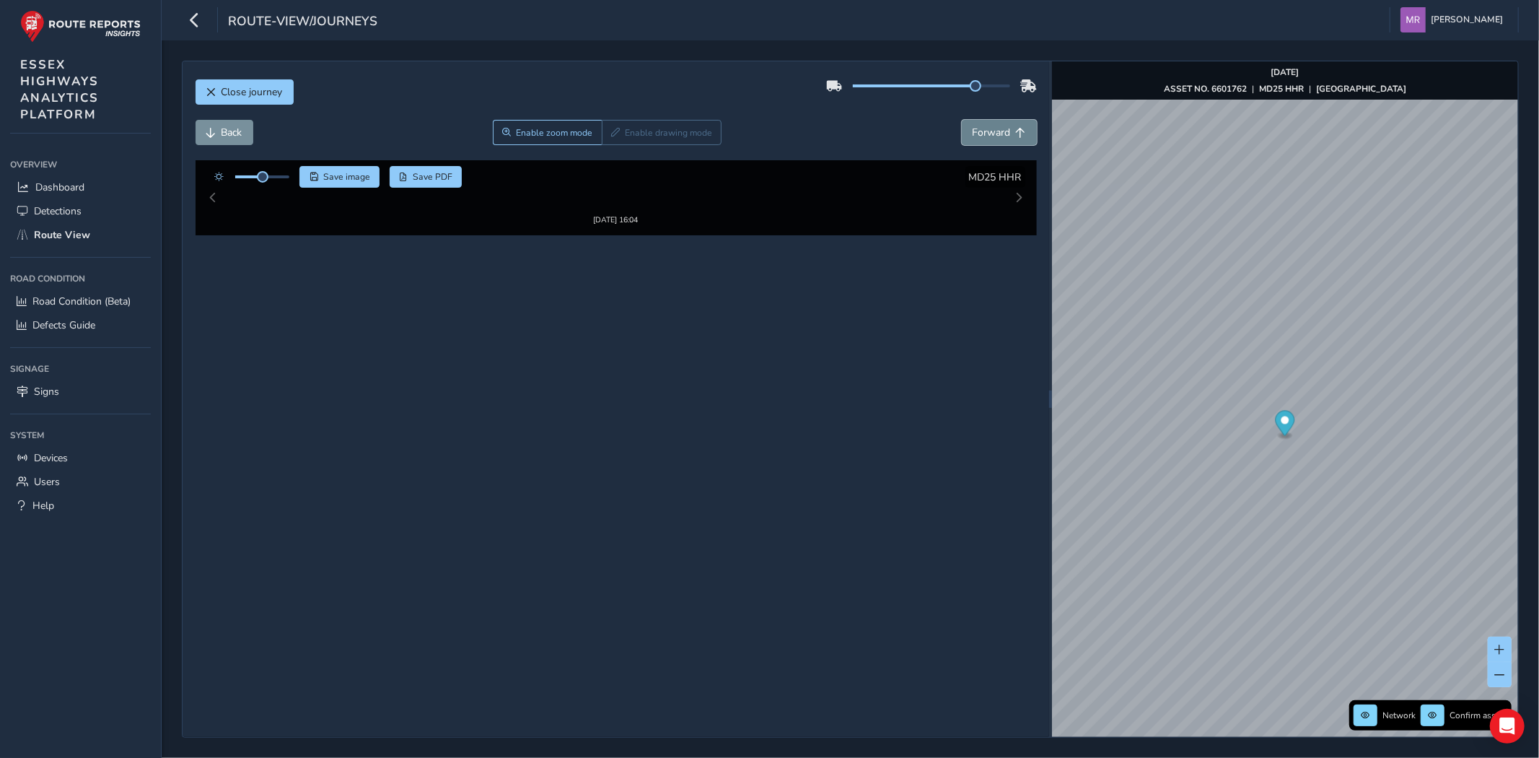
click at [985, 140] on button "Forward" at bounding box center [999, 132] width 75 height 25
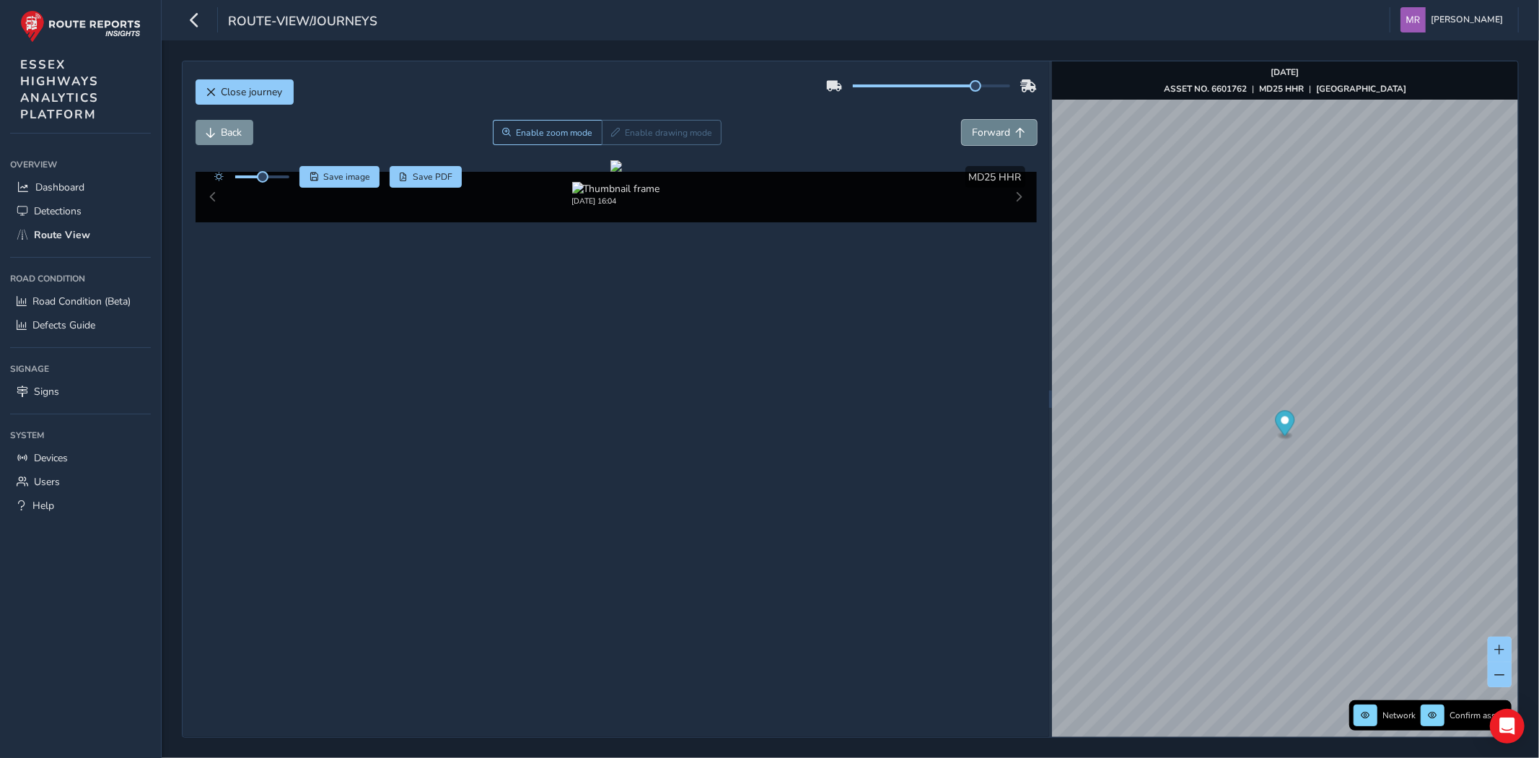
click at [985, 140] on button "Forward" at bounding box center [999, 132] width 75 height 25
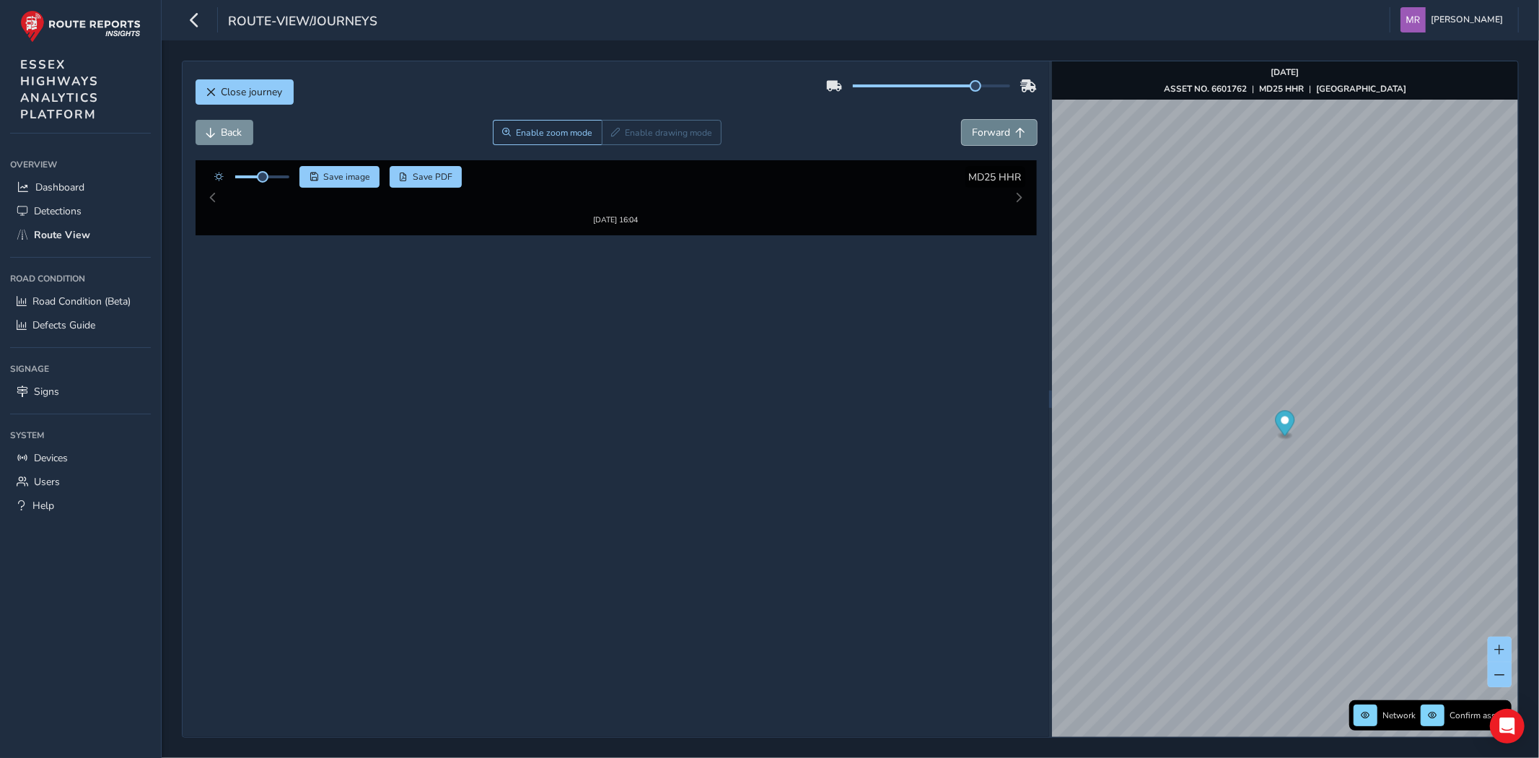
click at [985, 140] on button "Forward" at bounding box center [999, 132] width 75 height 25
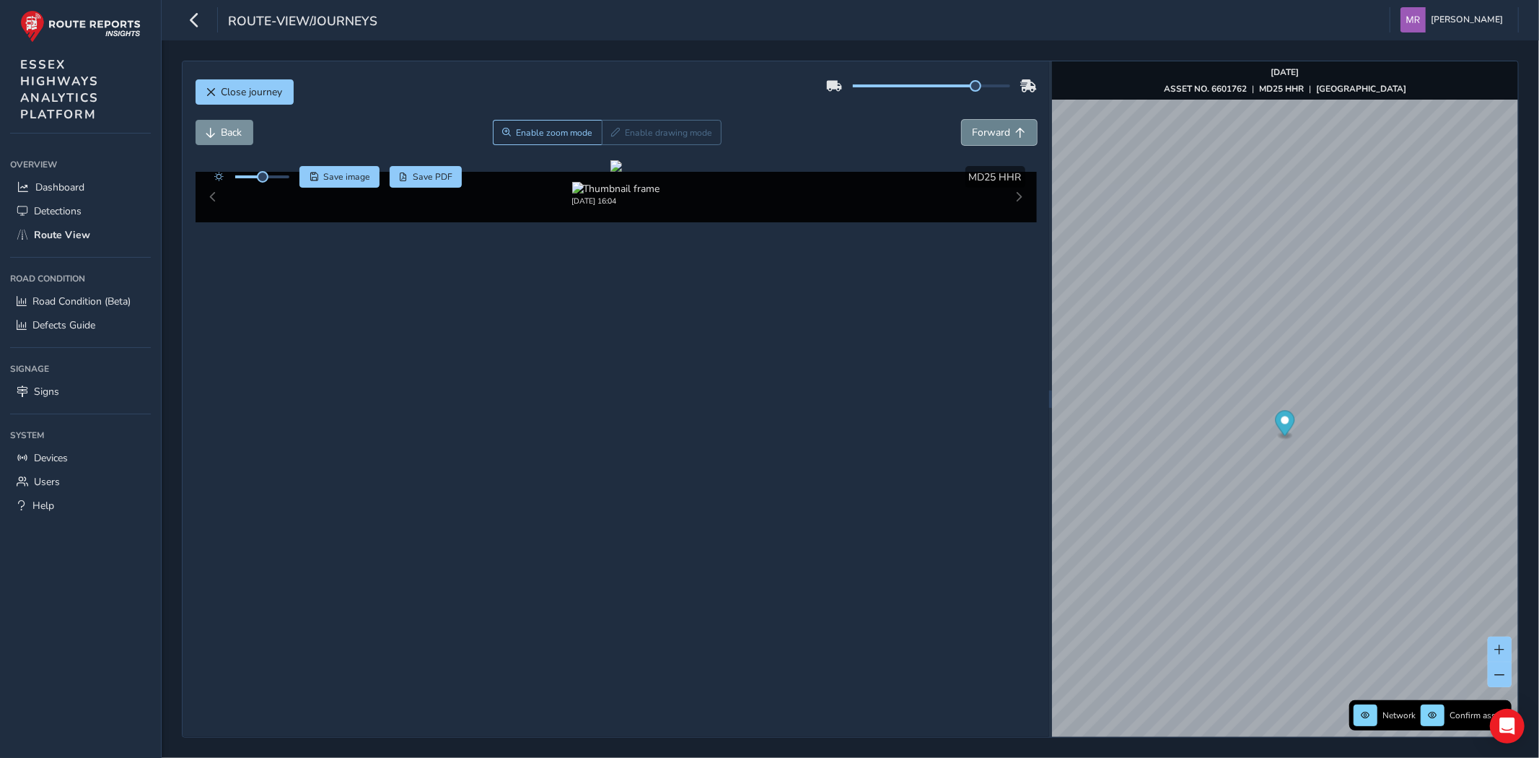
click at [985, 140] on button "Forward" at bounding box center [999, 132] width 75 height 25
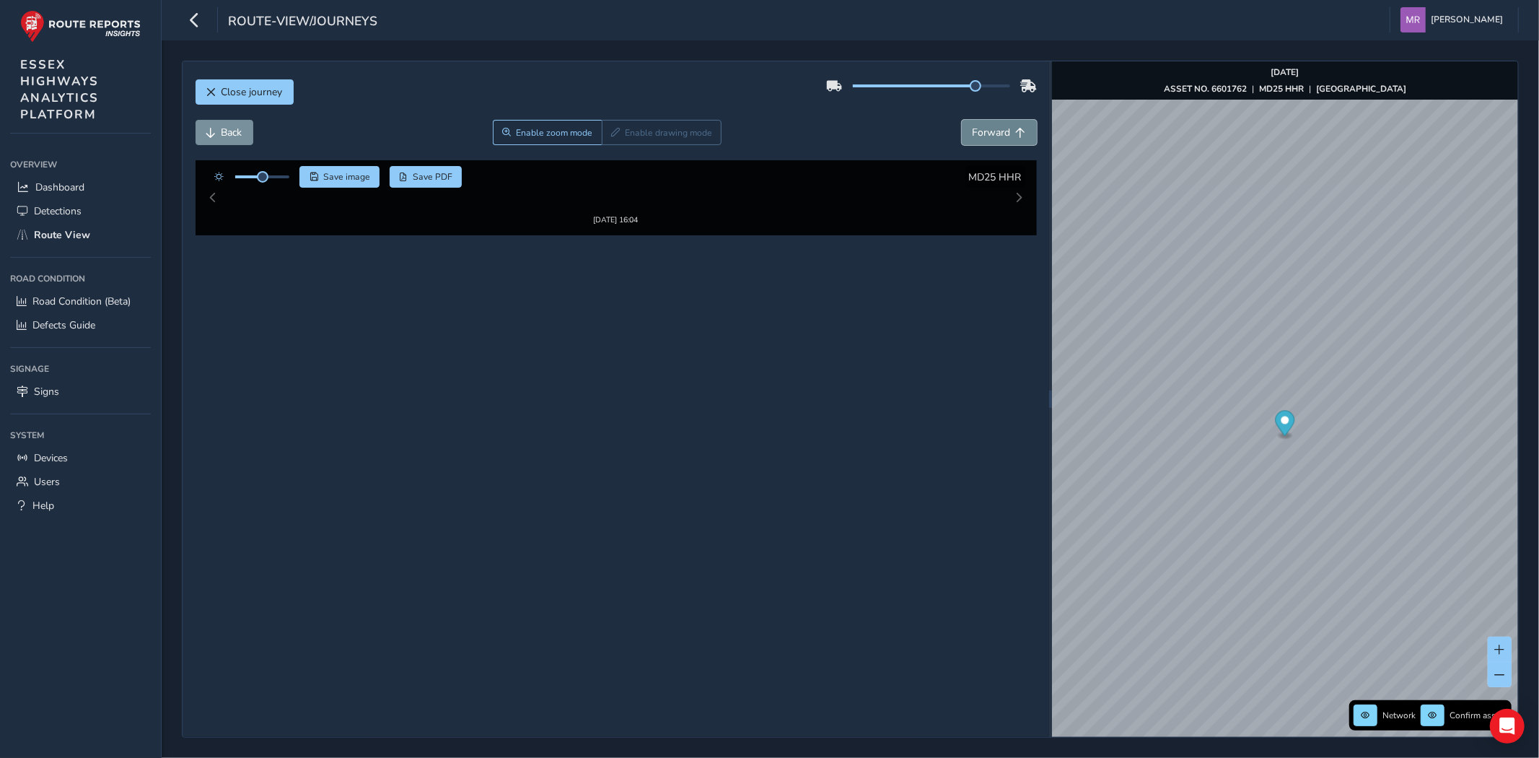
click at [985, 140] on button "Forward" at bounding box center [999, 132] width 75 height 25
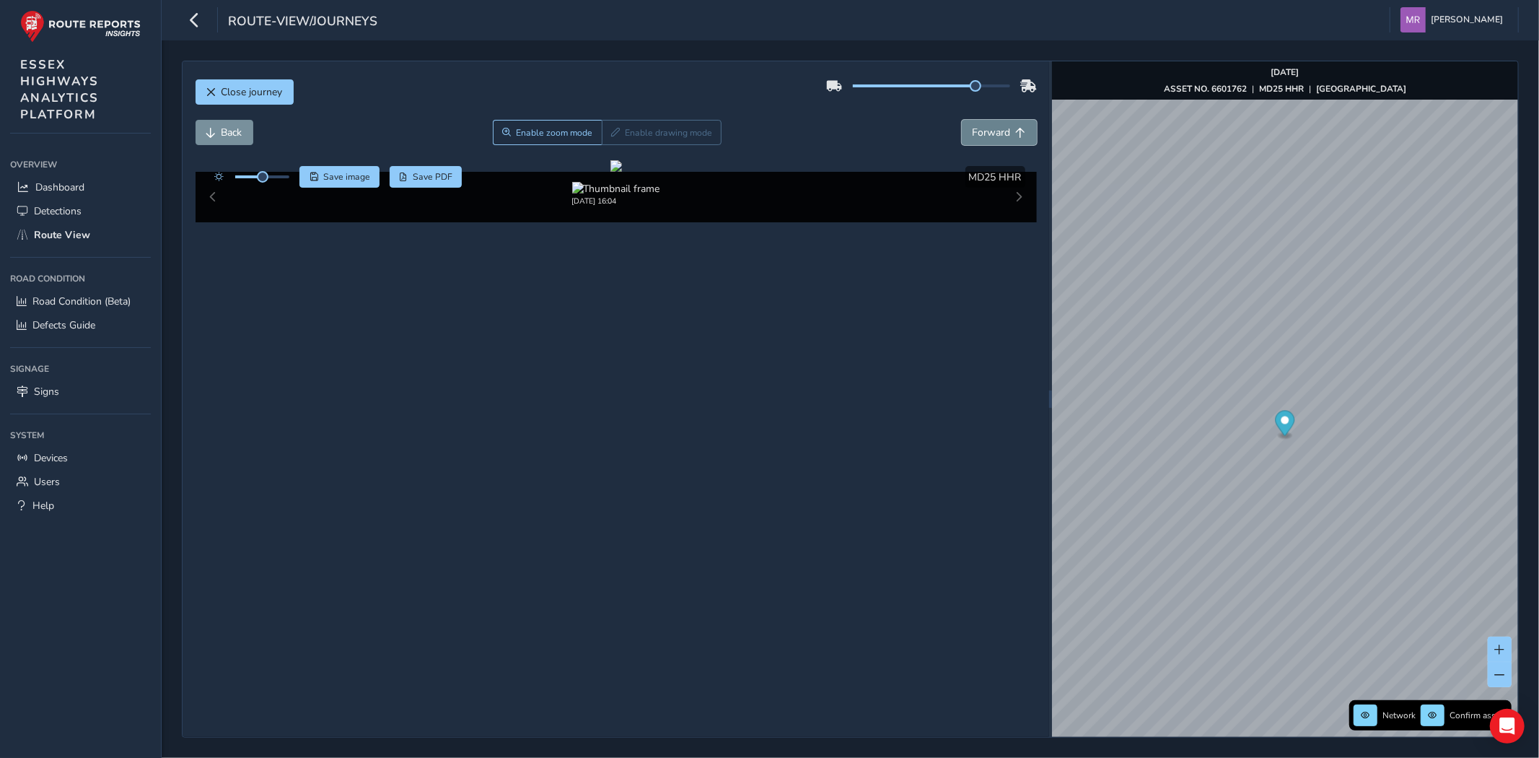
click at [985, 140] on button "Forward" at bounding box center [999, 132] width 75 height 25
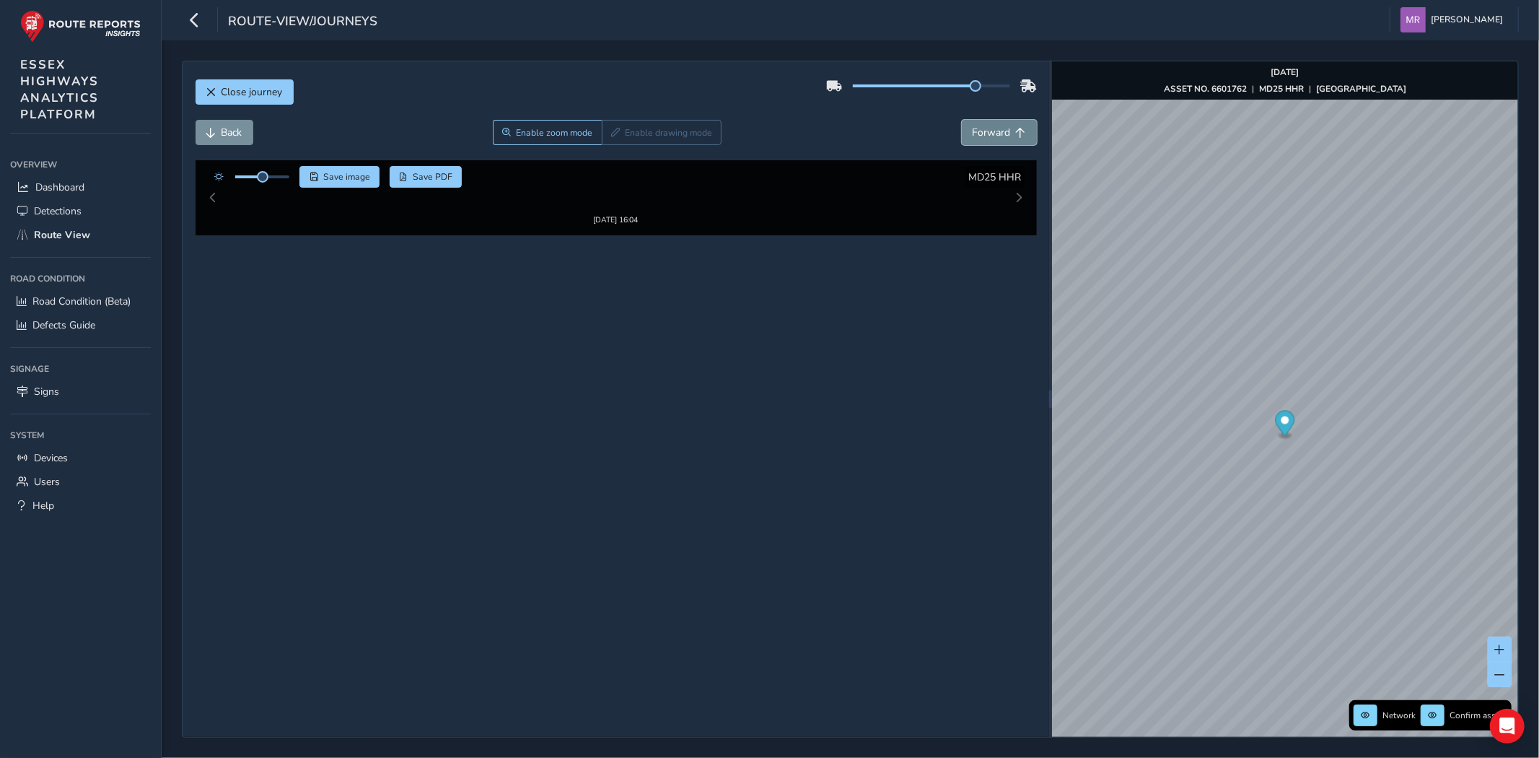
click at [985, 140] on button "Forward" at bounding box center [999, 132] width 75 height 25
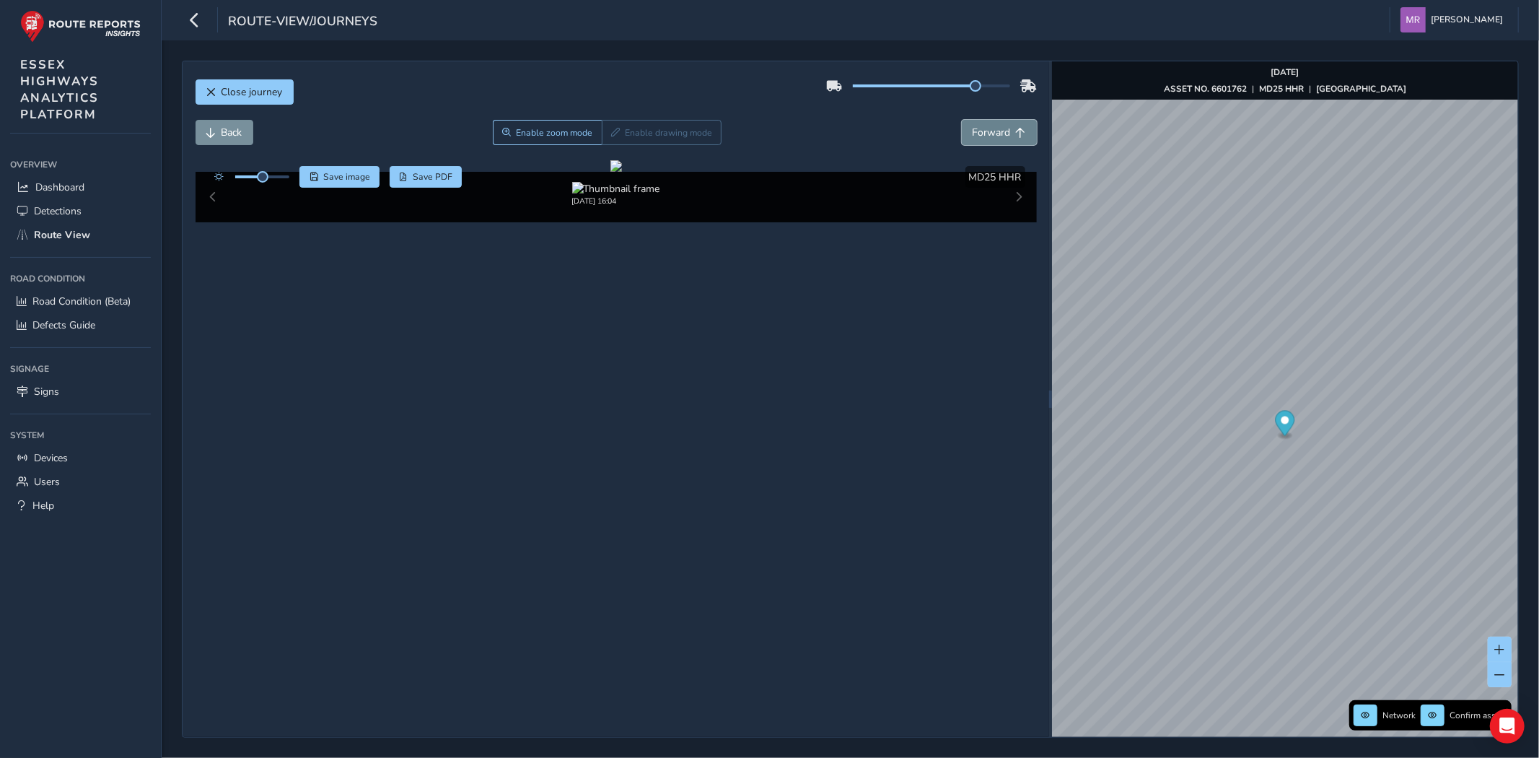
click at [985, 140] on button "Forward" at bounding box center [999, 132] width 75 height 25
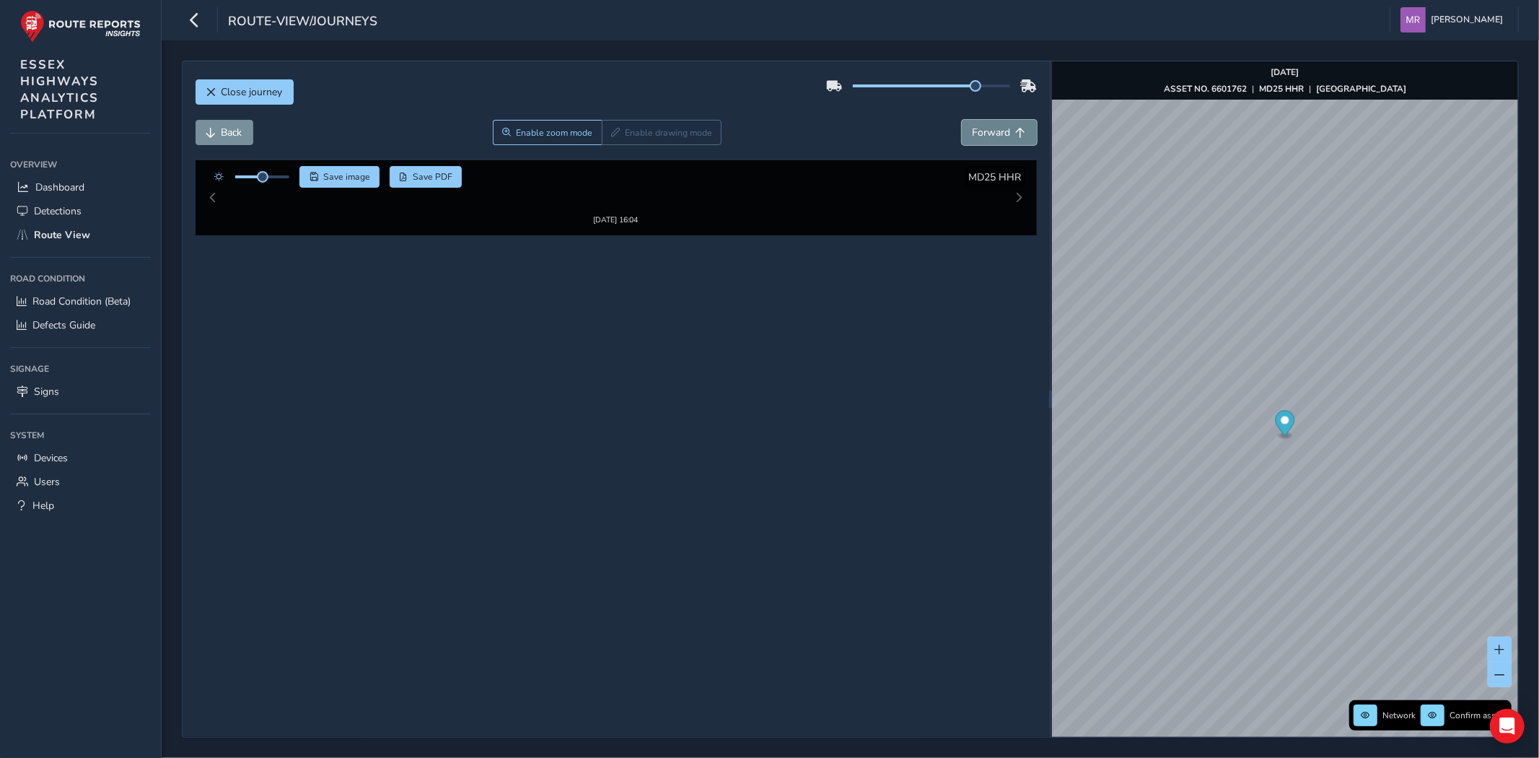
click at [985, 140] on button "Forward" at bounding box center [999, 132] width 75 height 25
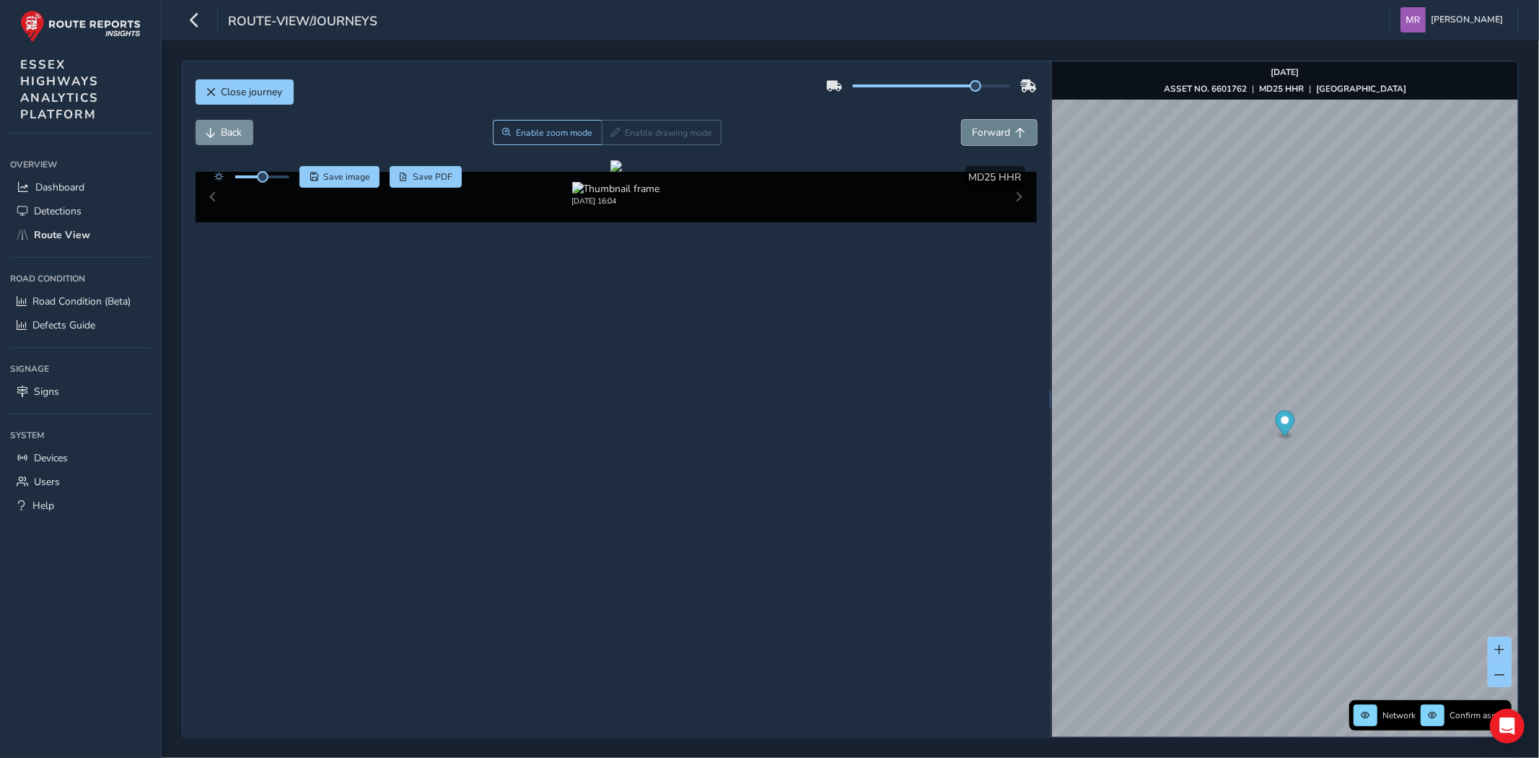
click at [985, 140] on button "Forward" at bounding box center [999, 132] width 75 height 25
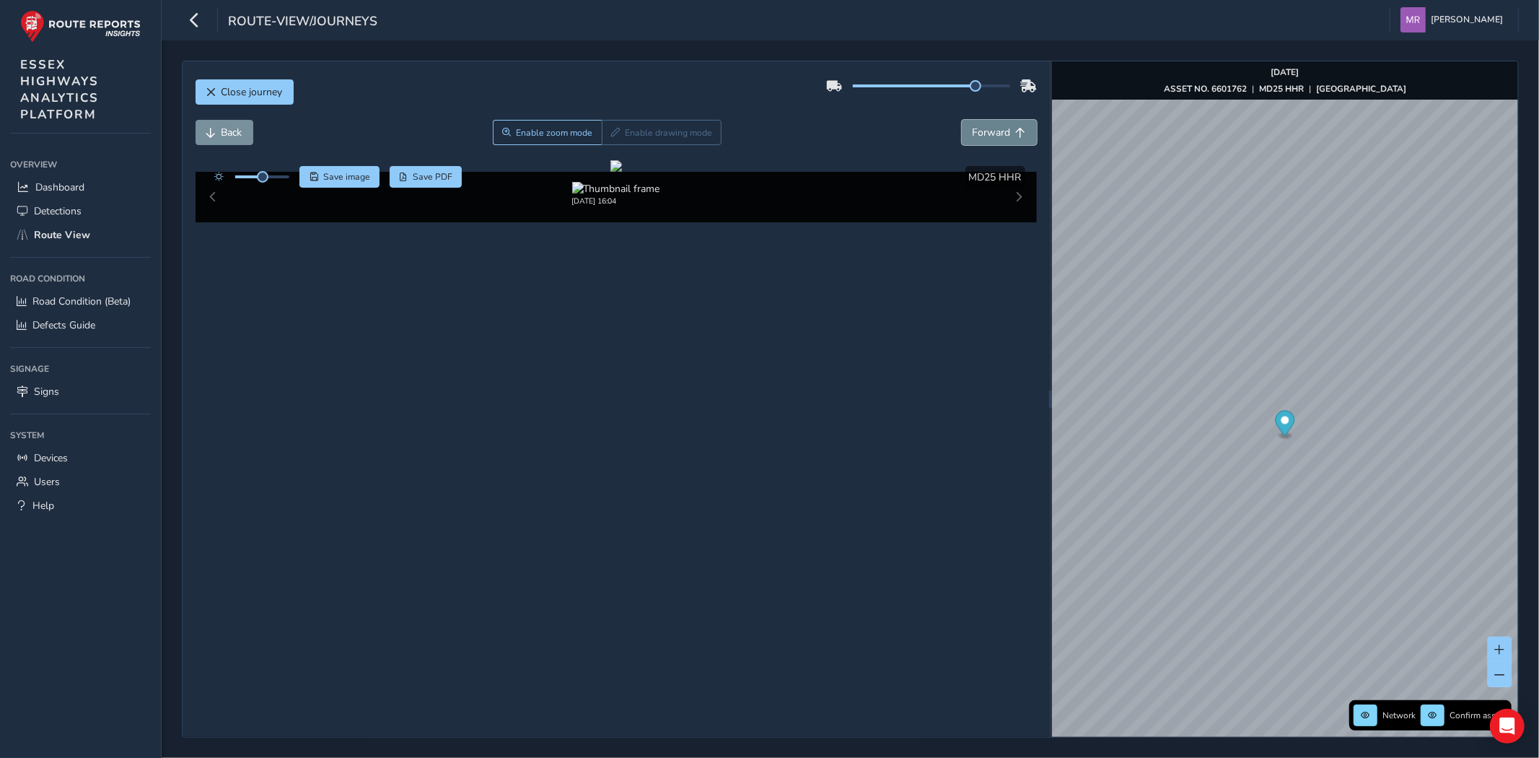
click at [985, 140] on button "Forward" at bounding box center [999, 132] width 75 height 25
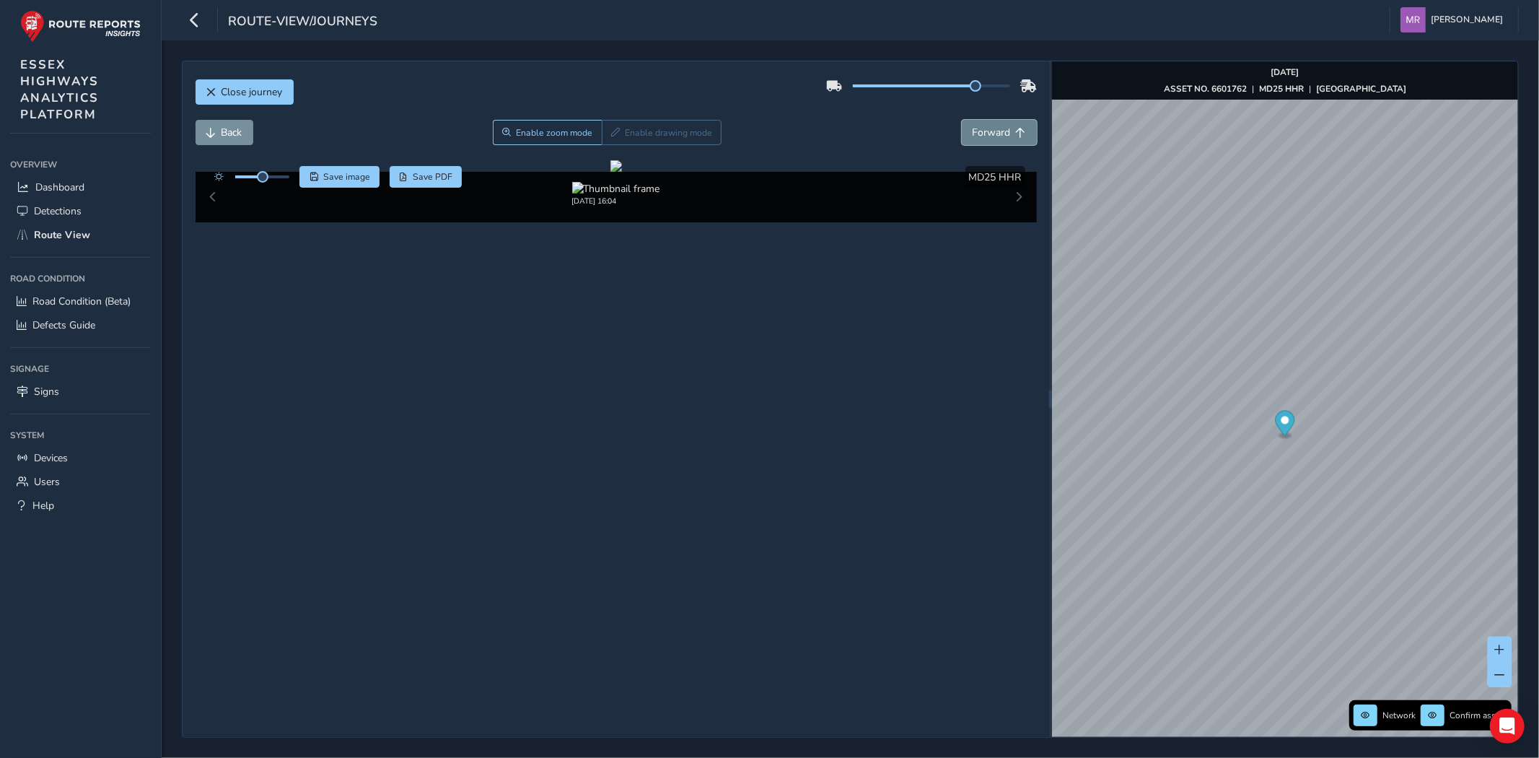
click at [985, 140] on button "Forward" at bounding box center [999, 132] width 75 height 25
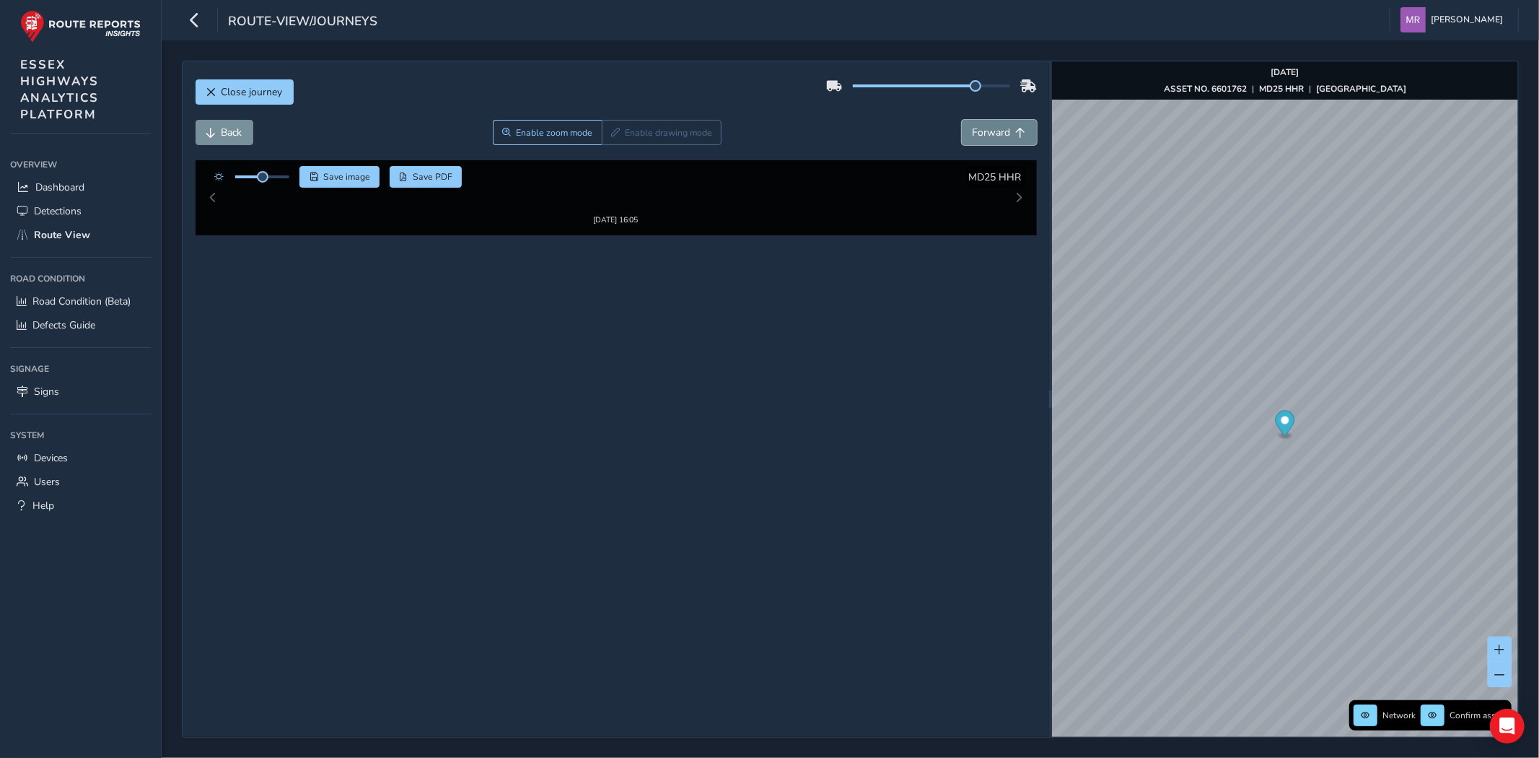
click at [985, 140] on button "Forward" at bounding box center [999, 132] width 75 height 25
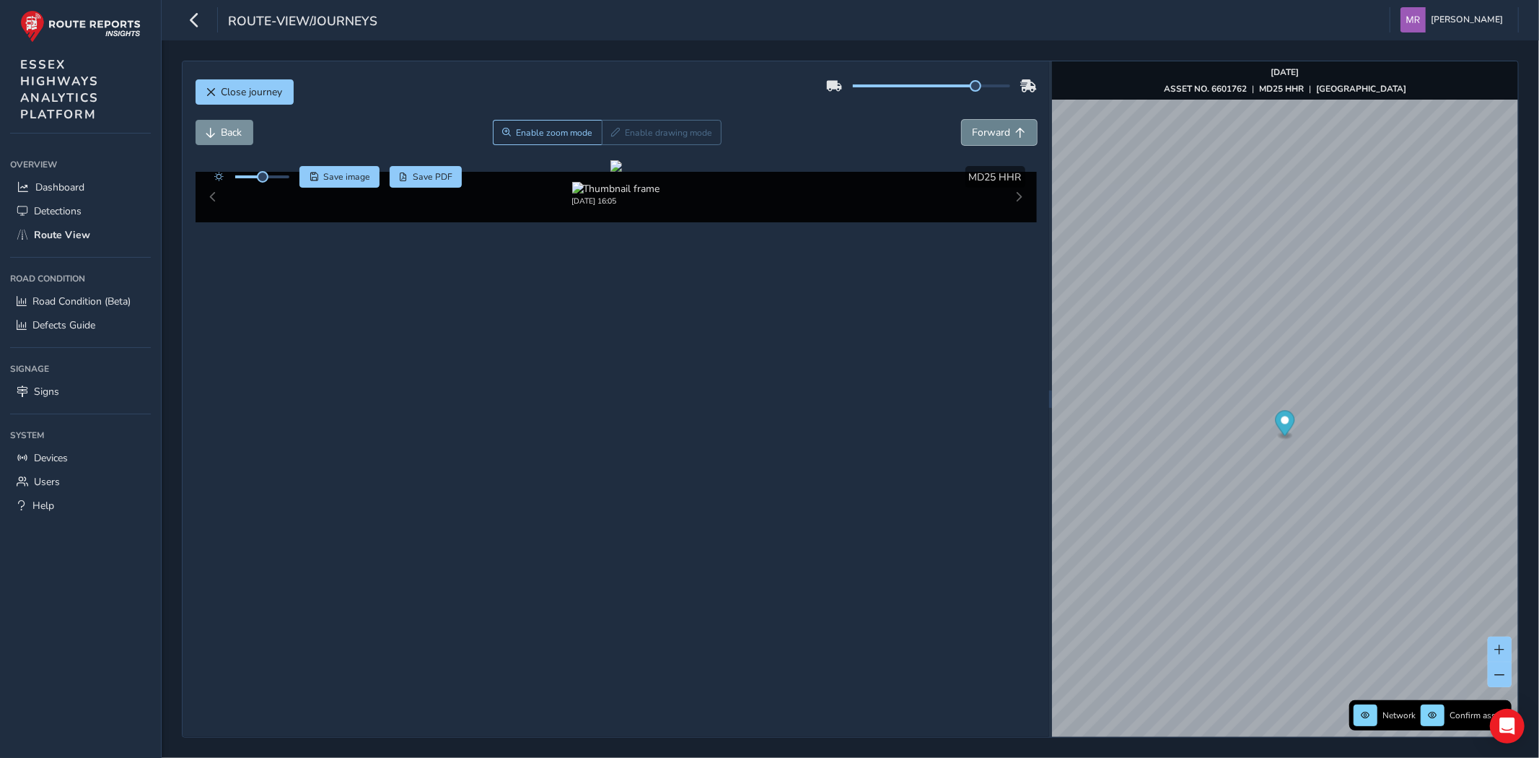
click at [985, 140] on button "Forward" at bounding box center [999, 132] width 75 height 25
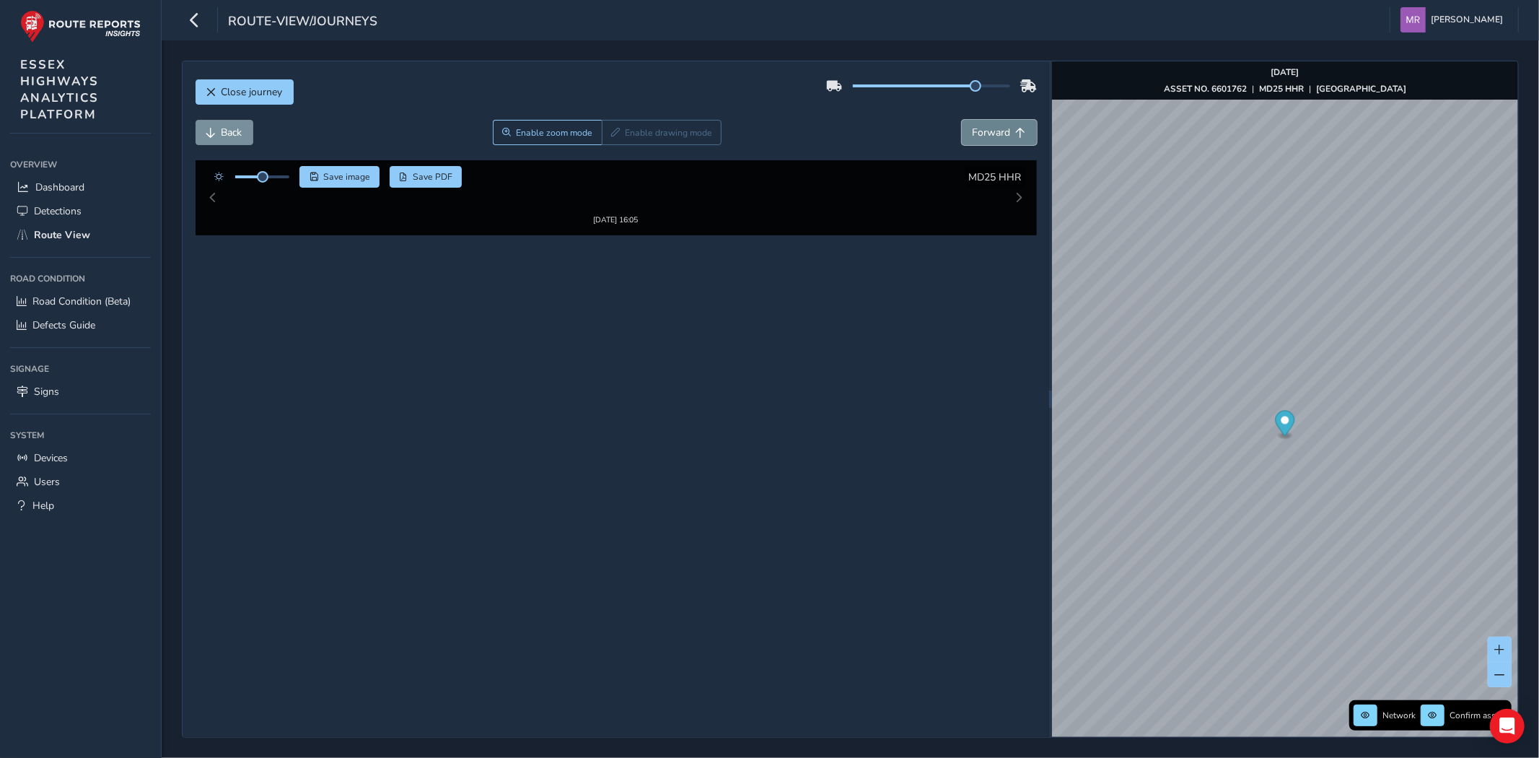
click at [985, 140] on button "Forward" at bounding box center [999, 132] width 75 height 25
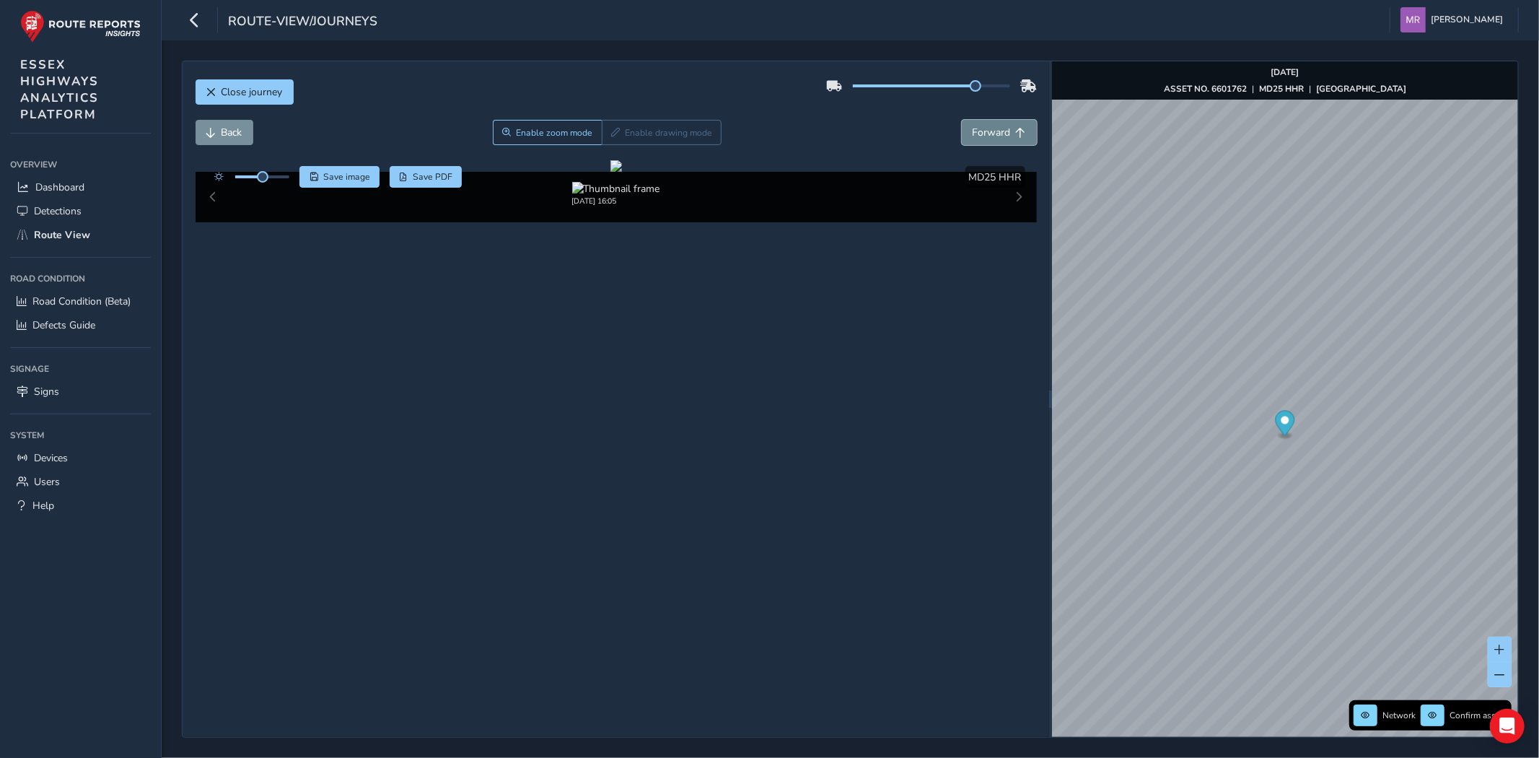
click at [985, 140] on button "Forward" at bounding box center [999, 132] width 75 height 25
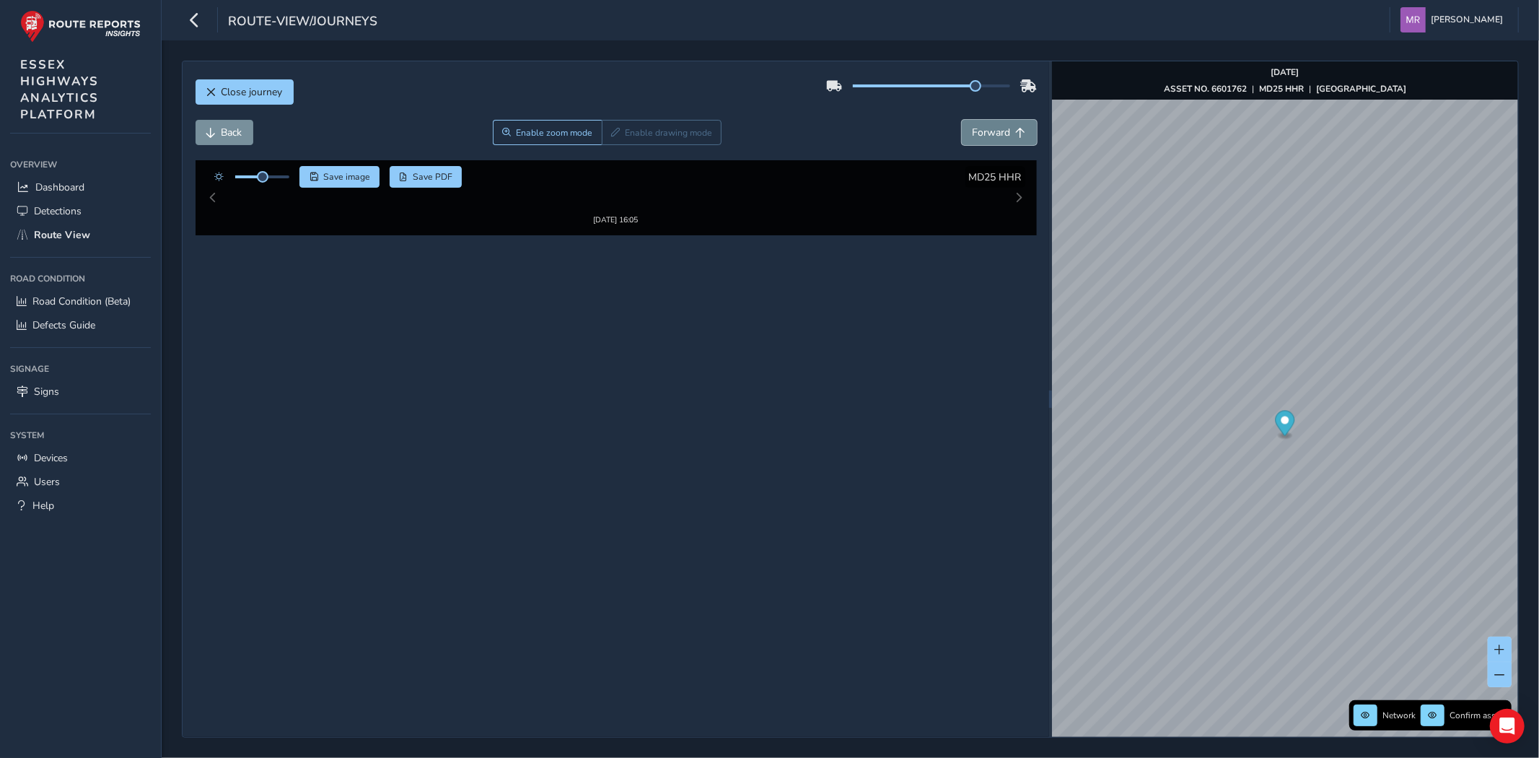
click at [985, 140] on button "Forward" at bounding box center [999, 132] width 75 height 25
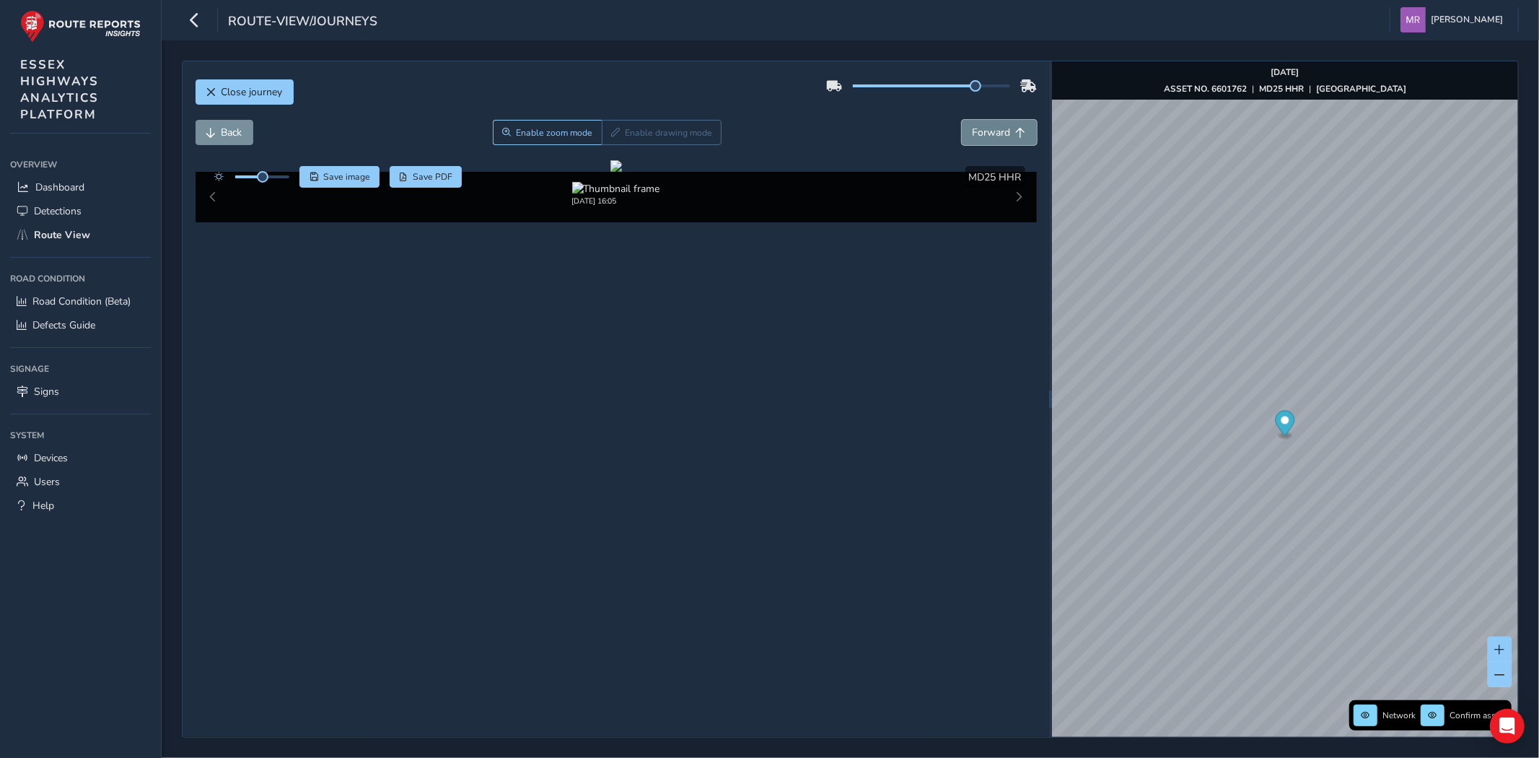
click at [985, 140] on button "Forward" at bounding box center [999, 132] width 75 height 25
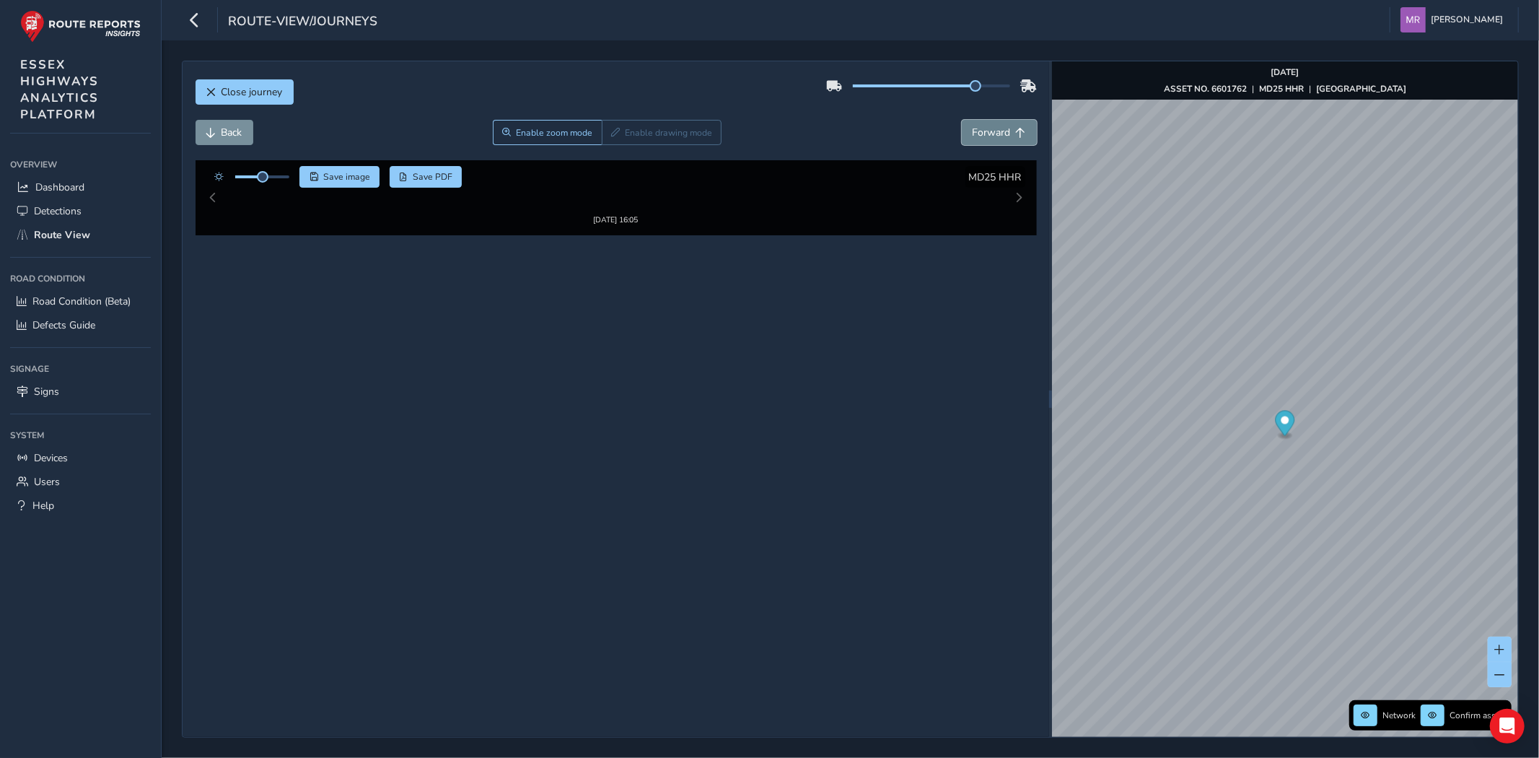
click at [985, 140] on button "Forward" at bounding box center [999, 132] width 75 height 25
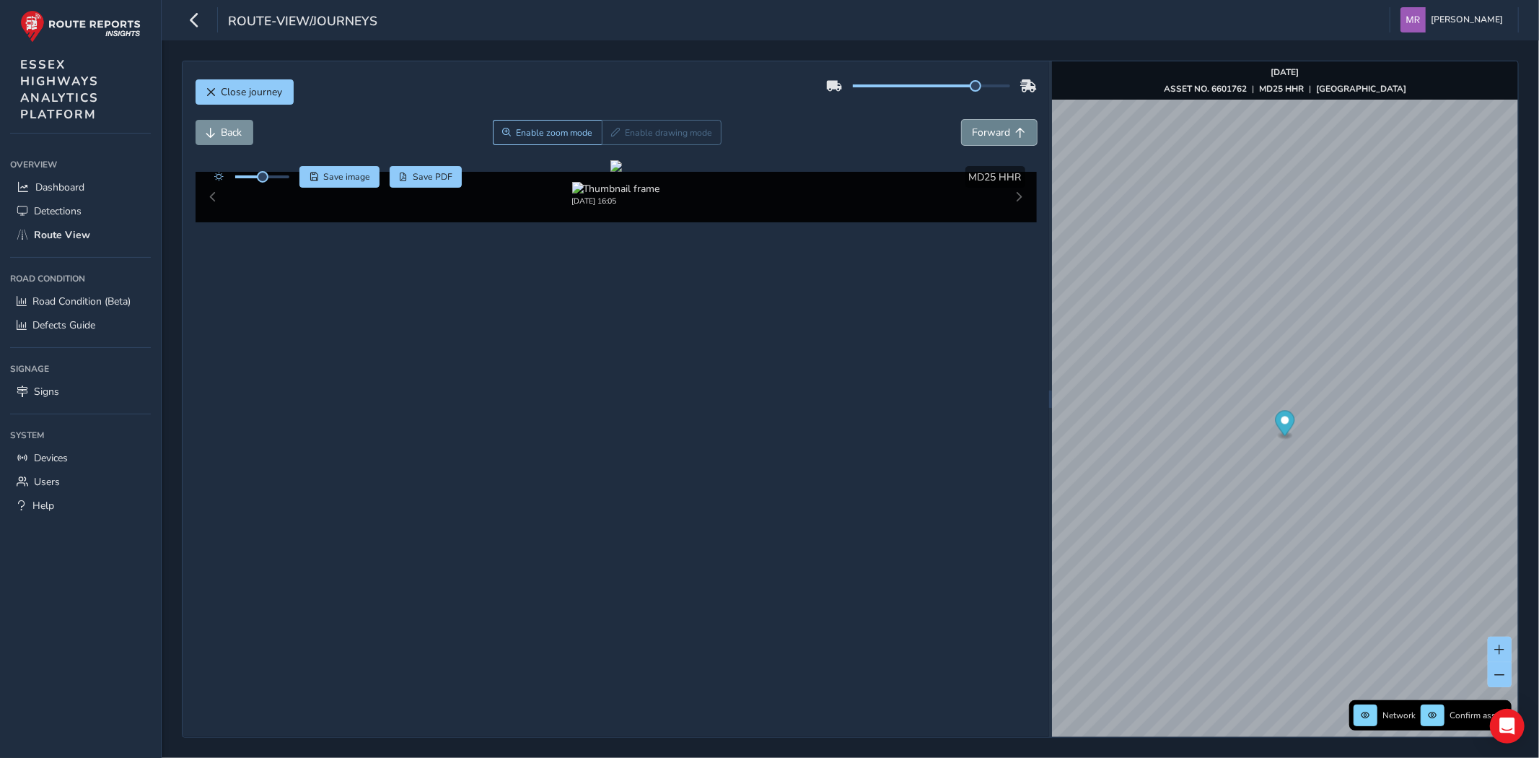
click at [985, 140] on button "Forward" at bounding box center [999, 132] width 75 height 25
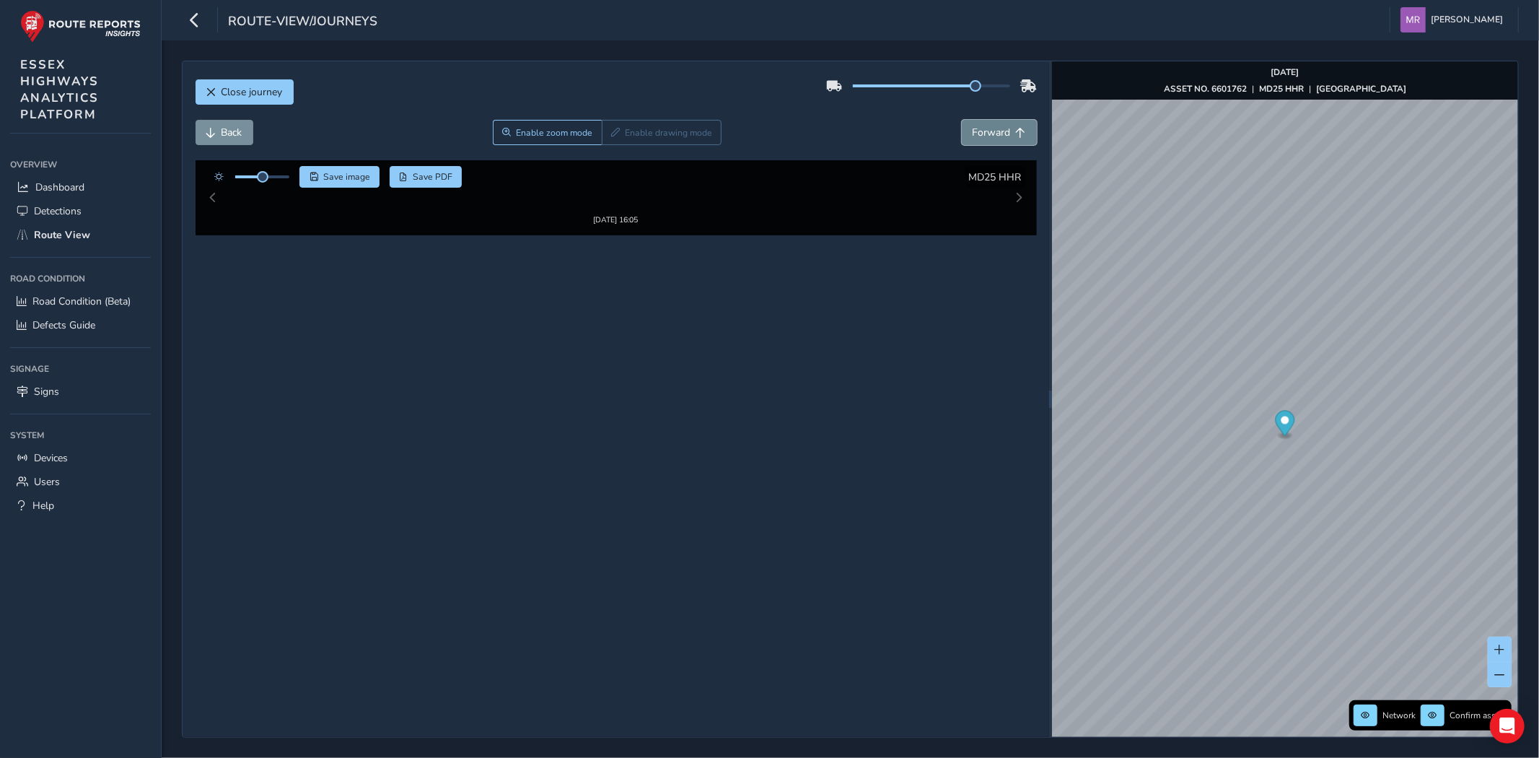
click at [985, 140] on button "Forward" at bounding box center [999, 132] width 75 height 25
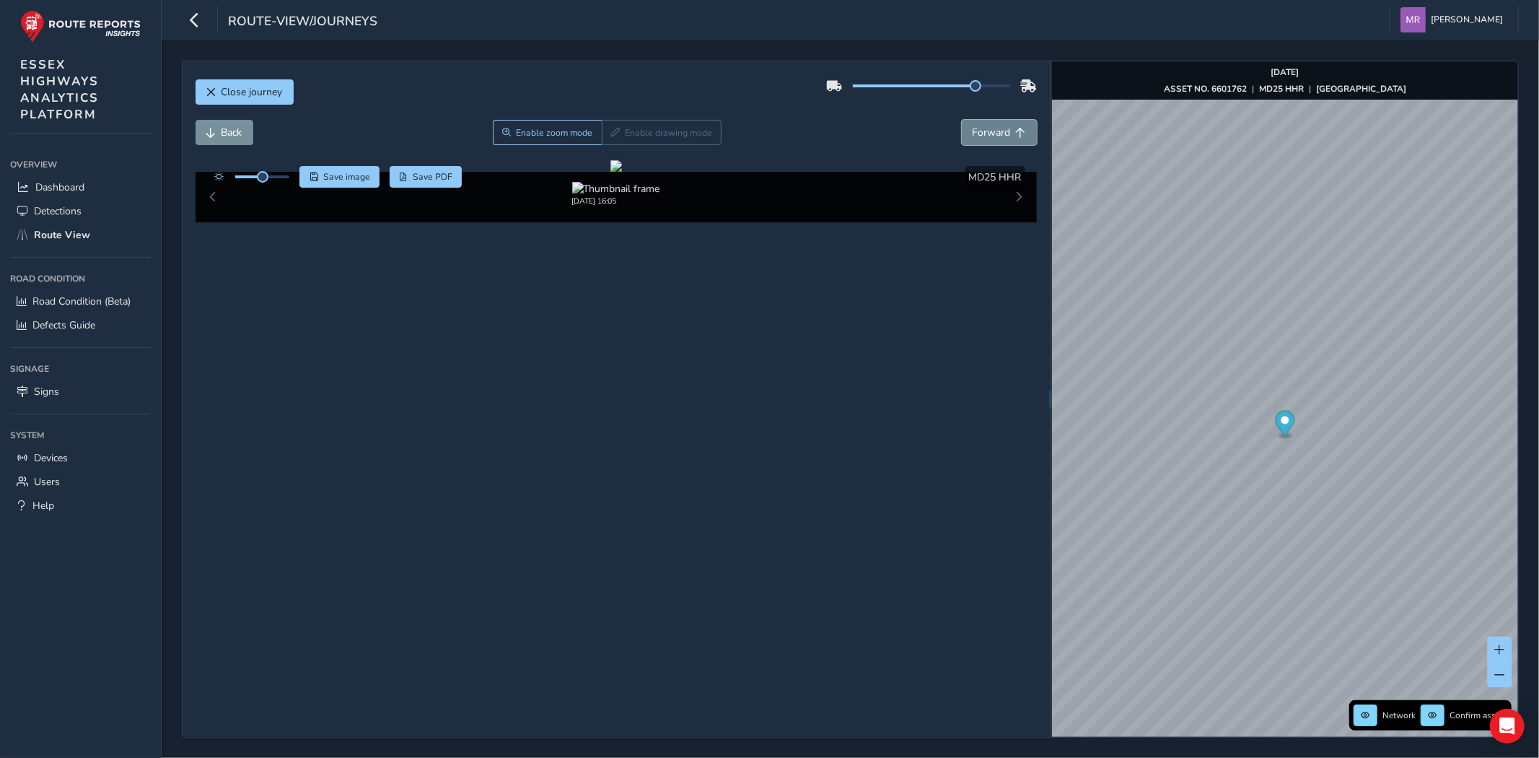
click at [985, 140] on button "Forward" at bounding box center [999, 132] width 75 height 25
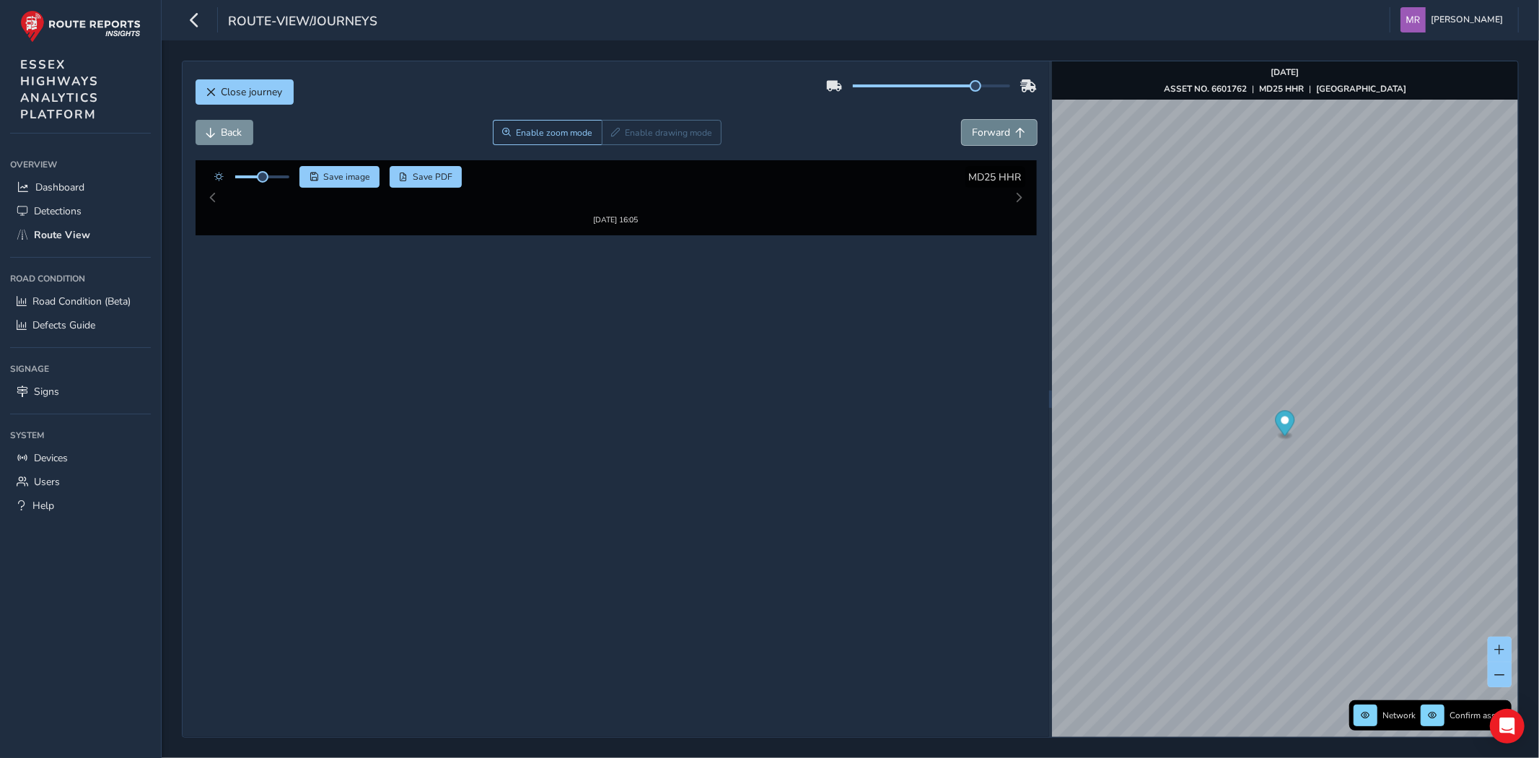
click at [985, 140] on button "Forward" at bounding box center [999, 132] width 75 height 25
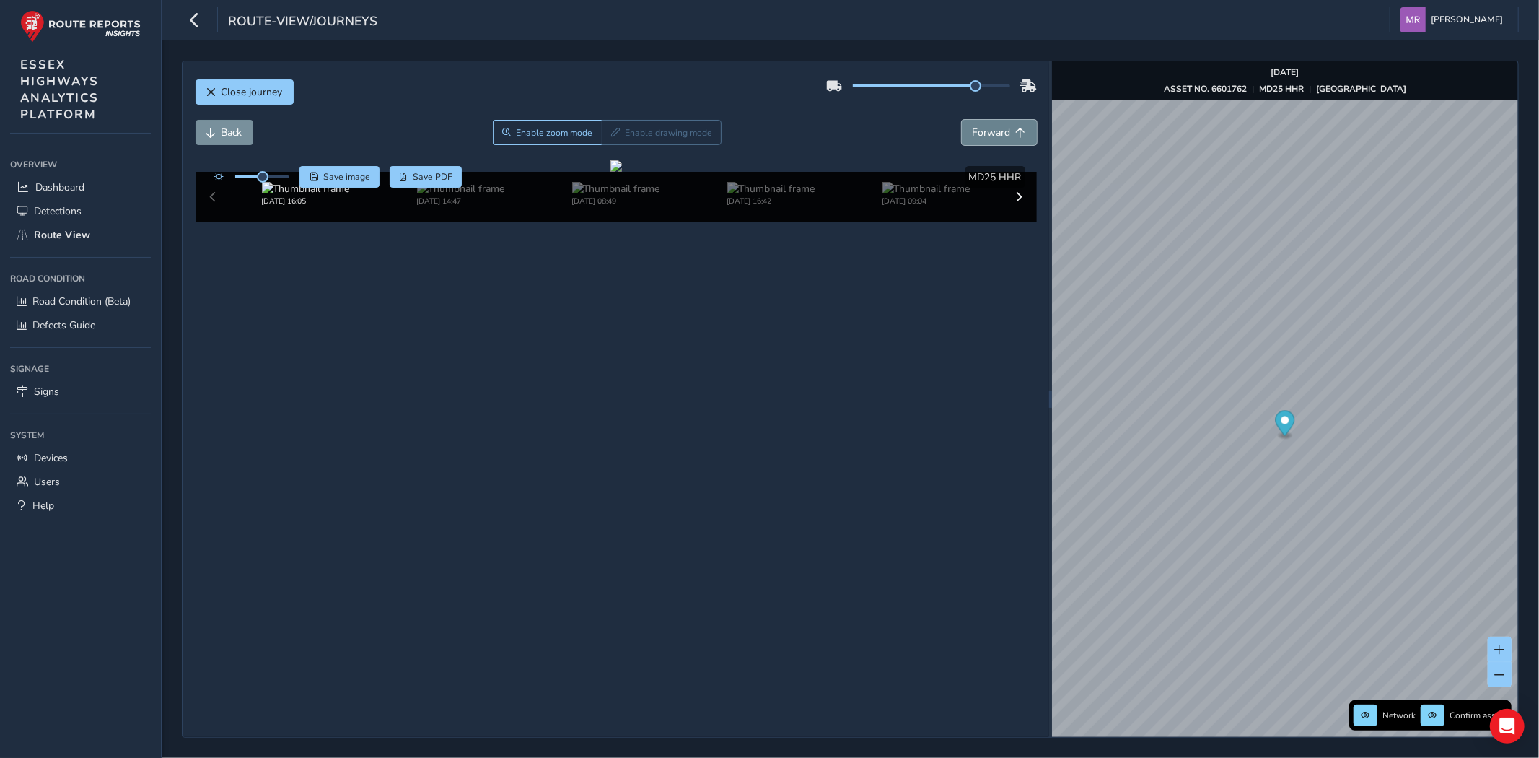
click at [990, 136] on span "Forward" at bounding box center [992, 133] width 38 height 14
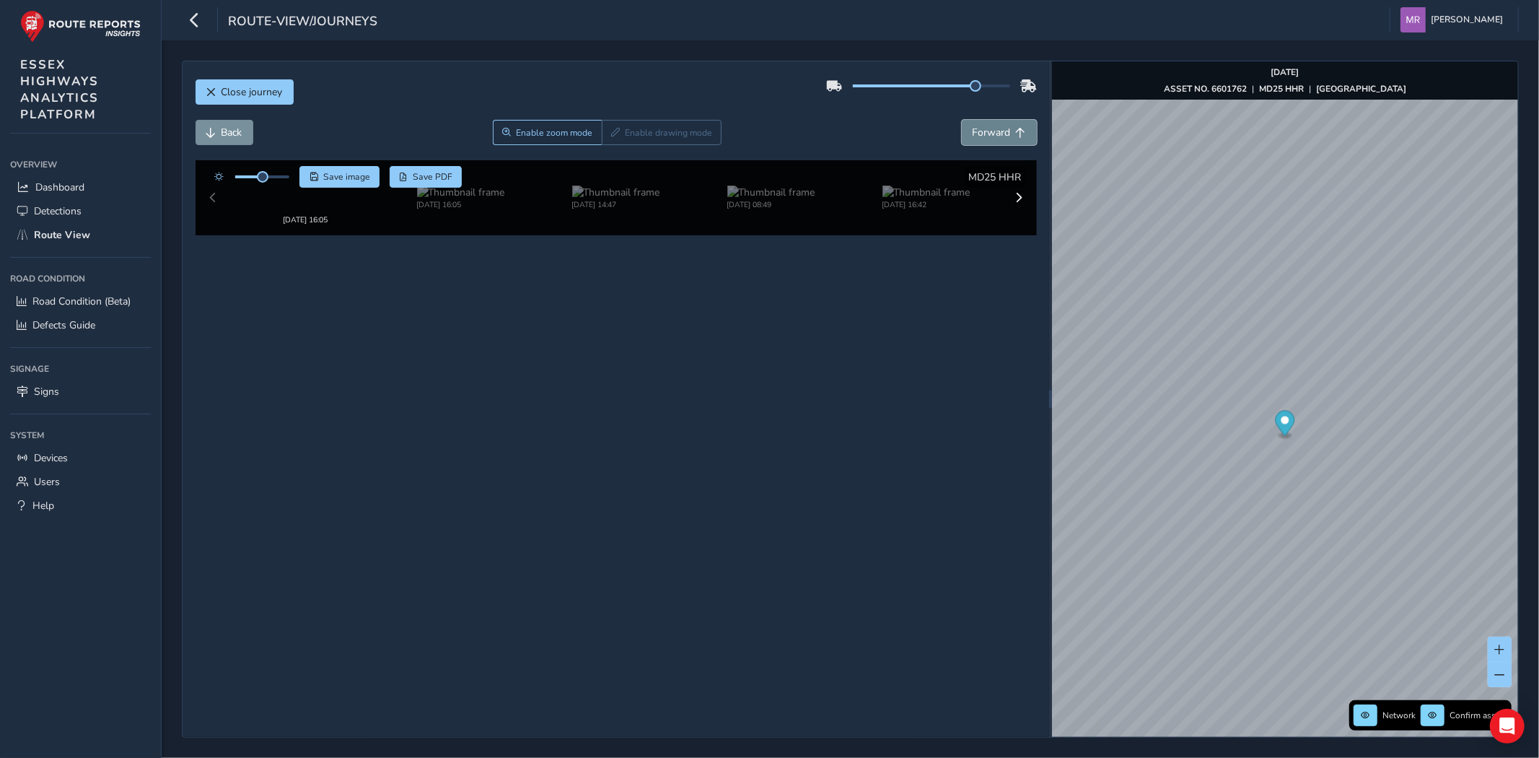
click at [990, 136] on span "Forward" at bounding box center [992, 133] width 38 height 14
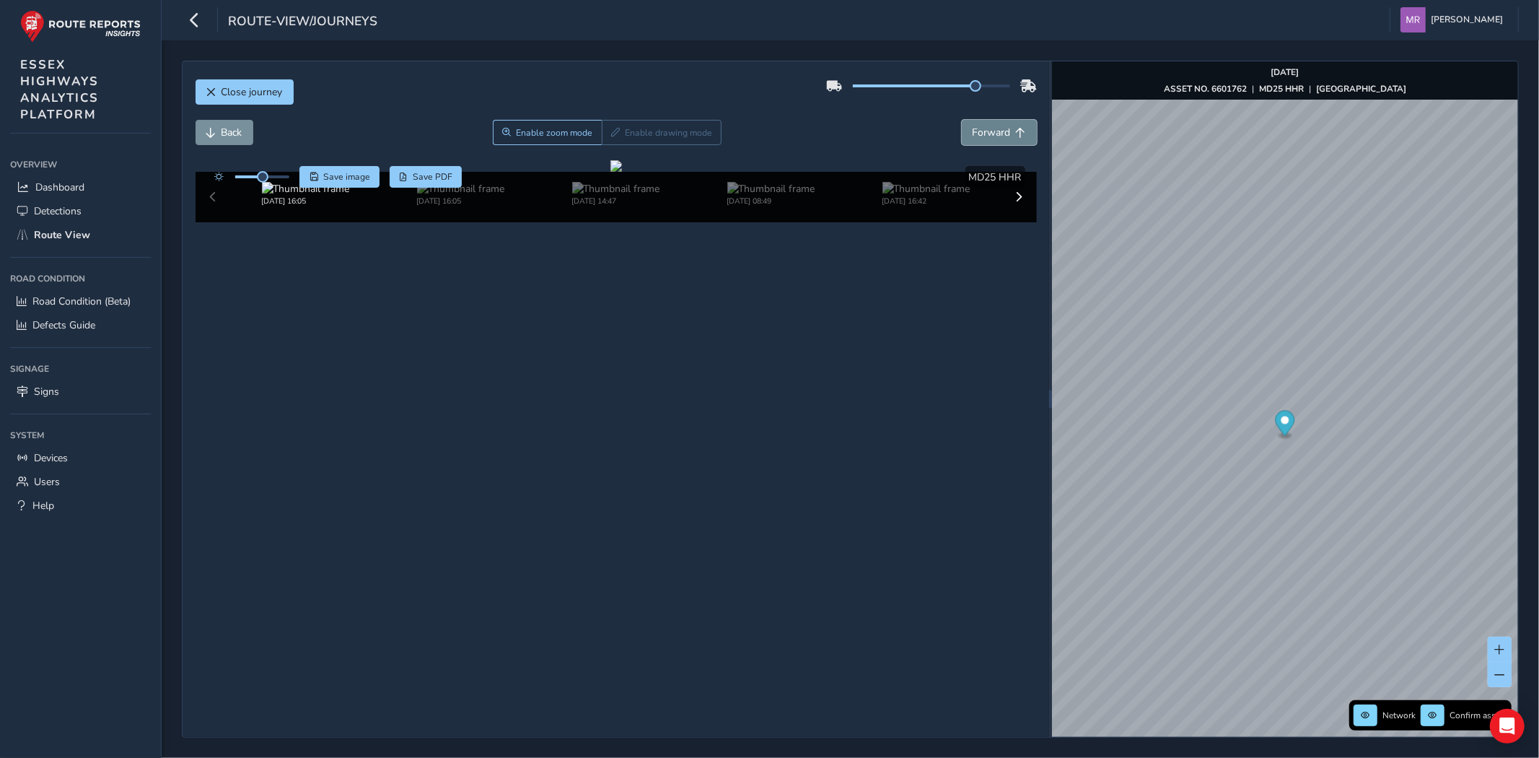
click at [990, 136] on span "Forward" at bounding box center [992, 133] width 38 height 14
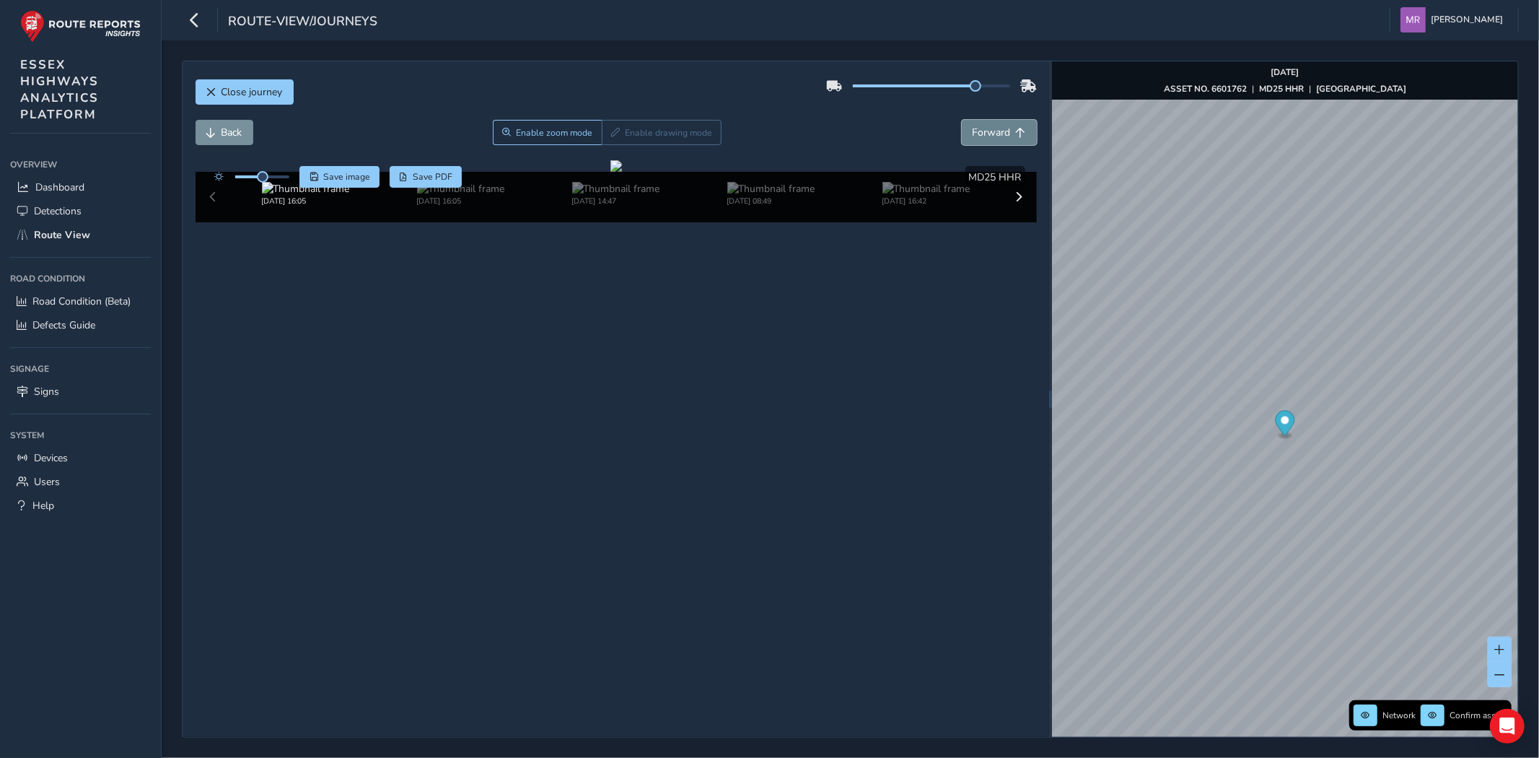
click at [990, 136] on span "Forward" at bounding box center [992, 133] width 38 height 14
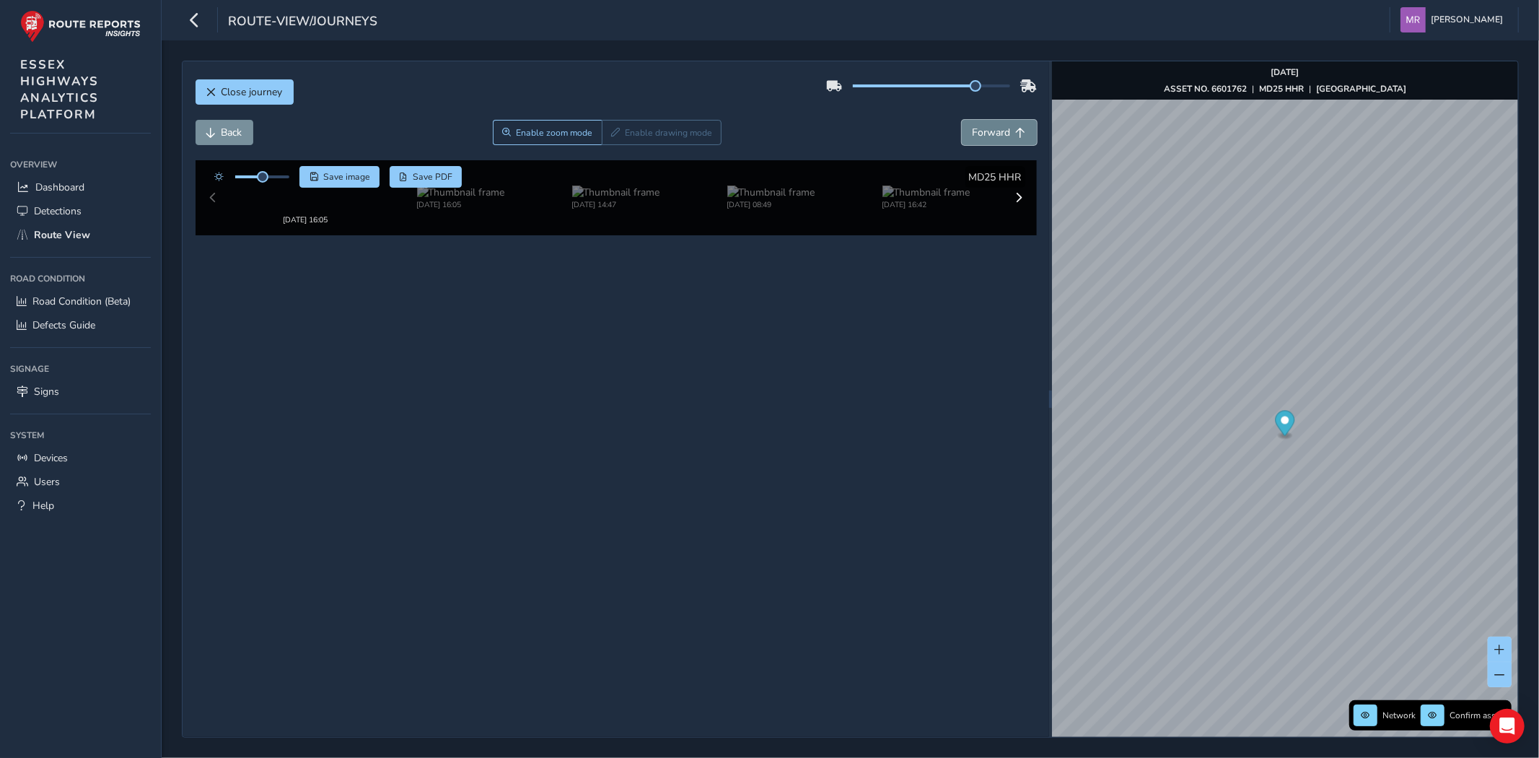
click at [990, 136] on span "Forward" at bounding box center [992, 133] width 38 height 14
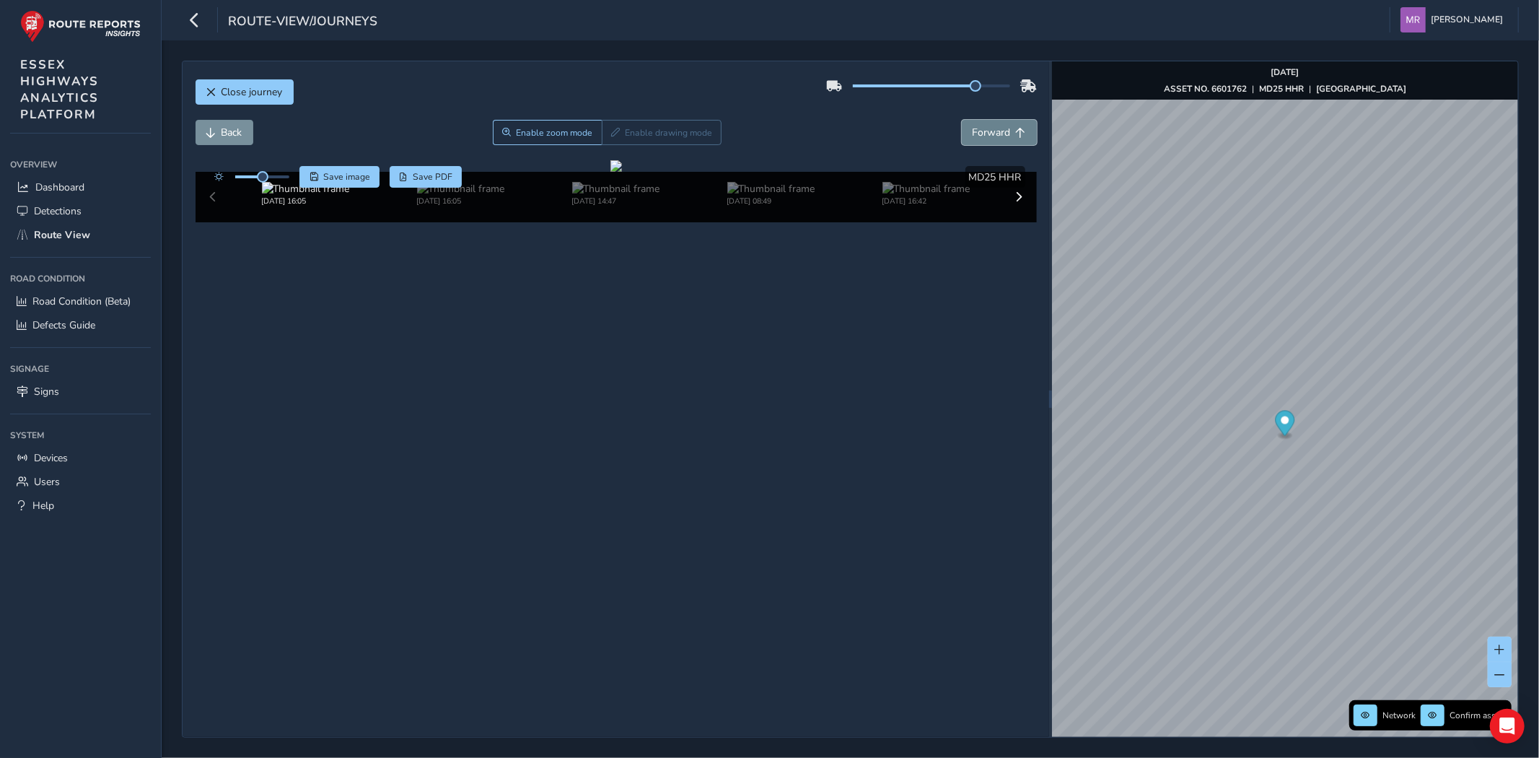
click at [990, 136] on span "Forward" at bounding box center [992, 133] width 38 height 14
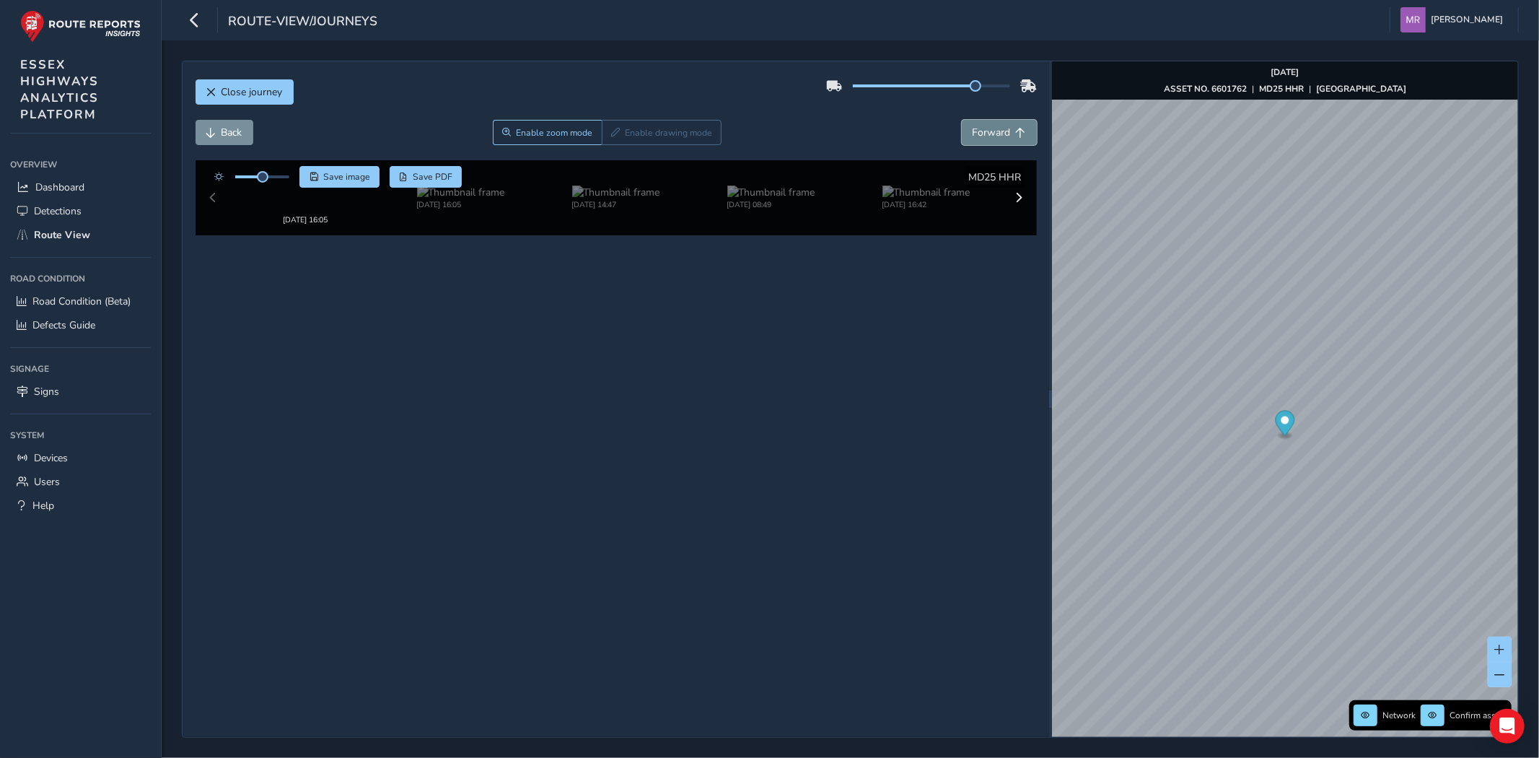
click at [990, 136] on span "Forward" at bounding box center [992, 133] width 38 height 14
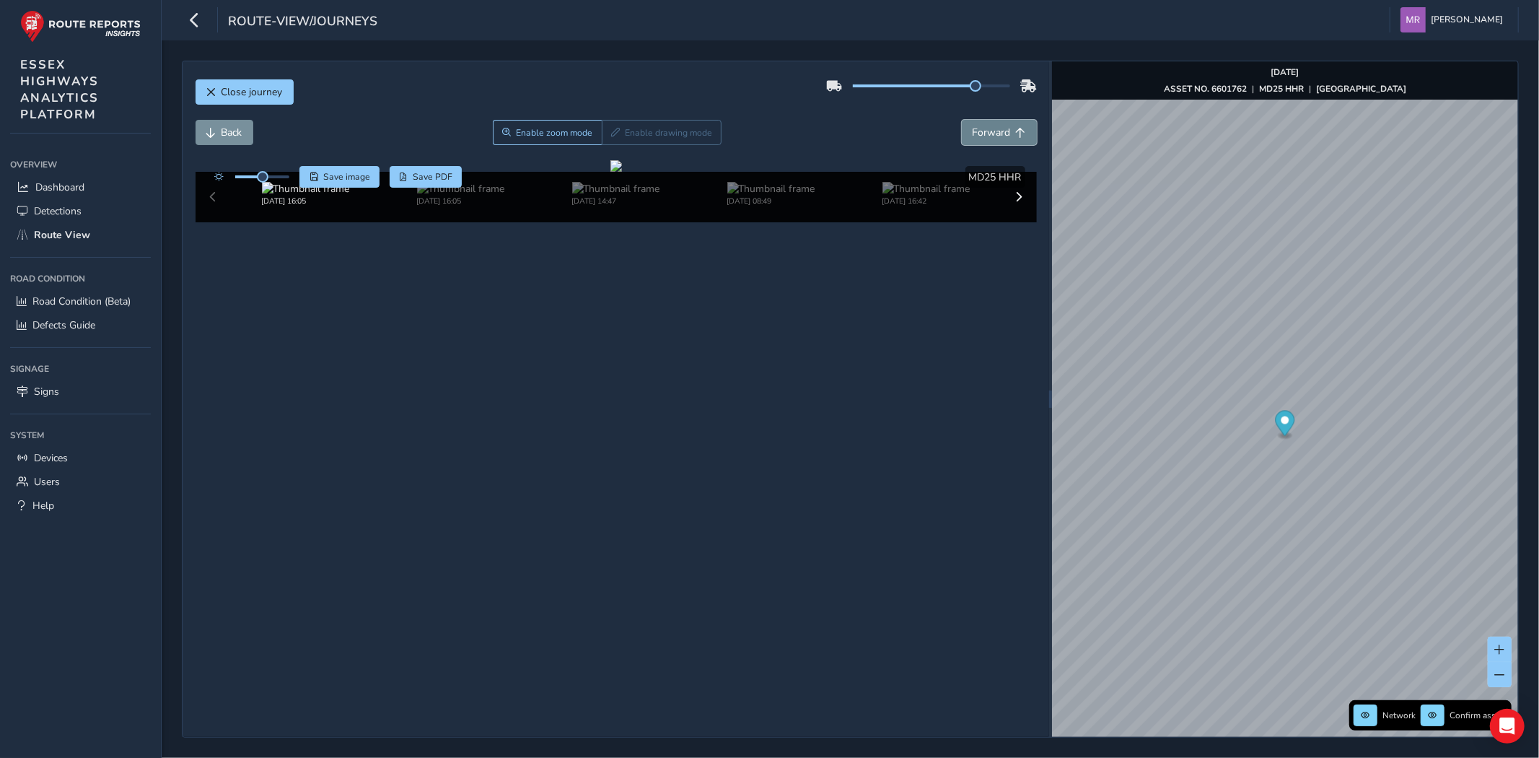
click at [990, 136] on span "Forward" at bounding box center [992, 133] width 38 height 14
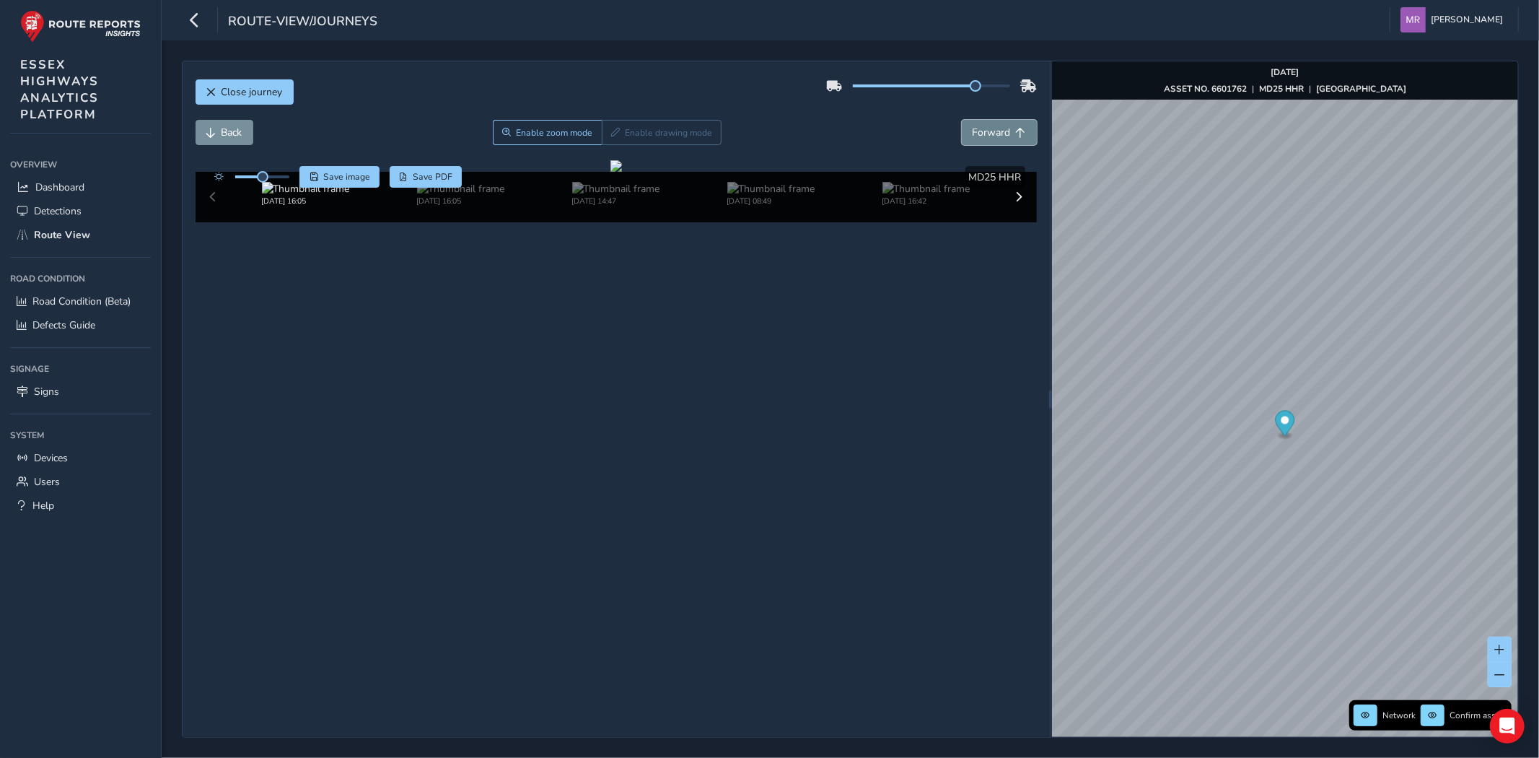
click at [990, 136] on span "Forward" at bounding box center [992, 133] width 38 height 14
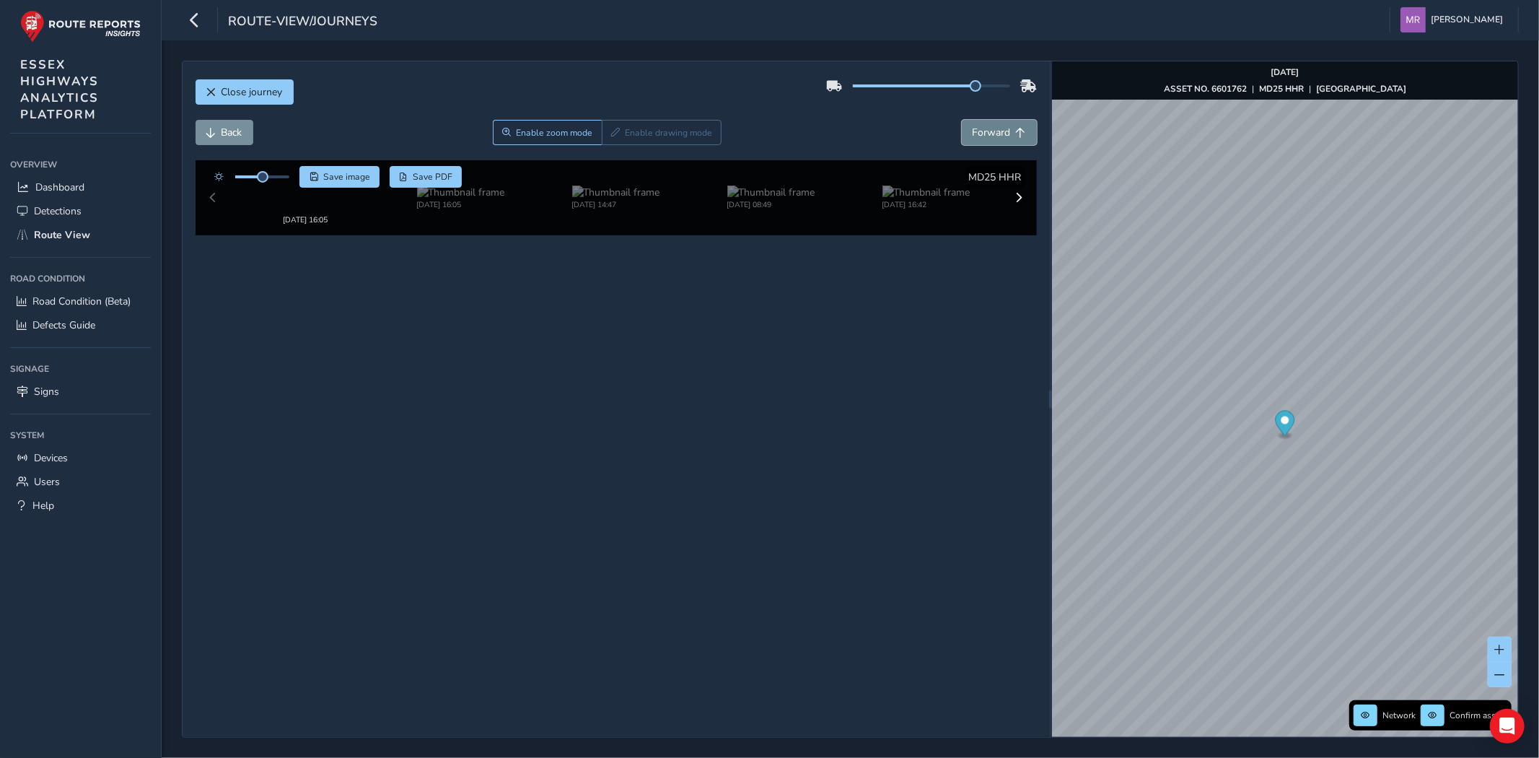
click at [990, 136] on span "Forward" at bounding box center [992, 133] width 38 height 14
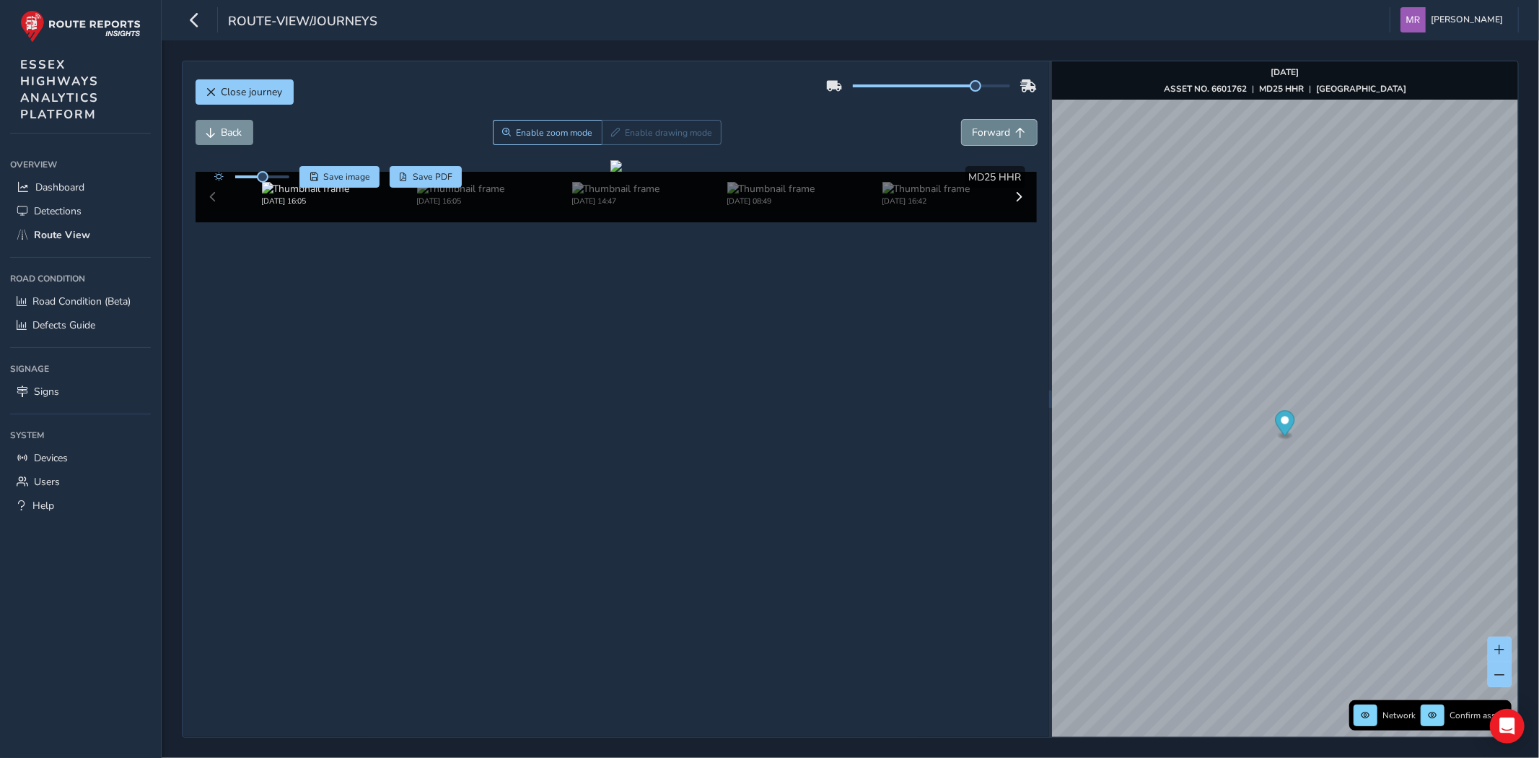
click at [990, 136] on span "Forward" at bounding box center [992, 133] width 38 height 14
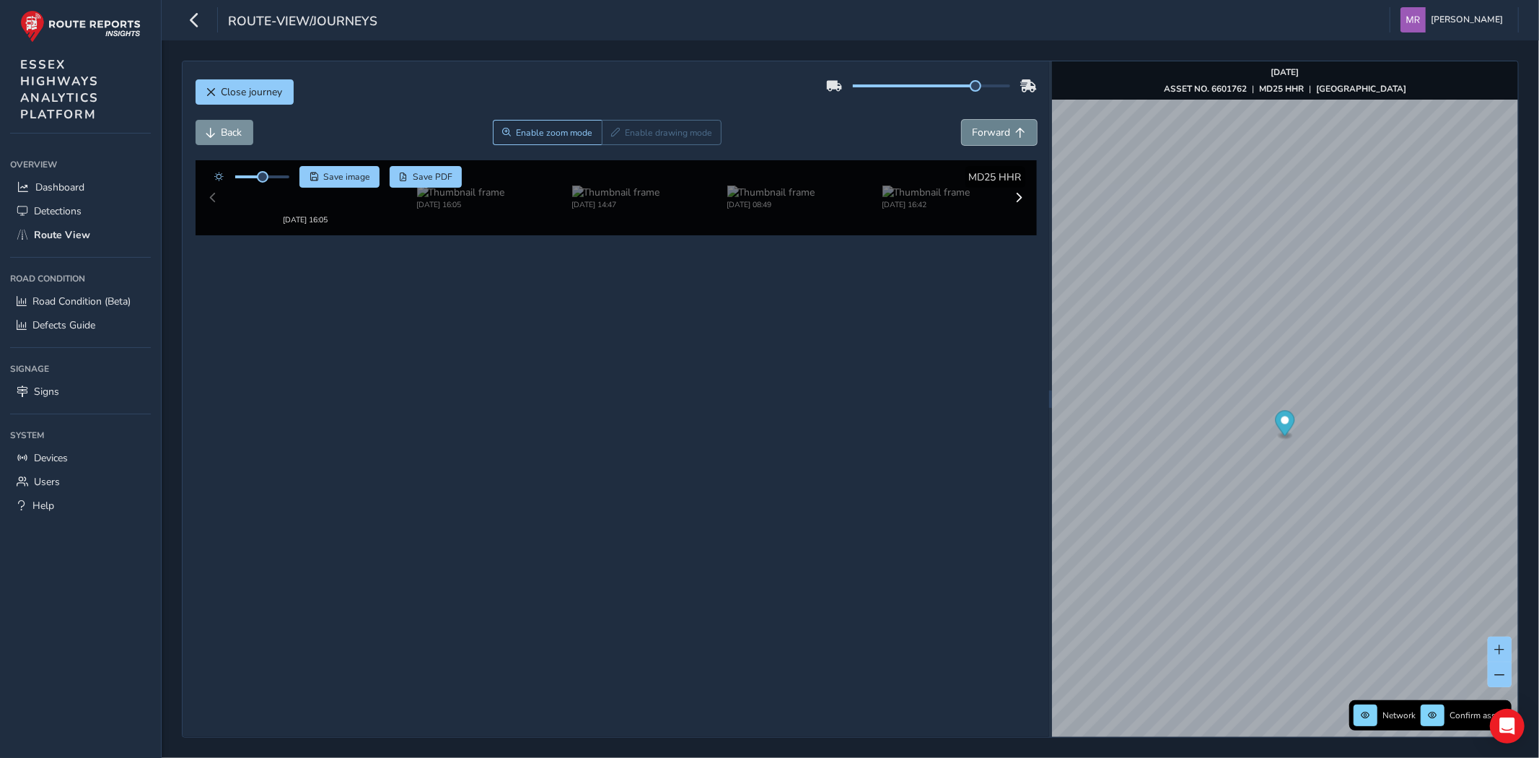
click at [990, 136] on span "Forward" at bounding box center [992, 133] width 38 height 14
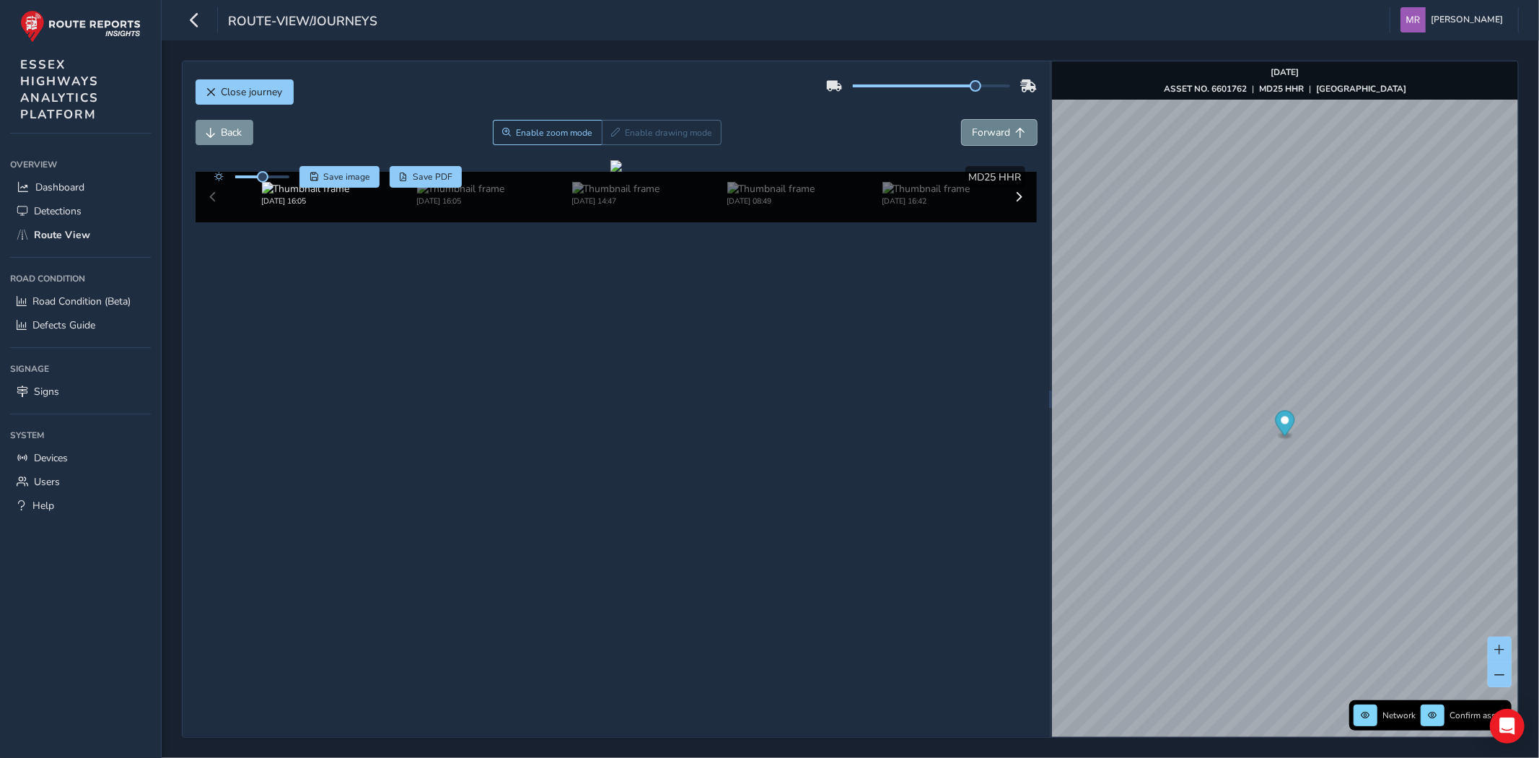
click at [990, 136] on span "Forward" at bounding box center [992, 133] width 38 height 14
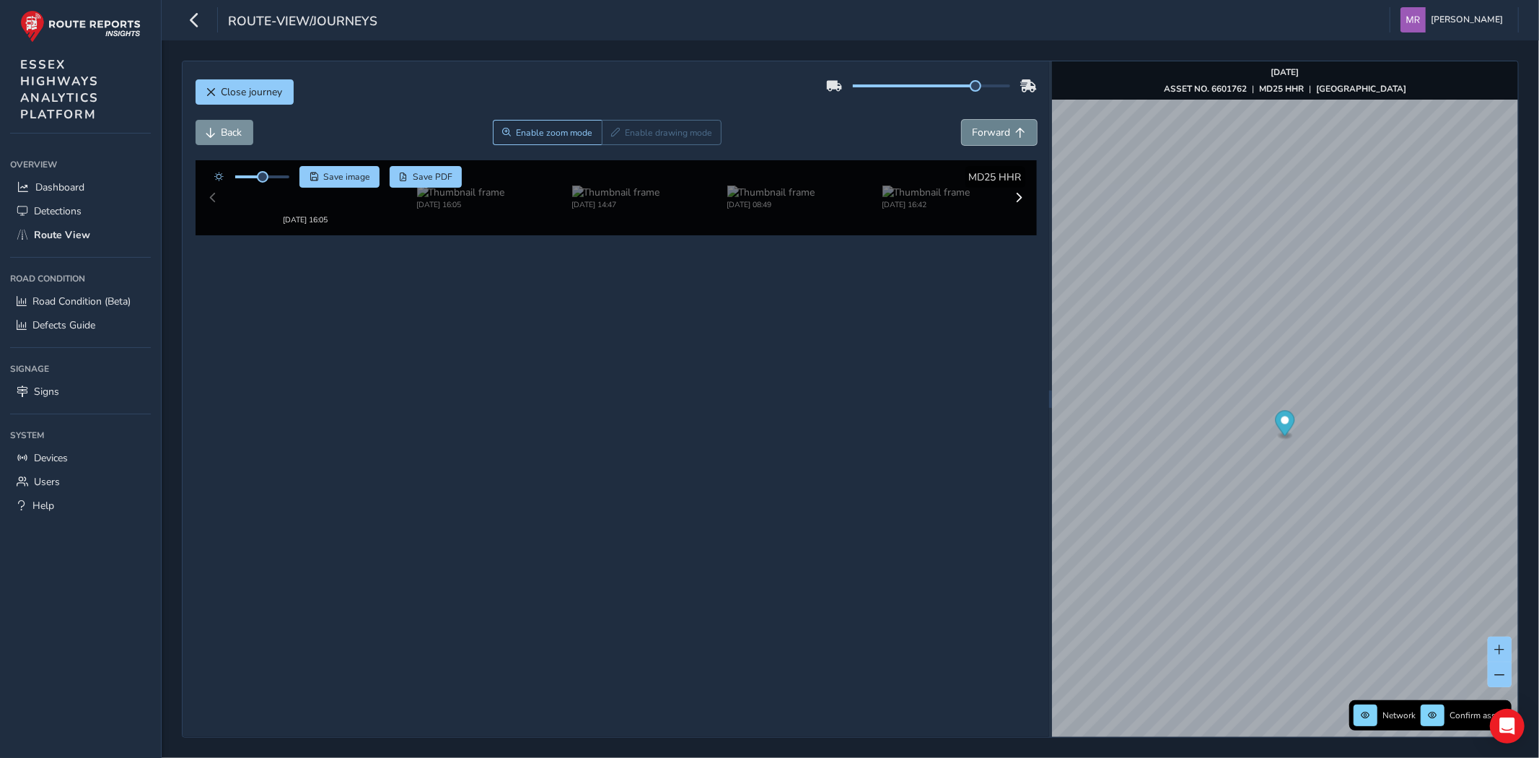
click at [990, 136] on span "Forward" at bounding box center [992, 133] width 38 height 14
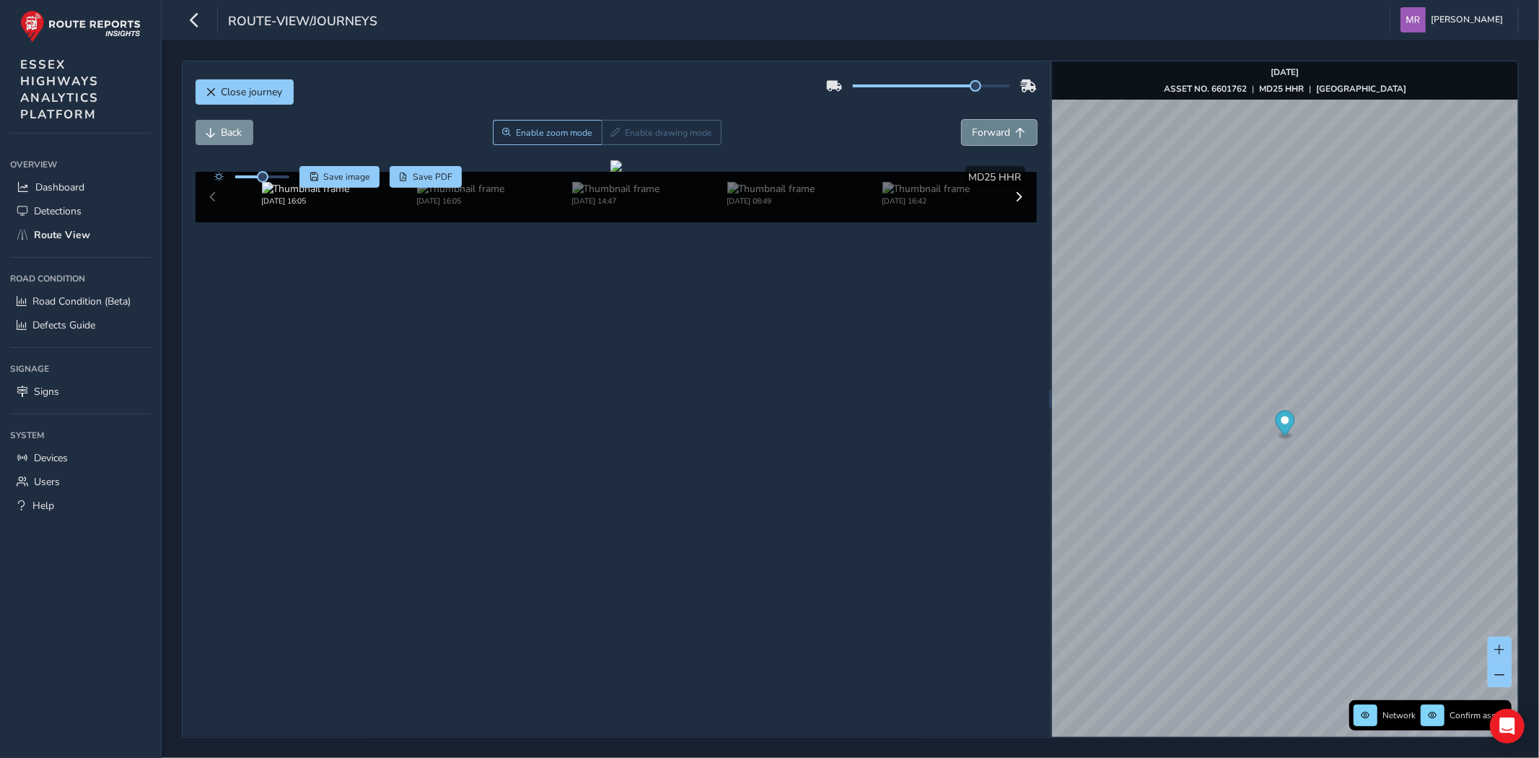
click at [990, 136] on span "Forward" at bounding box center [992, 133] width 38 height 14
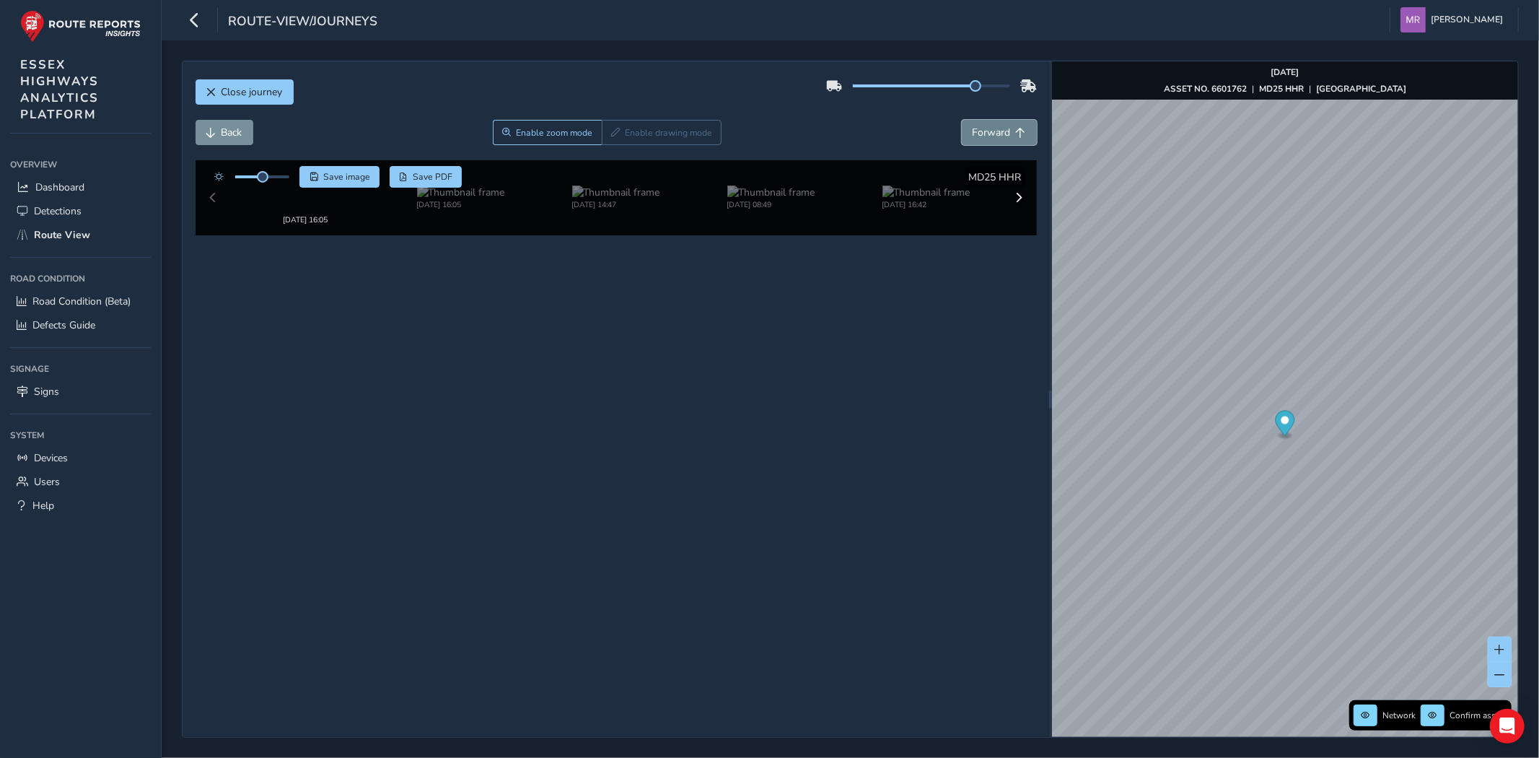
click at [990, 136] on span "Forward" at bounding box center [992, 133] width 38 height 14
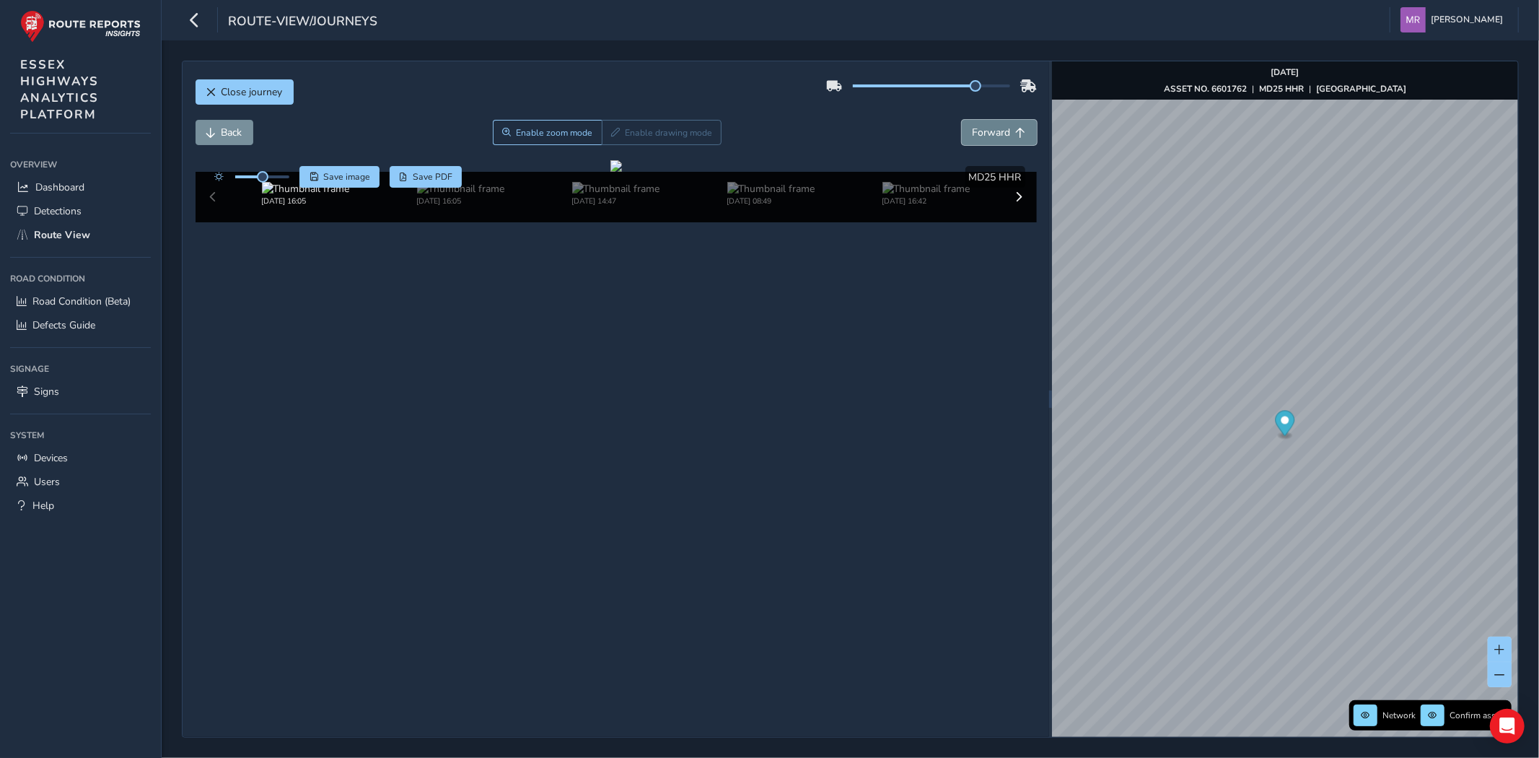
click at [990, 136] on span "Forward" at bounding box center [992, 133] width 38 height 14
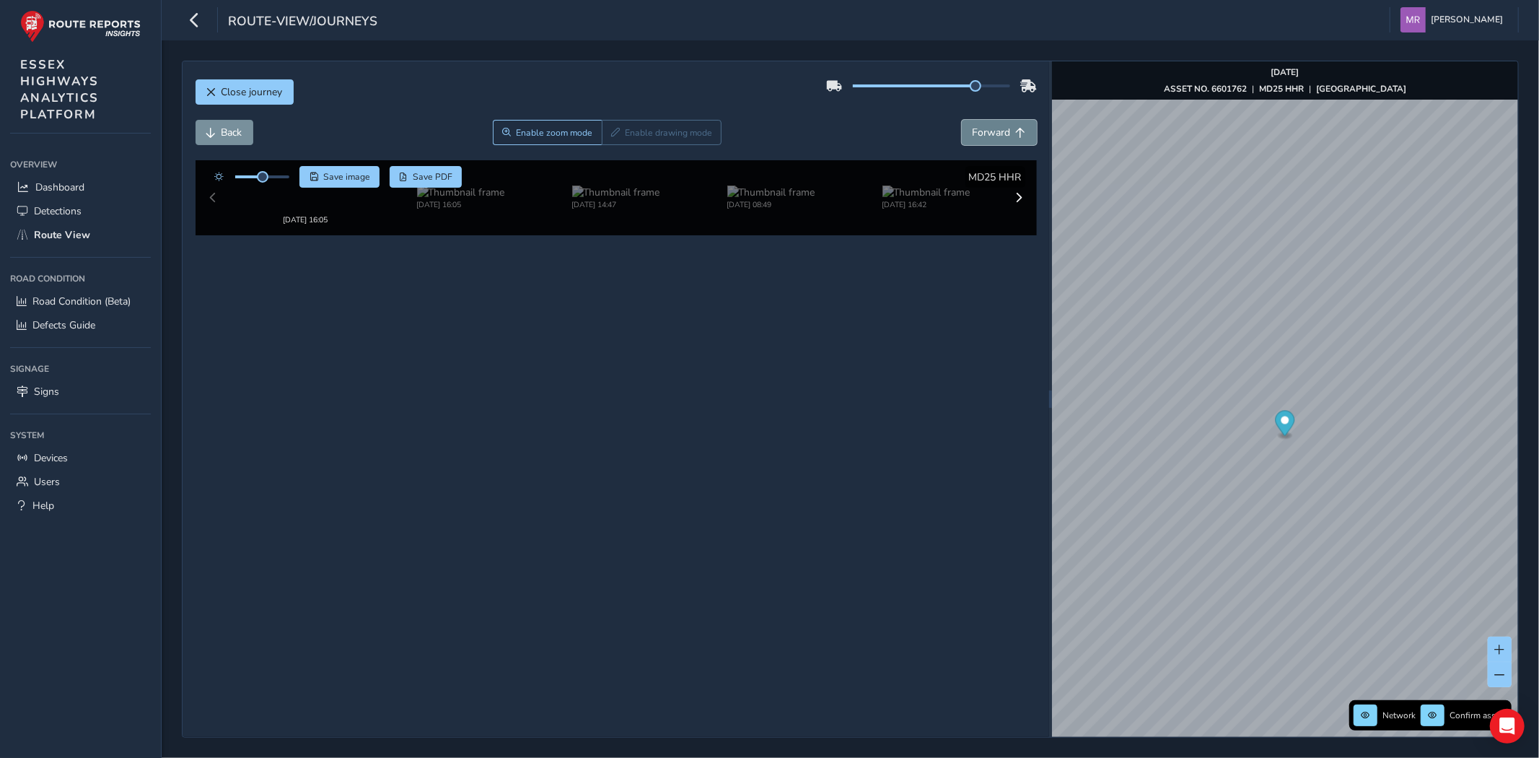
click at [990, 136] on span "Forward" at bounding box center [992, 133] width 38 height 14
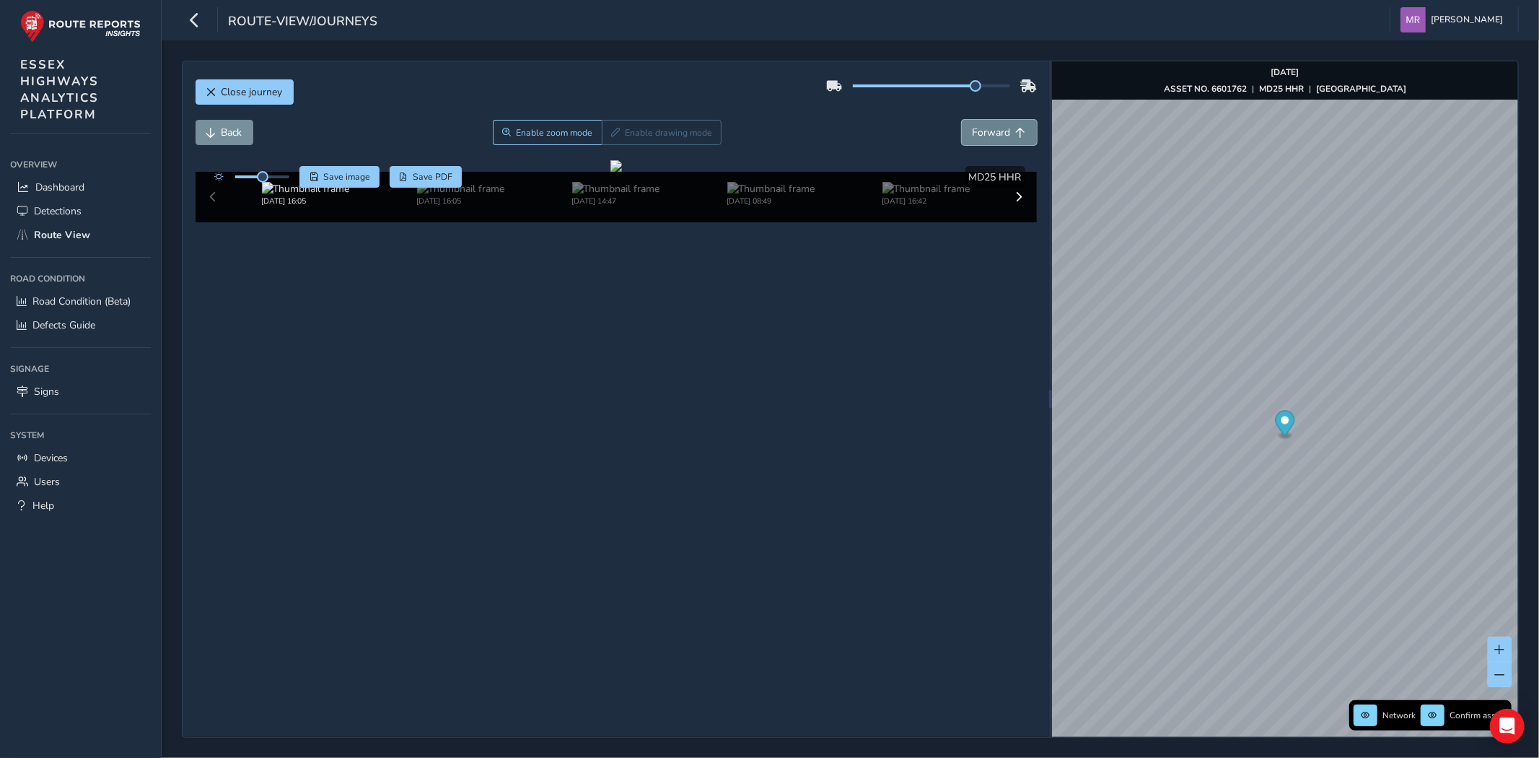
click at [990, 136] on span "Forward" at bounding box center [992, 133] width 38 height 14
